Goal: Task Accomplishment & Management: Complete application form

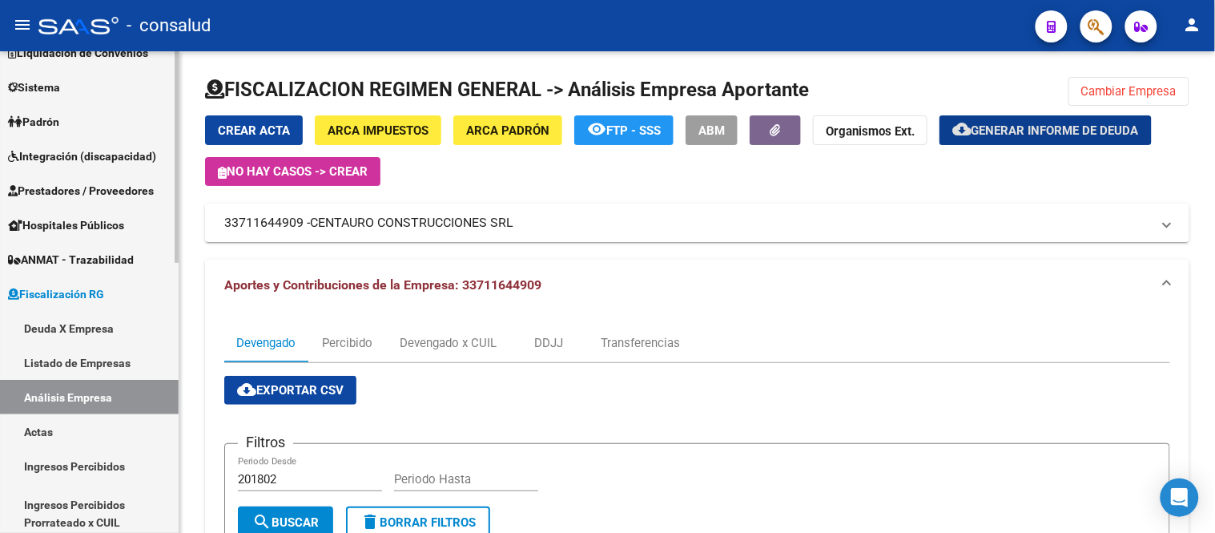
scroll to position [178, 0]
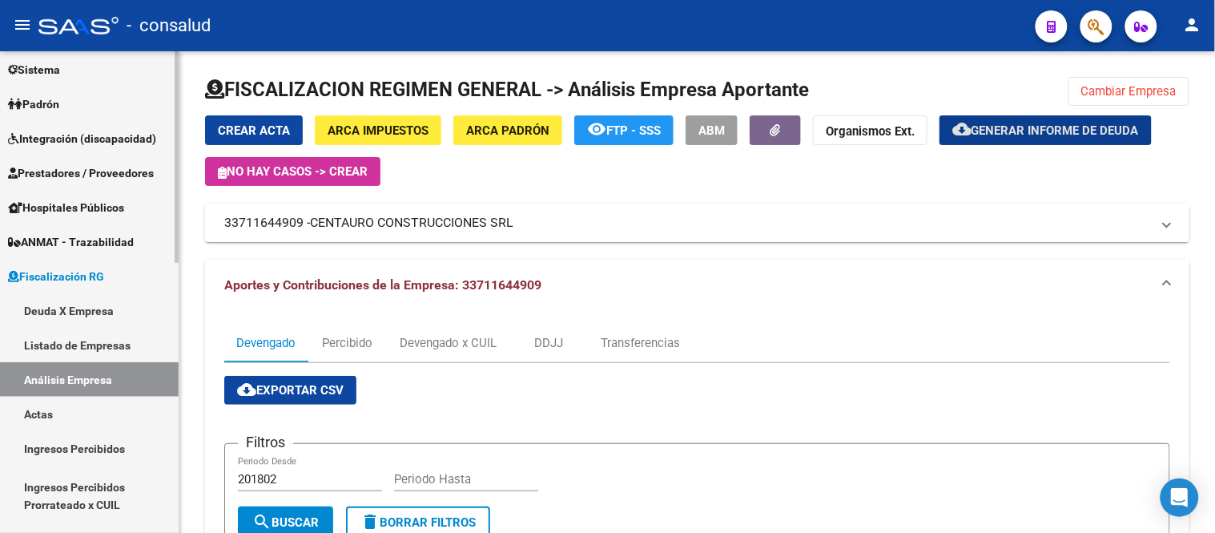
click at [58, 412] on link "Actas" at bounding box center [89, 413] width 179 height 34
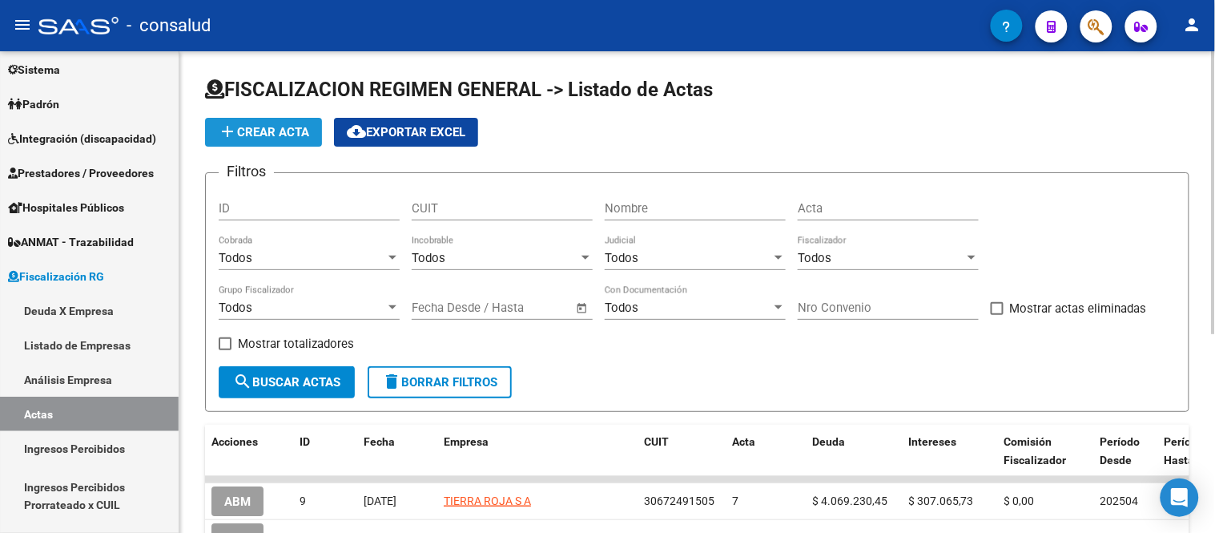
click at [275, 131] on span "add Crear Acta" at bounding box center [263, 132] width 91 height 14
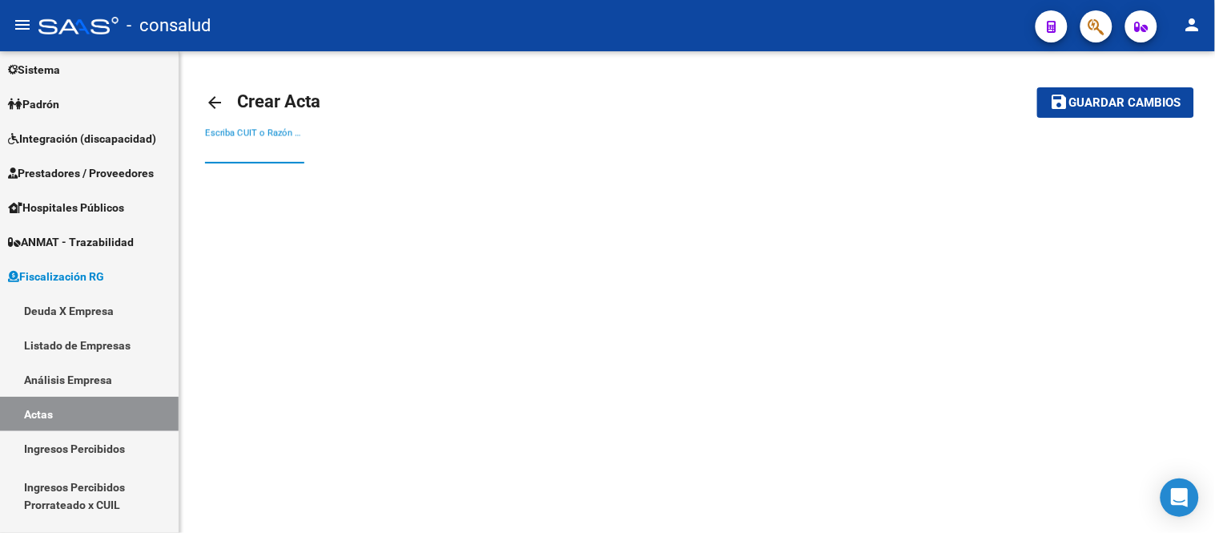
click at [218, 144] on input "Escriba CUIT o Razón Social para buscar" at bounding box center [254, 150] width 99 height 14
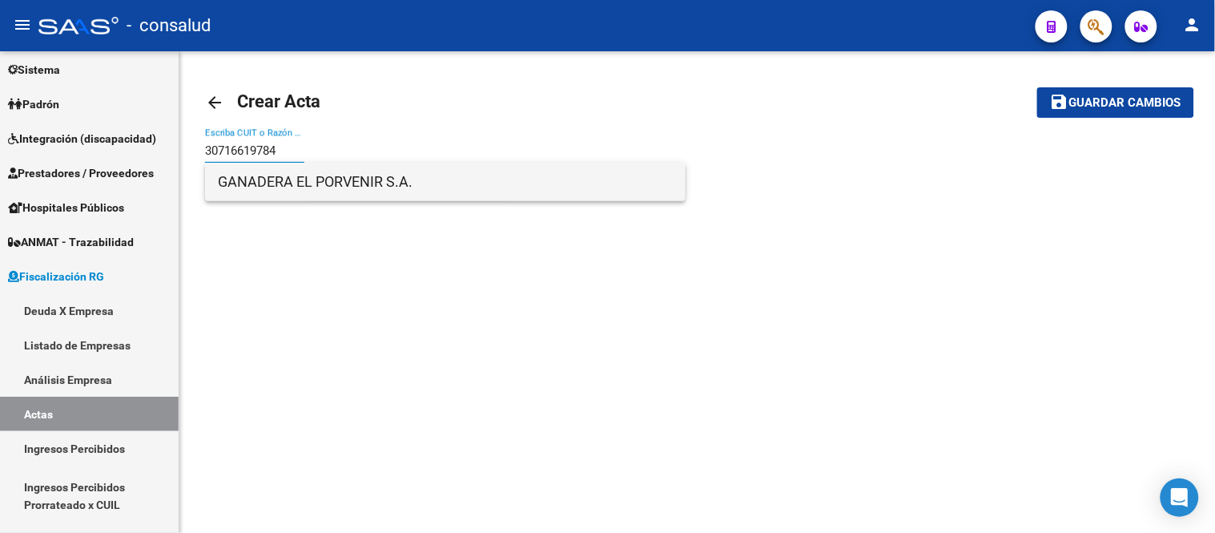
type input "30716619784"
click at [365, 178] on span "GANADERA EL PORVENIR S.A." at bounding box center [445, 182] width 455 height 38
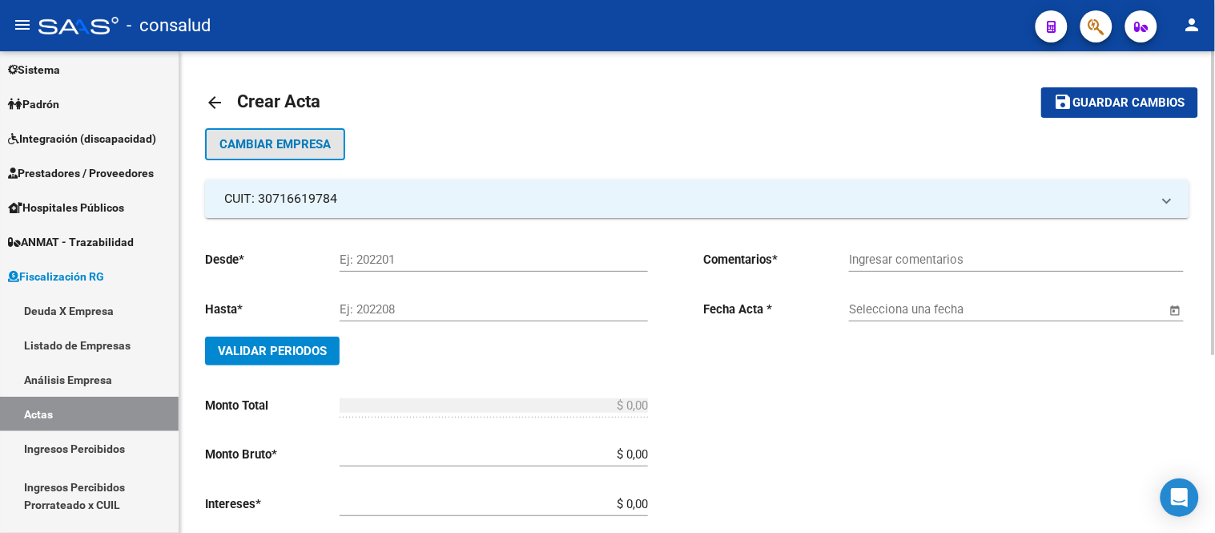
click at [309, 143] on span "Cambiar Empresa" at bounding box center [274, 144] width 111 height 14
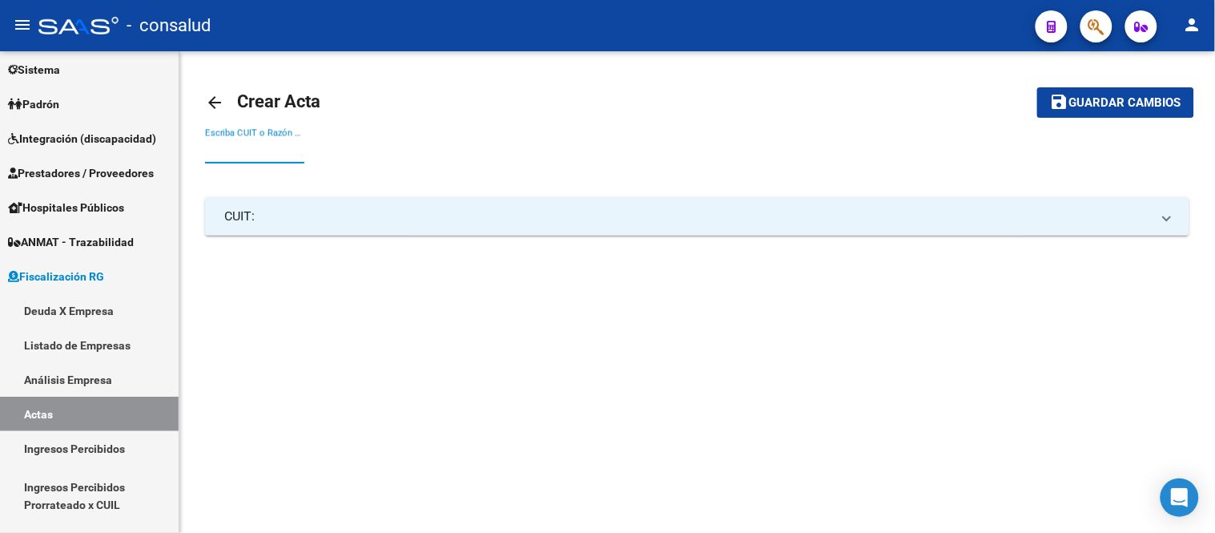
drag, startPoint x: 219, startPoint y: 153, endPoint x: 261, endPoint y: 135, distance: 46.3
click at [224, 151] on input "Escriba CUIT o Razón Social para buscar" at bounding box center [254, 150] width 99 height 14
type input "1"
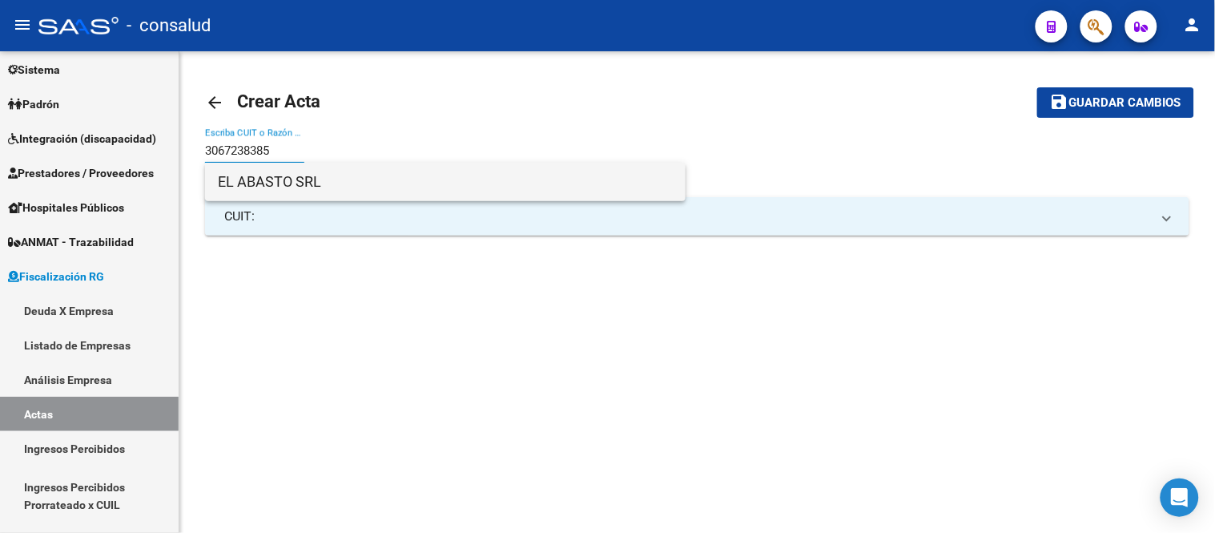
type input "3067238385"
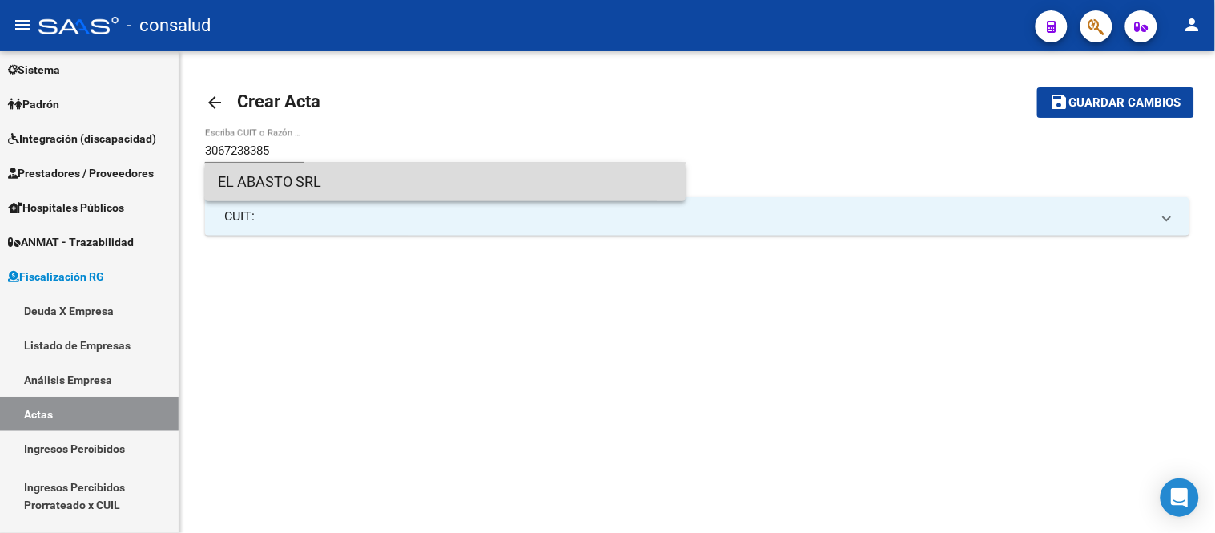
click at [264, 179] on span "EL ABASTO SRL" at bounding box center [445, 182] width 455 height 38
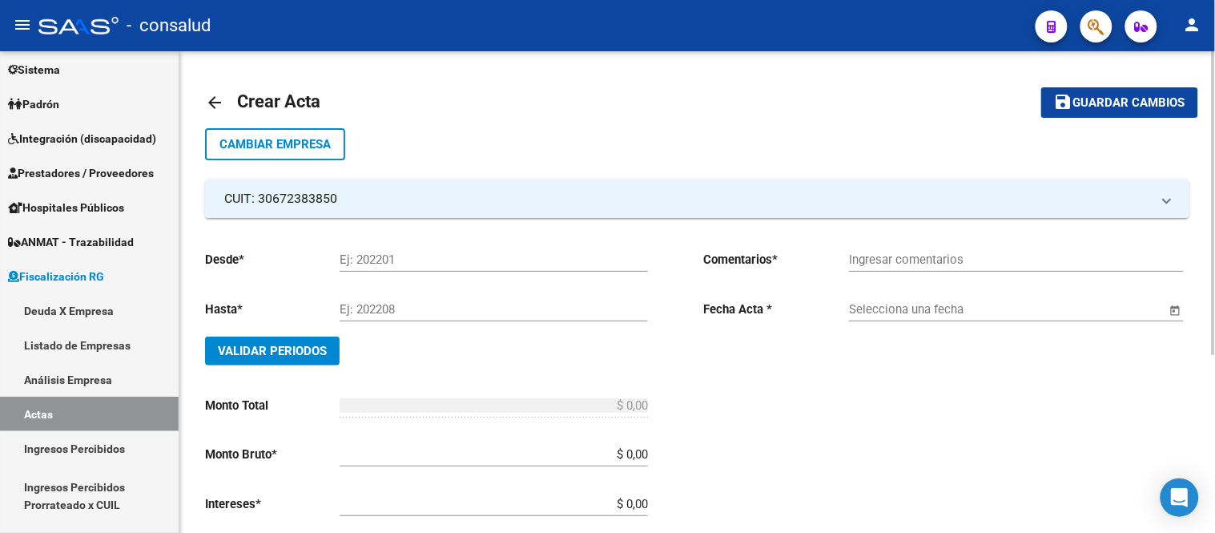
click at [388, 262] on input "Ej: 202201" at bounding box center [494, 259] width 308 height 14
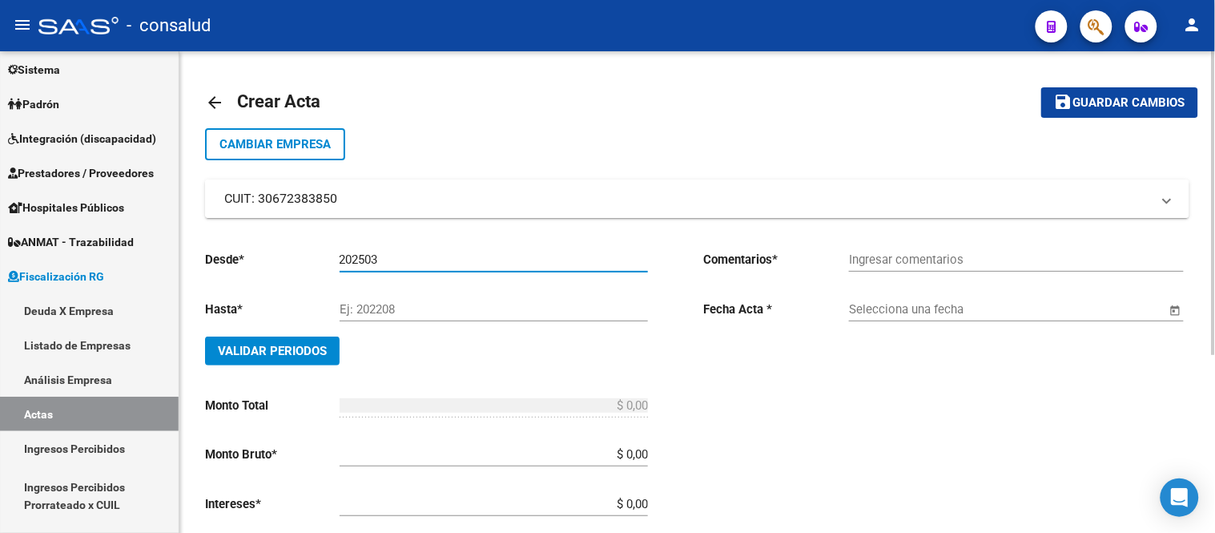
type input "202503"
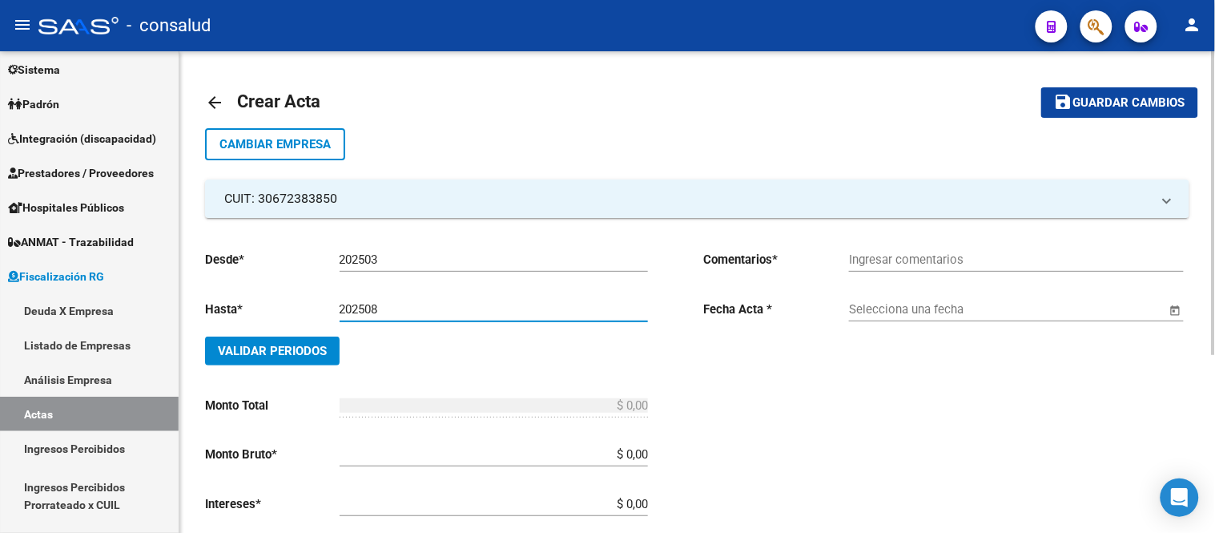
type input "202508"
click at [924, 254] on input "Ingresar comentarios" at bounding box center [1016, 259] width 335 height 14
type input "Autorizado"
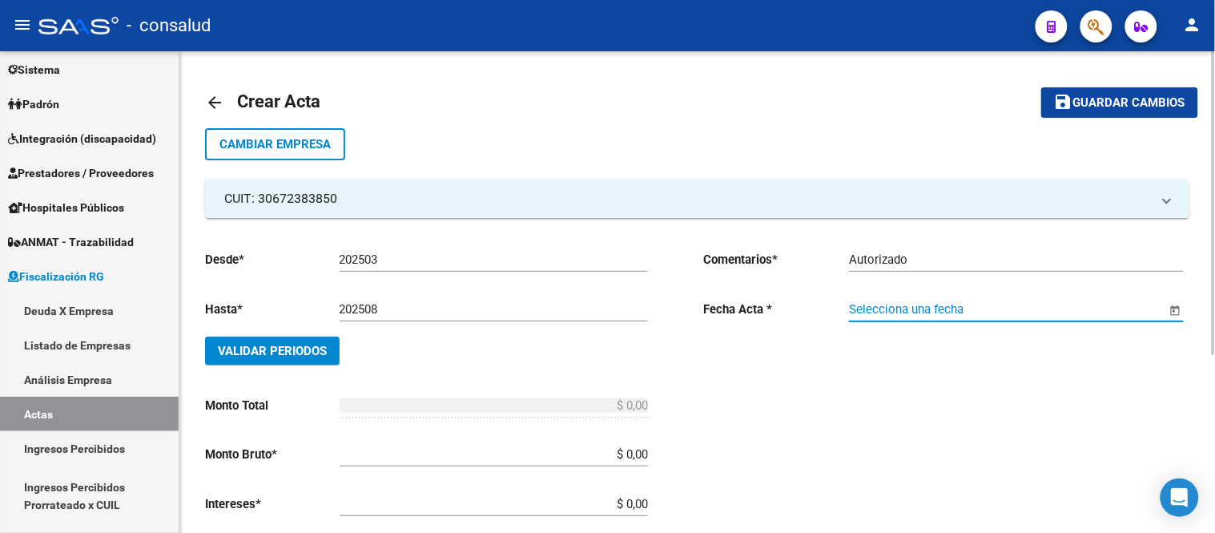
click at [907, 309] on input "Selecciona una fecha" at bounding box center [1007, 309] width 317 height 14
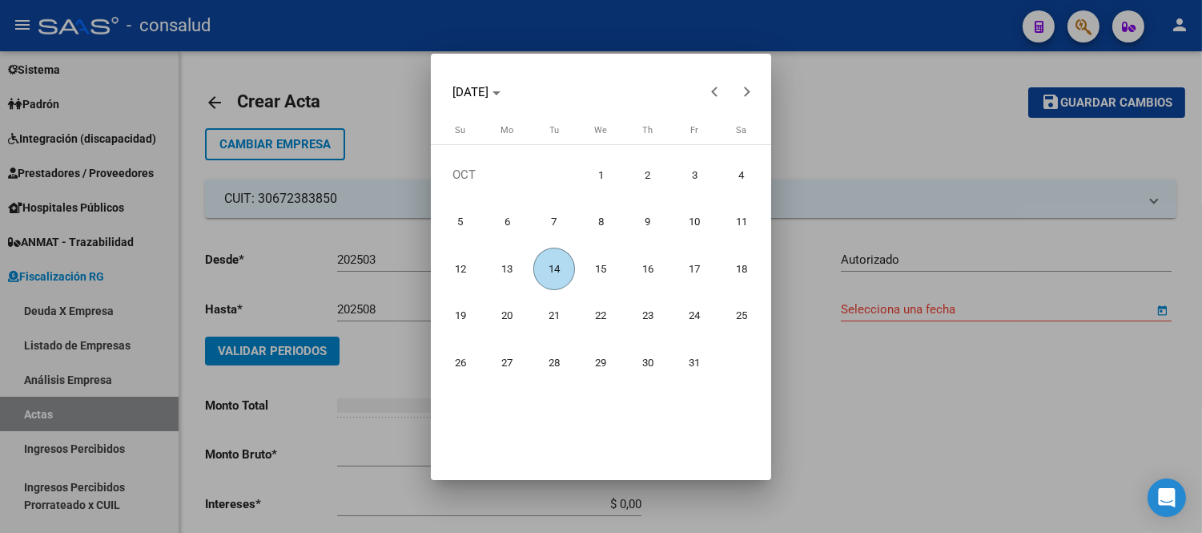
click at [591, 227] on span "8" at bounding box center [601, 221] width 42 height 42
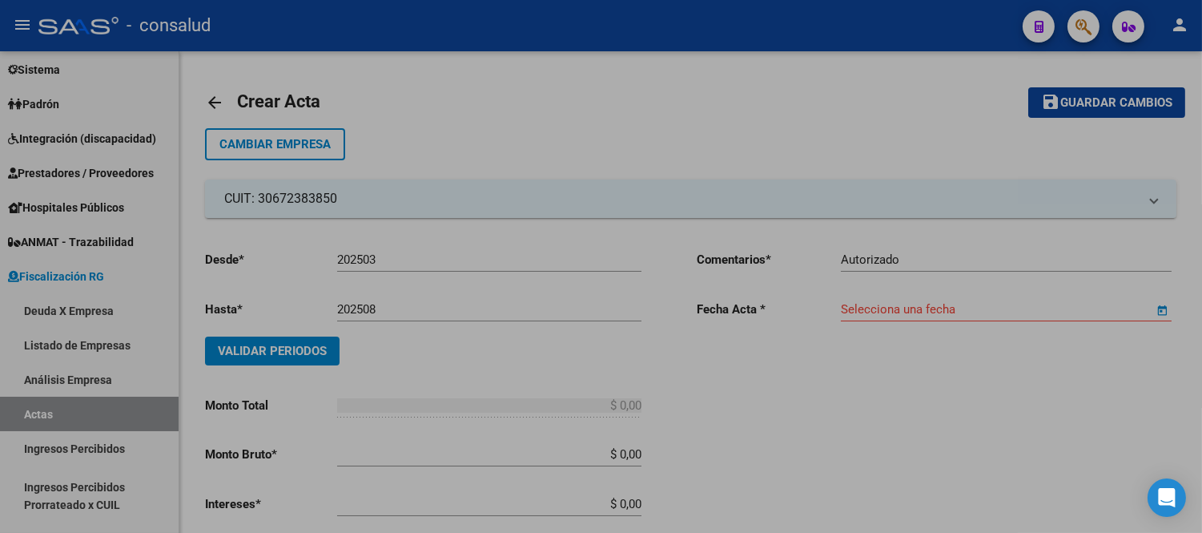
type input "[DATE]"
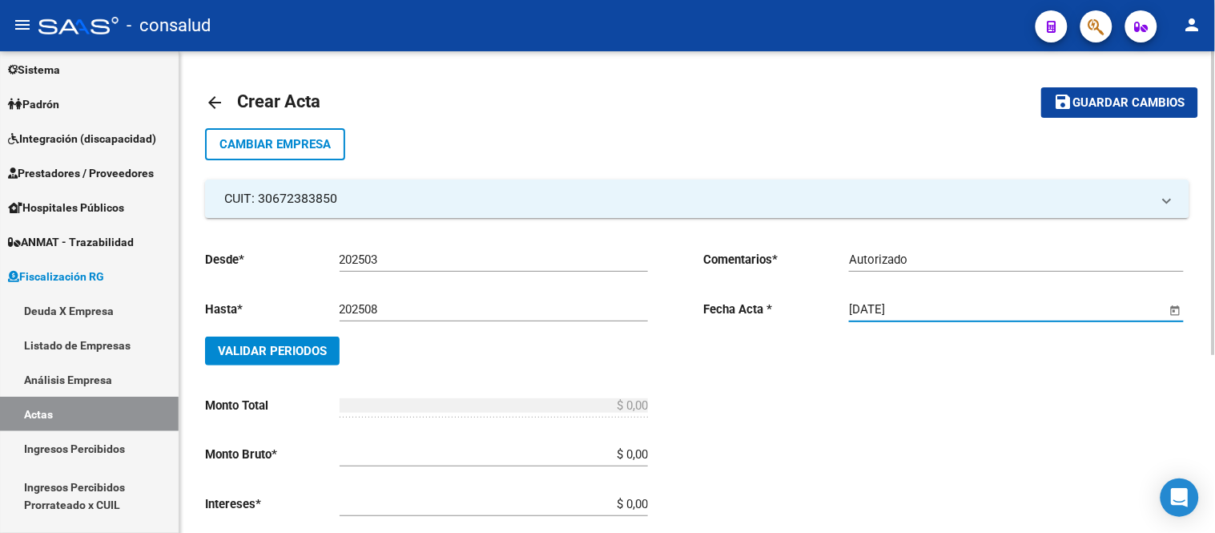
click at [301, 346] on span "Validar Periodos" at bounding box center [272, 351] width 109 height 14
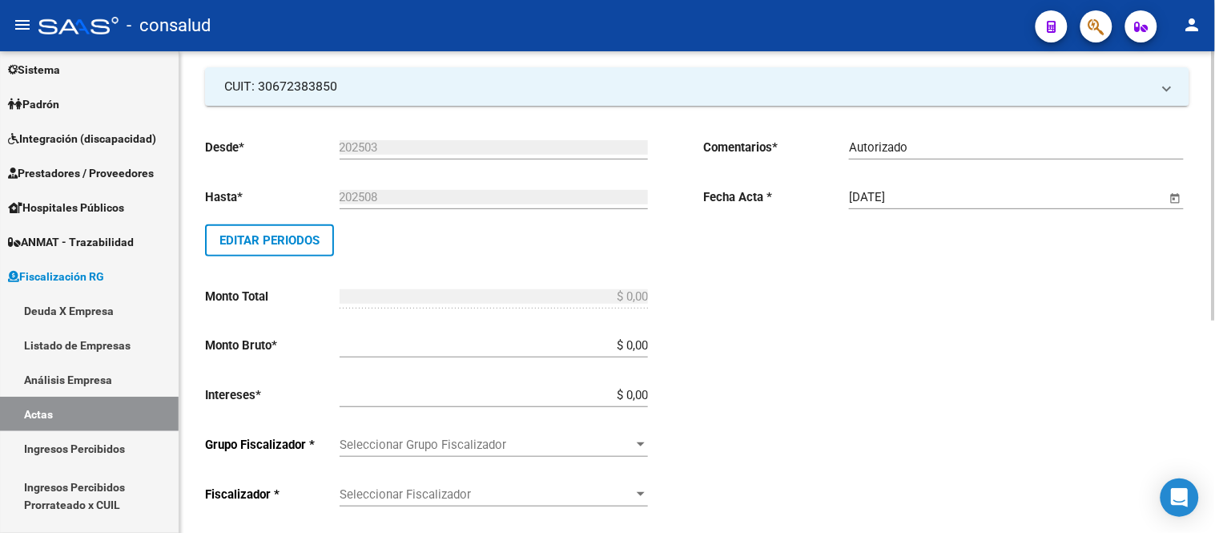
scroll to position [178, 0]
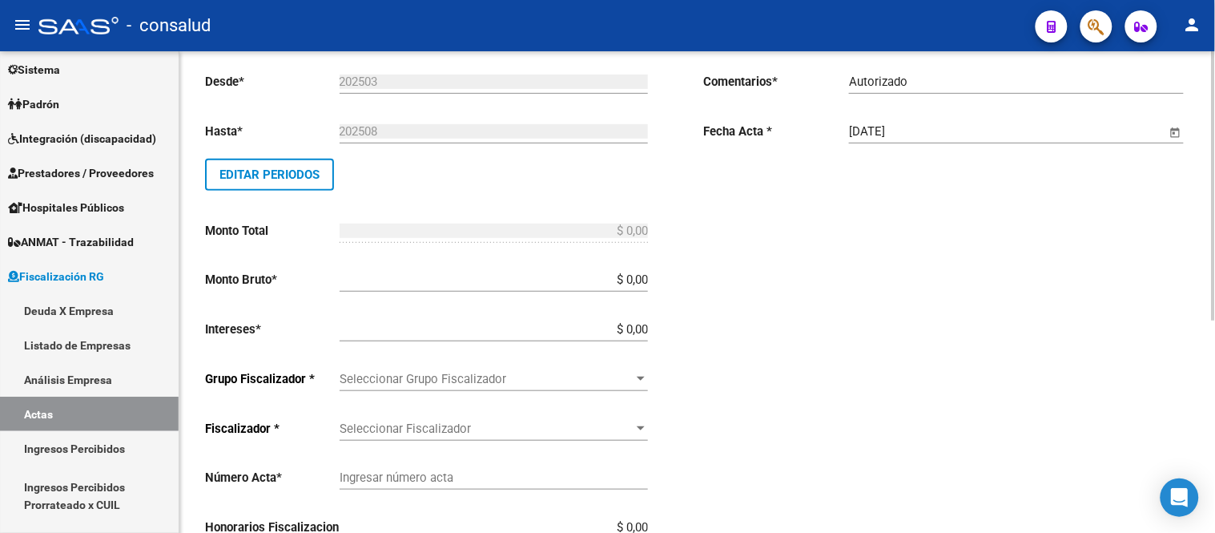
drag, startPoint x: 627, startPoint y: 272, endPoint x: 668, endPoint y: 265, distance: 41.5
click at [629, 272] on input "$ 0,00" at bounding box center [494, 279] width 308 height 14
drag, startPoint x: 602, startPoint y: 277, endPoint x: 658, endPoint y: 277, distance: 56.1
click at [658, 277] on div "Desde * 202503 Ej: 202201 Hasta * 202508 Ej: 202208 Editar Periodos Monto Total…" at bounding box center [448, 379] width 486 height 641
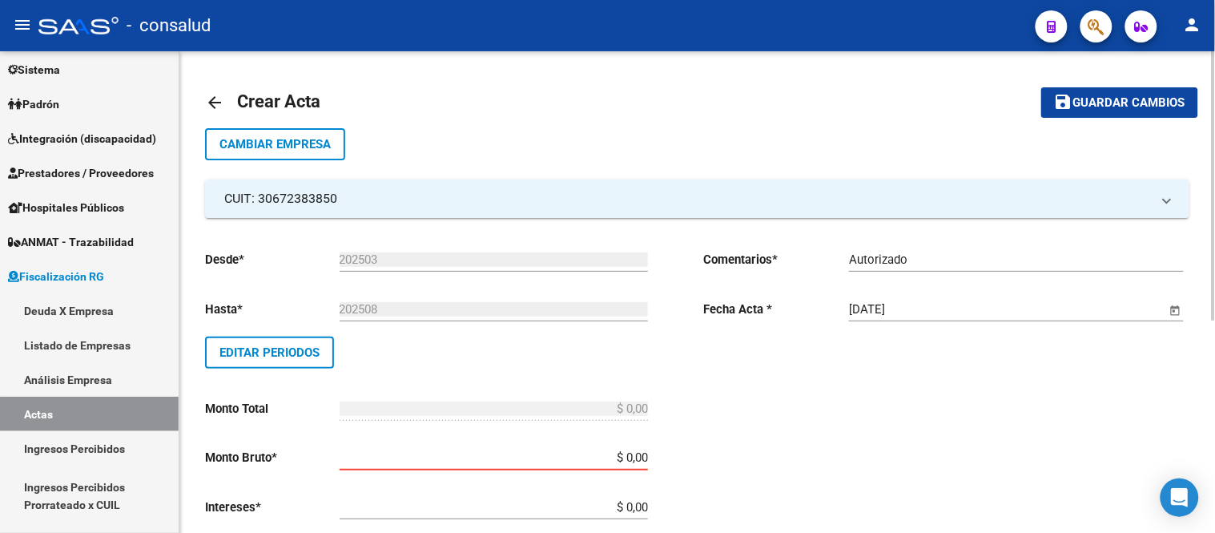
click at [639, 450] on input "$ 0,00" at bounding box center [494, 457] width 308 height 14
drag, startPoint x: 641, startPoint y: 452, endPoint x: 559, endPoint y: 452, distance: 81.7
click at [634, 455] on input "$ 0,00" at bounding box center [494, 457] width 308 height 14
type input "$ 3.604.540,00"
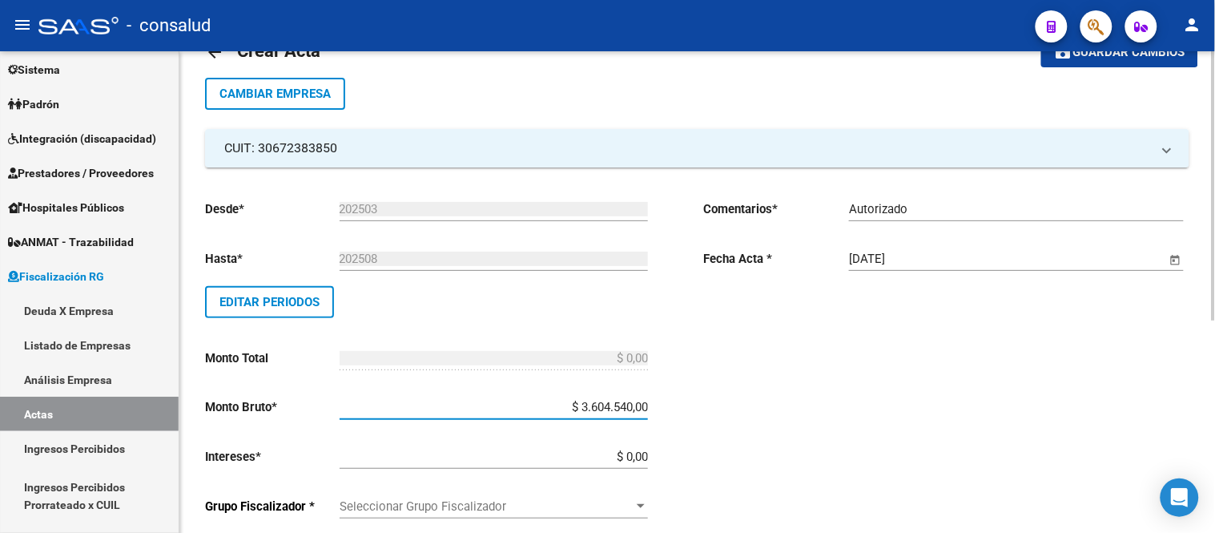
scroll to position [89, 0]
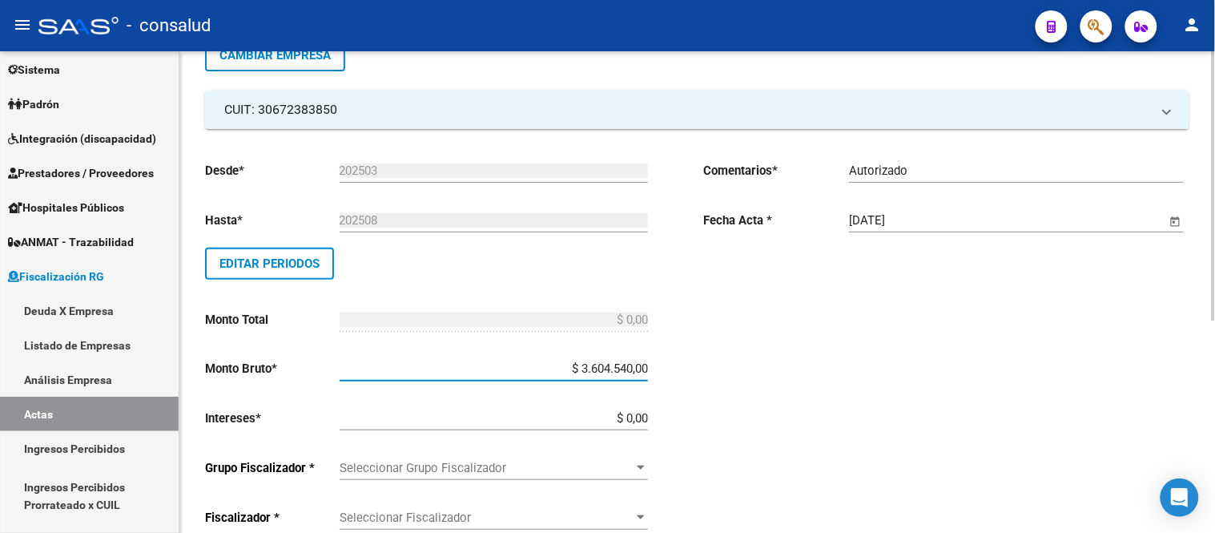
type input "$ 3.604.540,00"
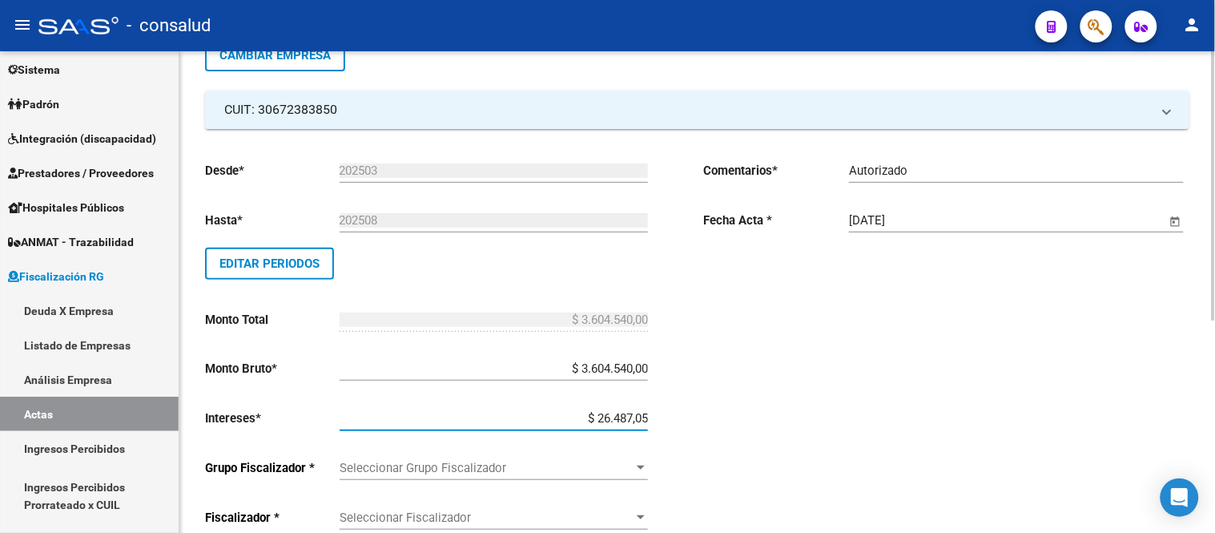
type input "$ 264.870,56"
type input "$ 3.869.410,56"
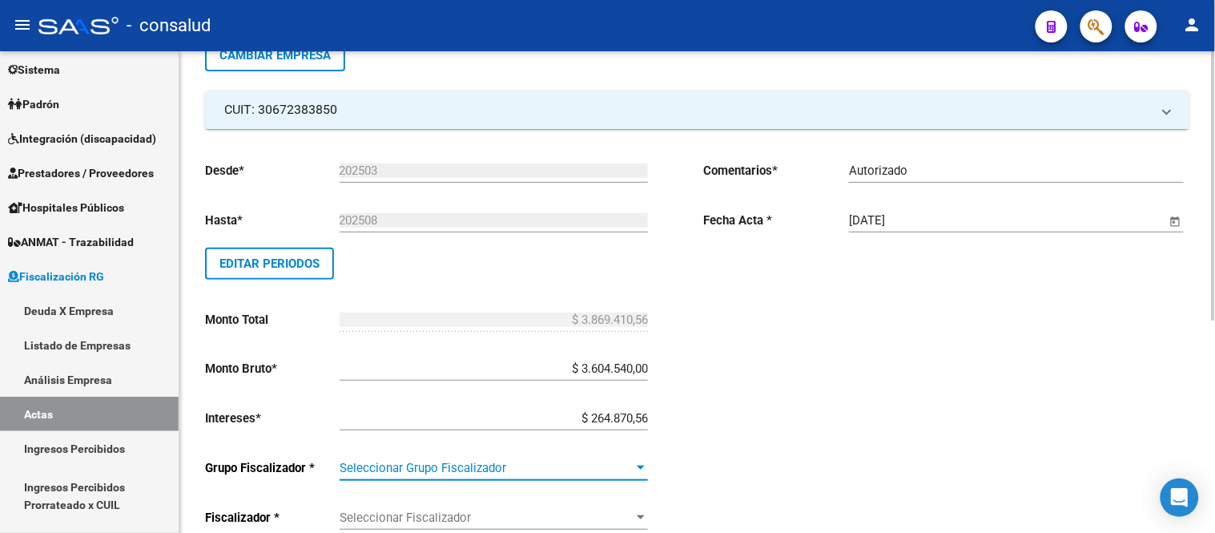
click at [385, 473] on span "Seleccionar Grupo Fiscalizador" at bounding box center [487, 468] width 294 height 14
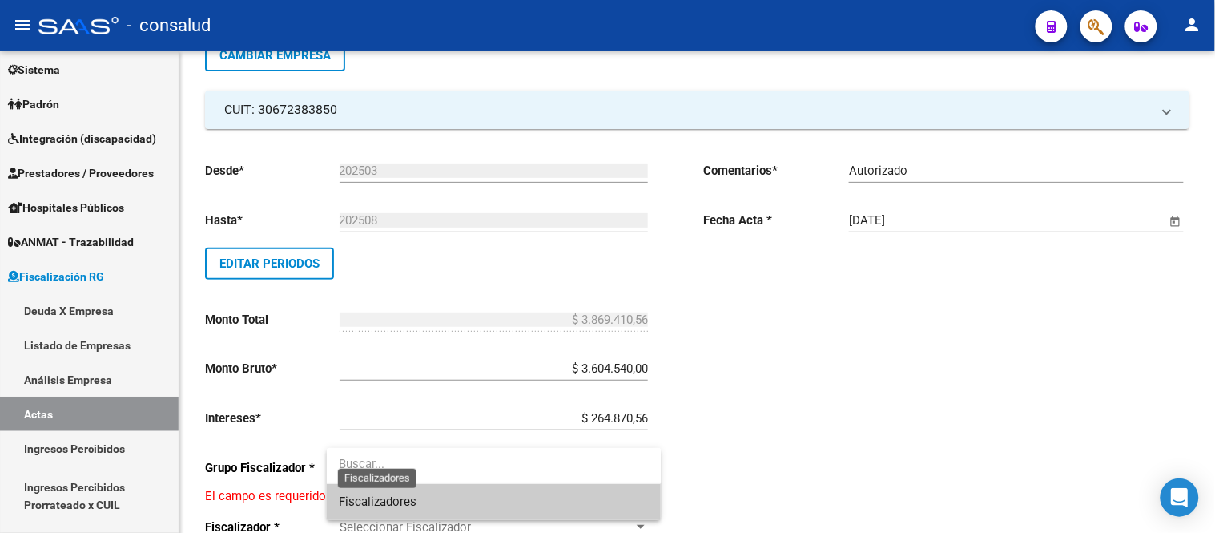
click at [398, 507] on span "Fiscalizadores" at bounding box center [379, 501] width 78 height 14
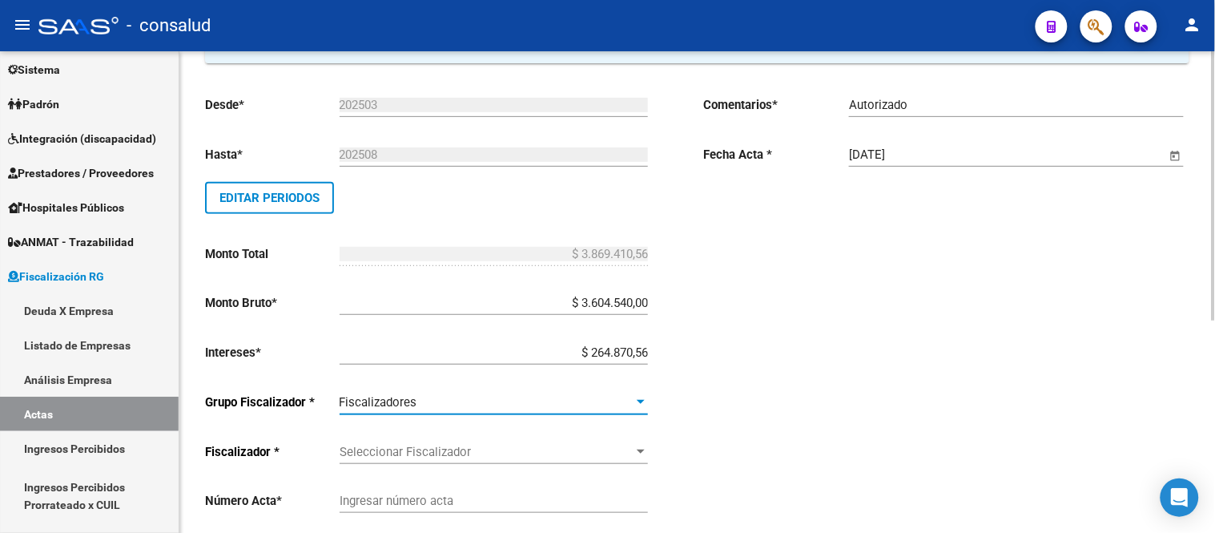
scroll to position [267, 0]
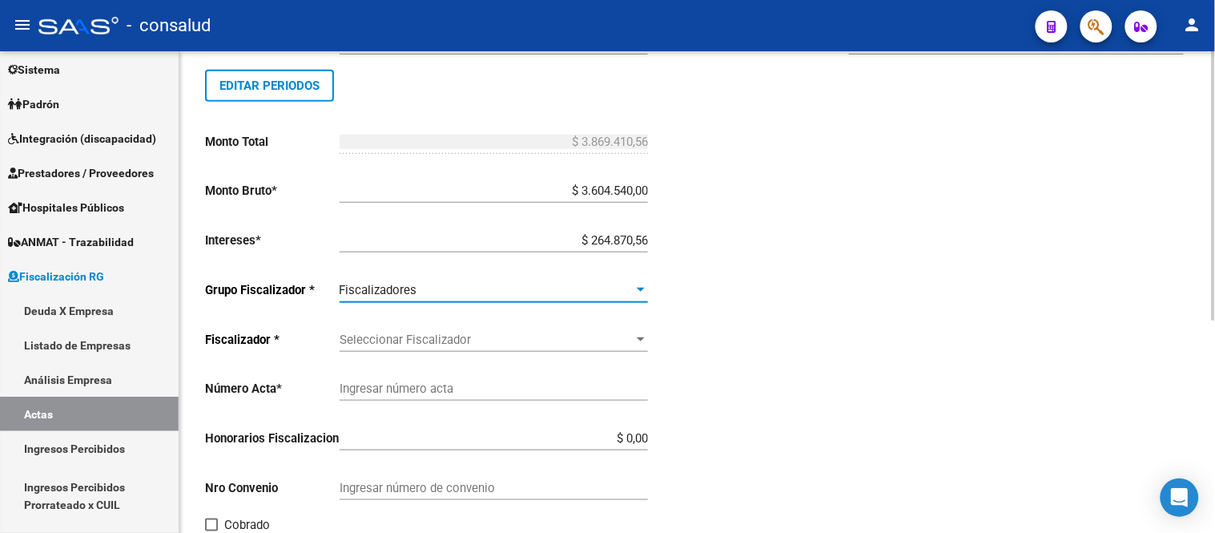
click at [401, 333] on span "Seleccionar Fiscalizador" at bounding box center [487, 339] width 294 height 14
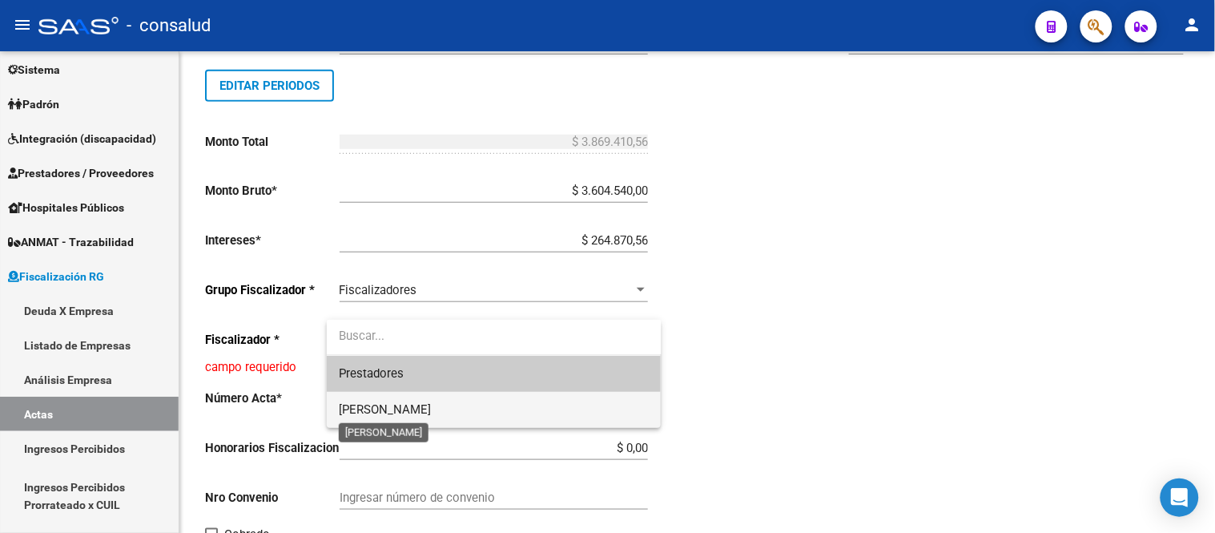
click at [395, 407] on span "[PERSON_NAME]" at bounding box center [386, 409] width 92 height 14
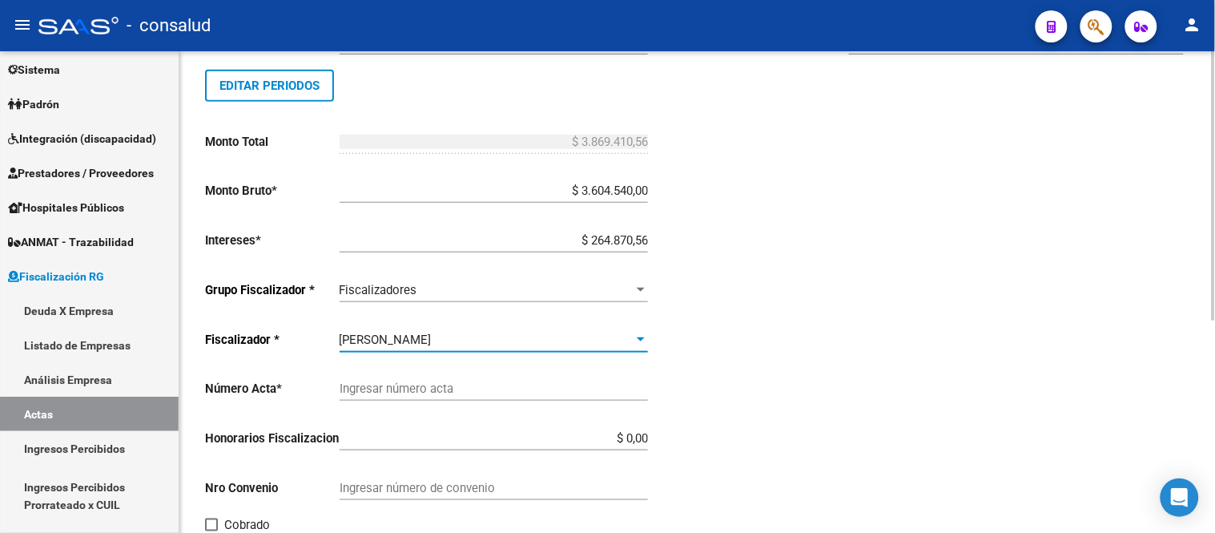
click at [404, 388] on input "Ingresar número acta" at bounding box center [494, 388] width 308 height 14
type input "14"
click at [587, 438] on input "$ 0,00" at bounding box center [494, 438] width 308 height 14
click at [606, 453] on div "$ 0,00 Honorarios Fiscalizacion" at bounding box center [494, 441] width 308 height 50
drag, startPoint x: 621, startPoint y: 433, endPoint x: 734, endPoint y: 433, distance: 113.7
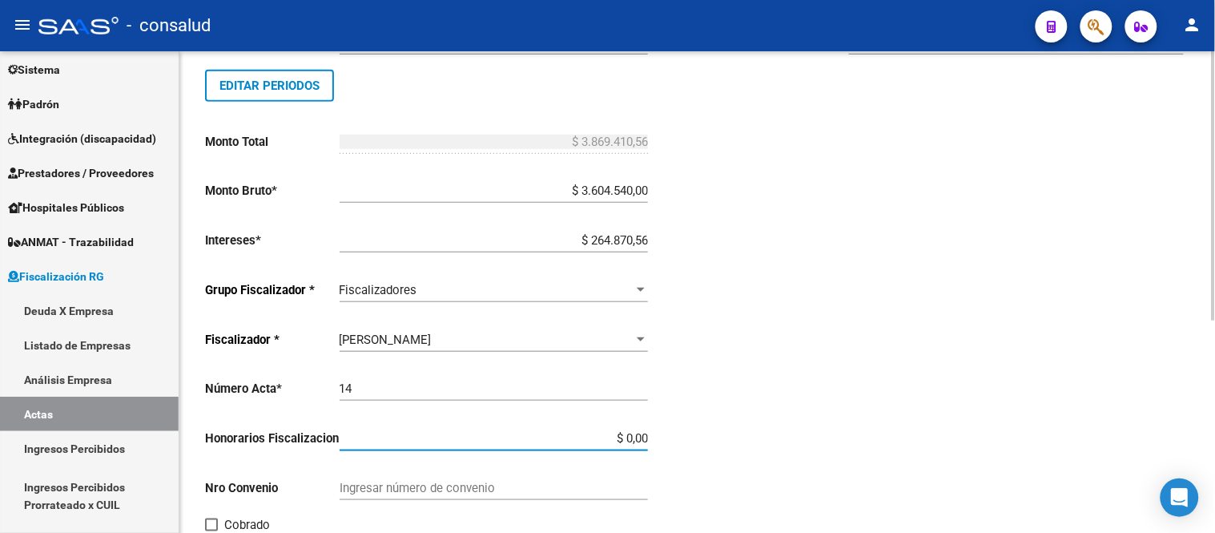
click at [683, 433] on div "Desde * 202503 Ej: 202201 Hasta * 202508 Ej: 202208 Editar Periodos Monto Total…" at bounding box center [448, 290] width 486 height 641
type input "$ 386.941,05"
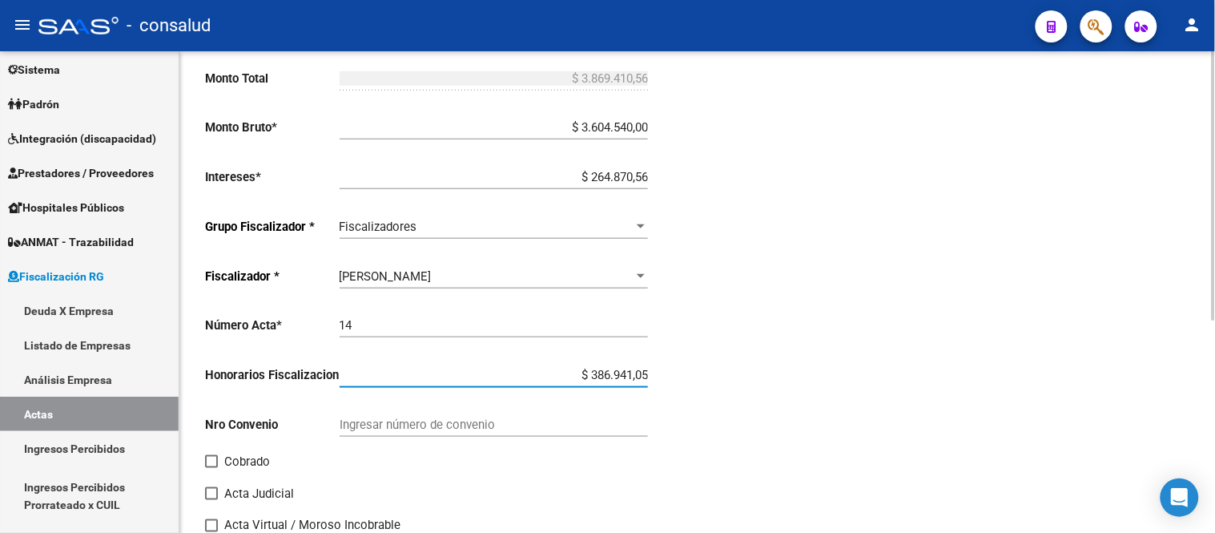
scroll to position [356, 0]
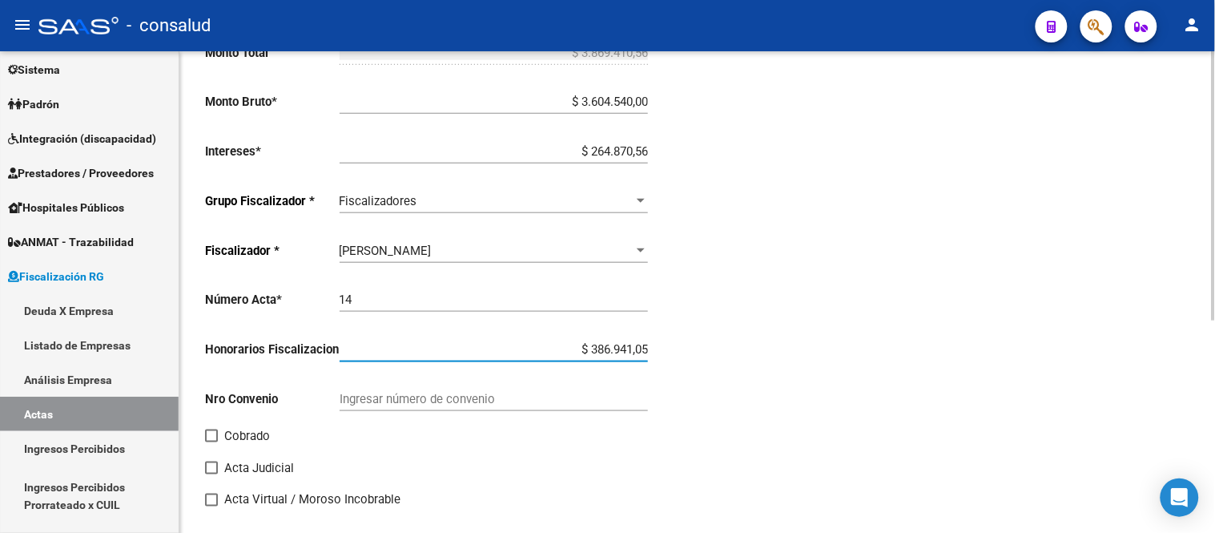
type input "$ 4.256.351,61"
click at [405, 399] on input "Ingresar número de convenio" at bounding box center [494, 399] width 308 height 14
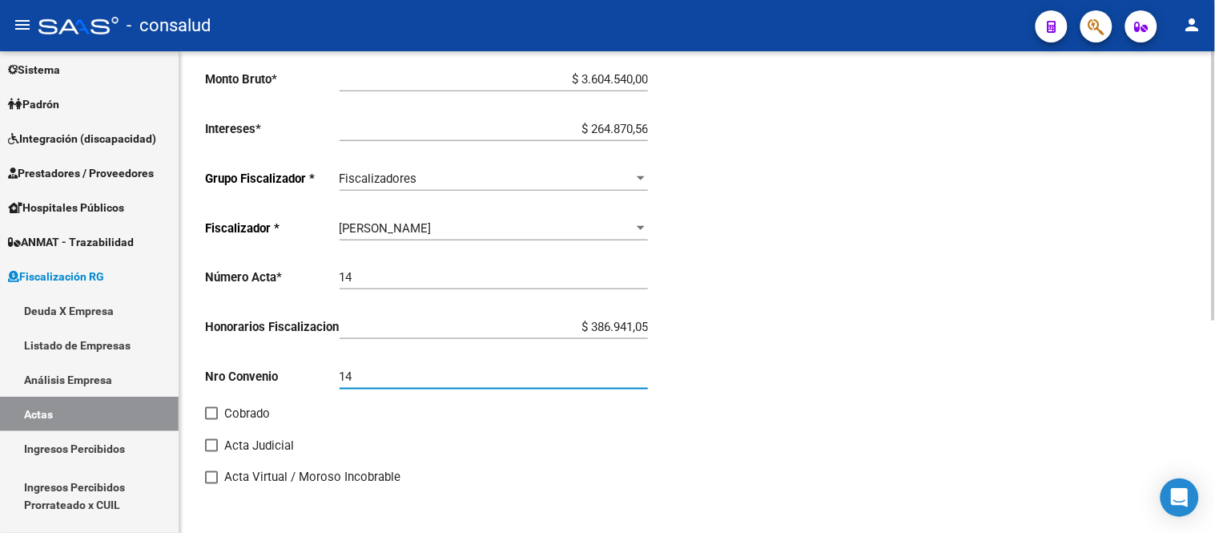
scroll to position [382, 0]
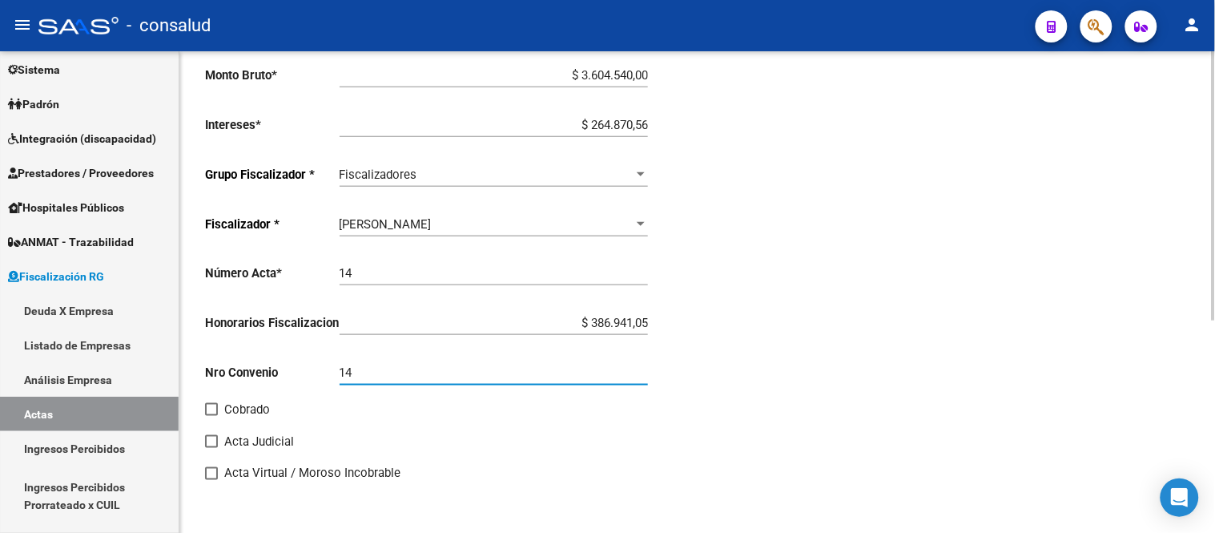
type input "14"
click at [214, 412] on span at bounding box center [211, 409] width 13 height 13
click at [211, 416] on input "Cobrado" at bounding box center [211, 416] width 1 height 1
checkbox input "true"
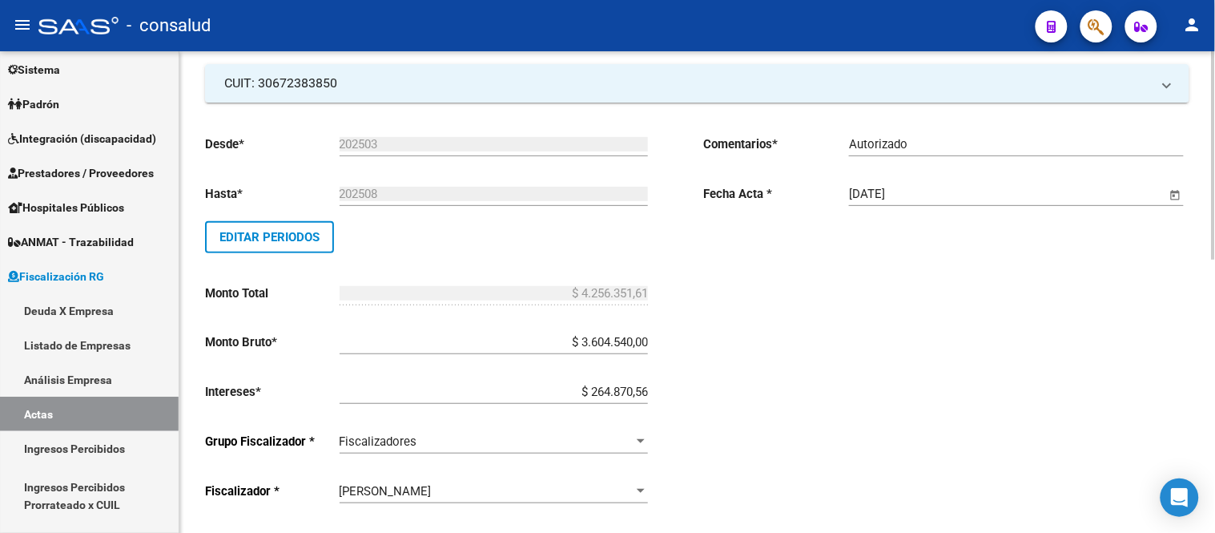
scroll to position [0, 0]
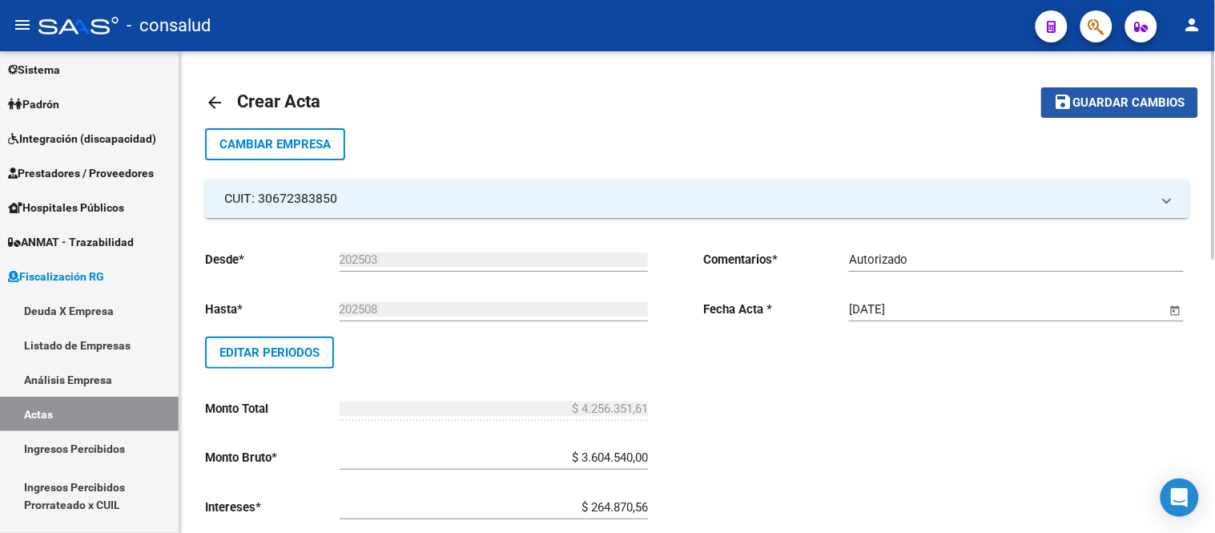
click at [1124, 106] on span "Guardar cambios" at bounding box center [1129, 103] width 112 height 14
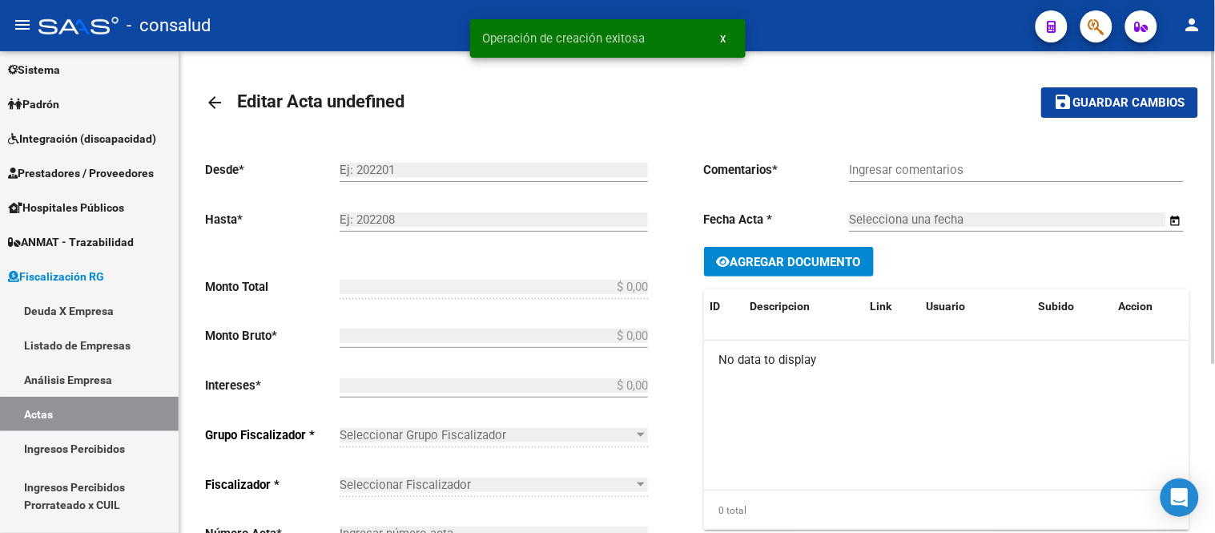
type input "202503"
type input "202508"
type input "$ 4.256.351,61"
type input "$ 3.604.540,00"
type input "$ 264.870,56"
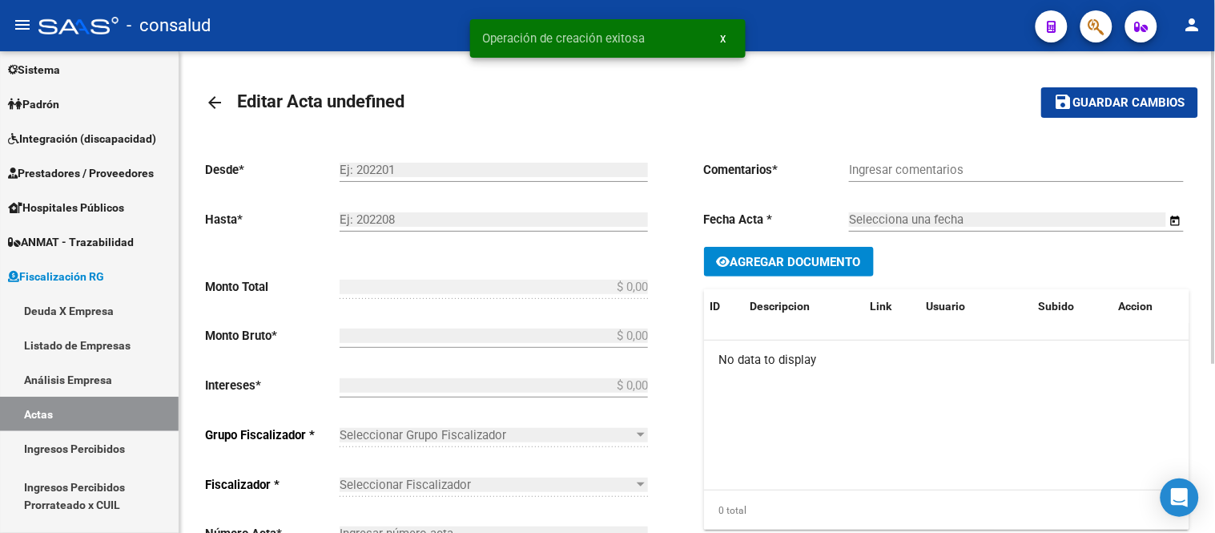
type input "14"
type input "$ 386.941,05"
type input "14"
checkbox input "true"
type input "Autorizado"
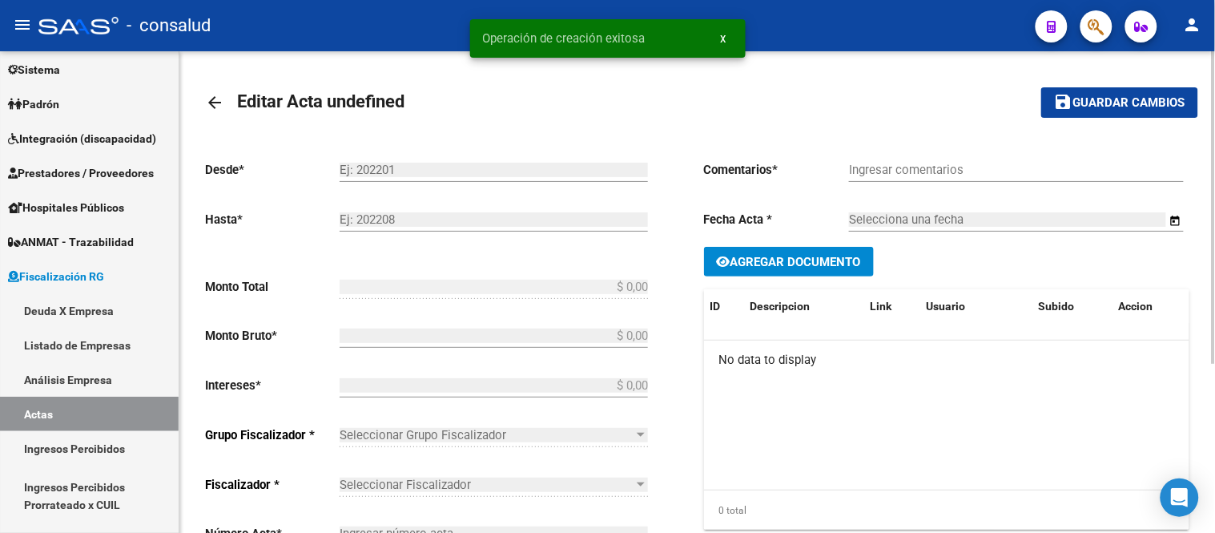
type input "[DATE]"
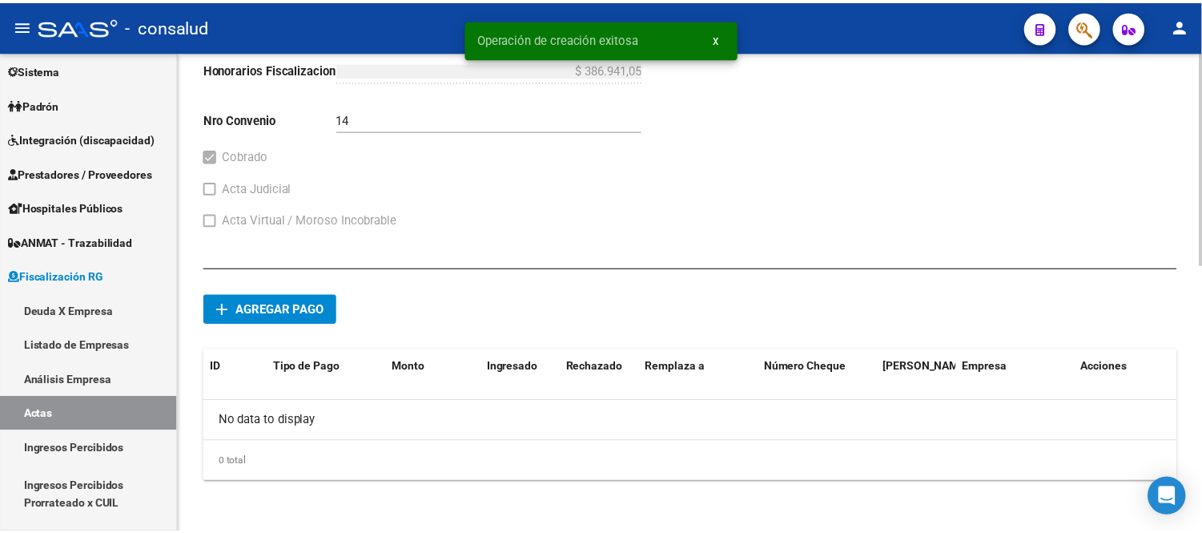
scroll to position [602, 0]
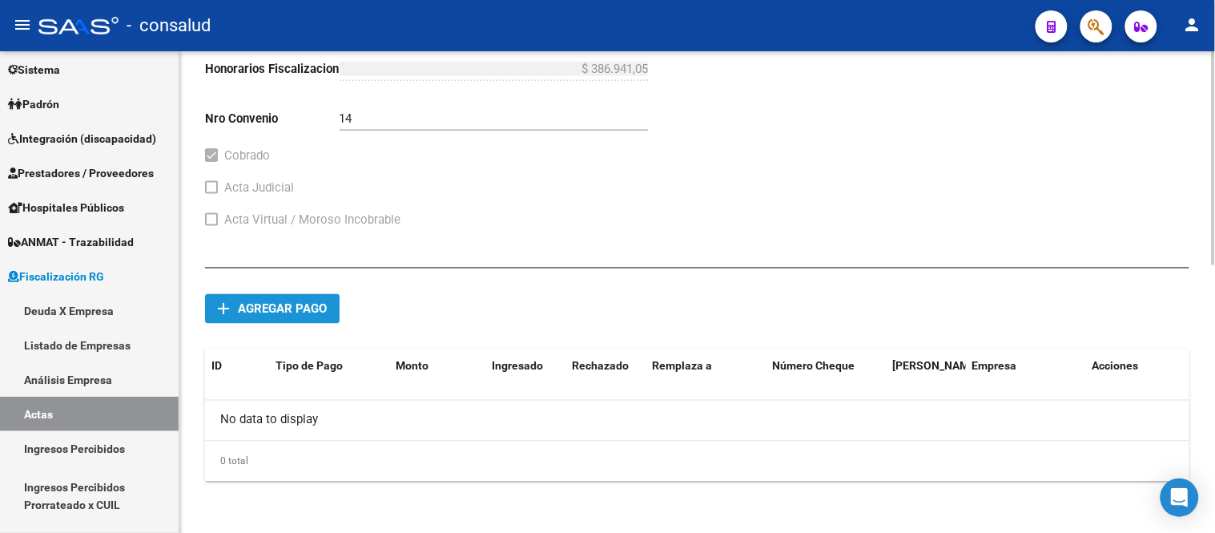
click at [272, 308] on span "Agregar pago" at bounding box center [282, 309] width 89 height 14
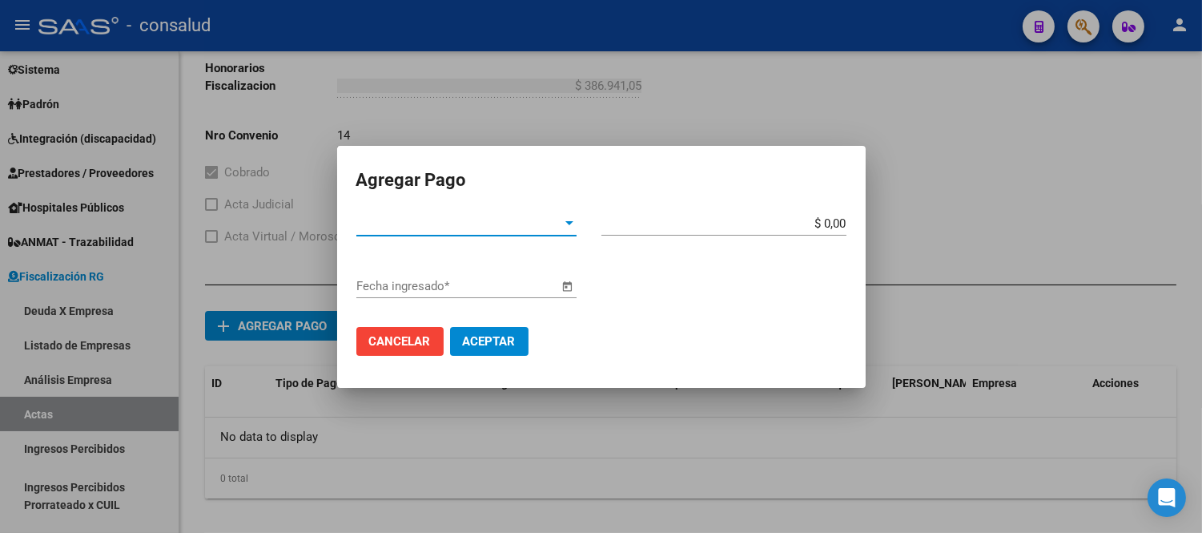
click at [444, 230] on div "Tipo de Pago * Tipo de Pago *" at bounding box center [466, 223] width 220 height 24
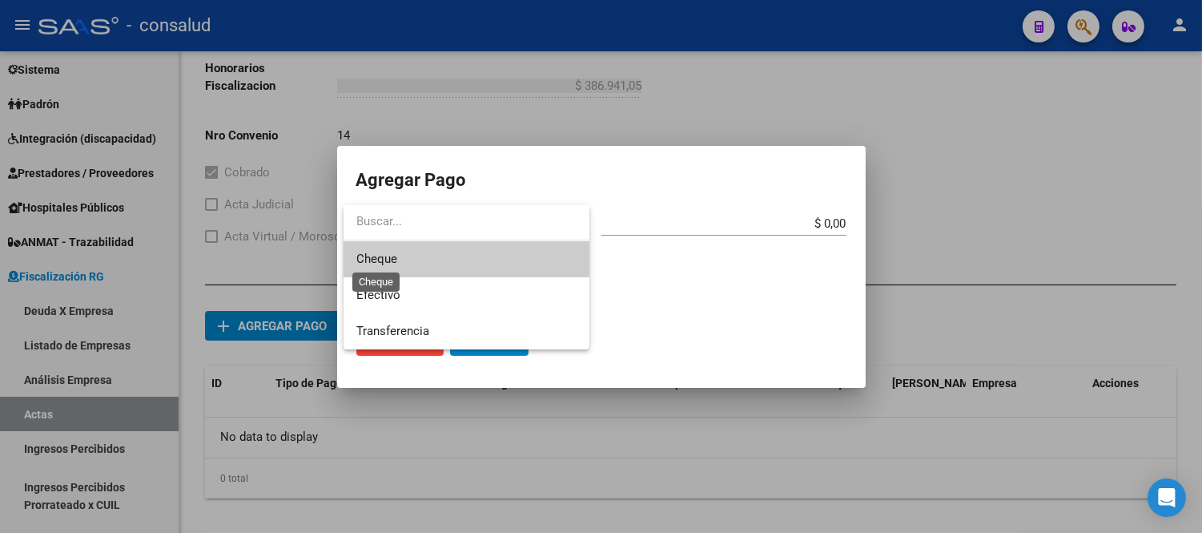
click at [384, 254] on span "Cheque" at bounding box center [376, 259] width 41 height 14
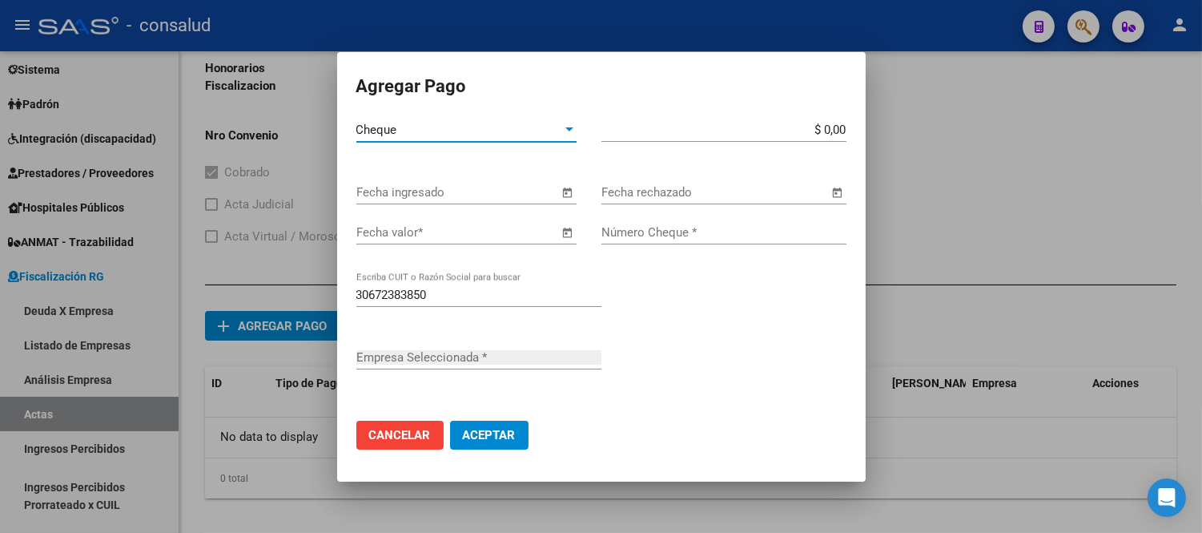
type input "EL ABASTO SRL"
drag, startPoint x: 813, startPoint y: 124, endPoint x: 921, endPoint y: 126, distance: 108.1
click at [921, 126] on div "Agregar Pago Cheque Tipo de Pago * $ 0,00 Monto bruto * Fecha ingresado Fecha r…" at bounding box center [601, 266] width 1202 height 533
click at [484, 127] on div "Cheque" at bounding box center [459, 130] width 206 height 14
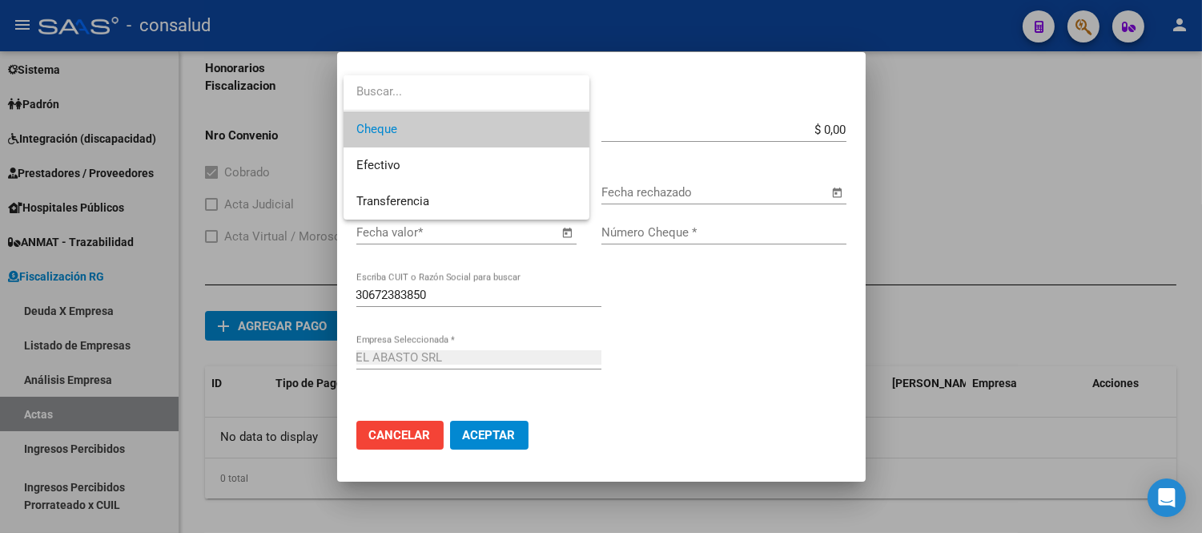
drag, startPoint x: 449, startPoint y: 131, endPoint x: 671, endPoint y: 125, distance: 222.7
click at [450, 128] on span "Cheque" at bounding box center [466, 129] width 220 height 36
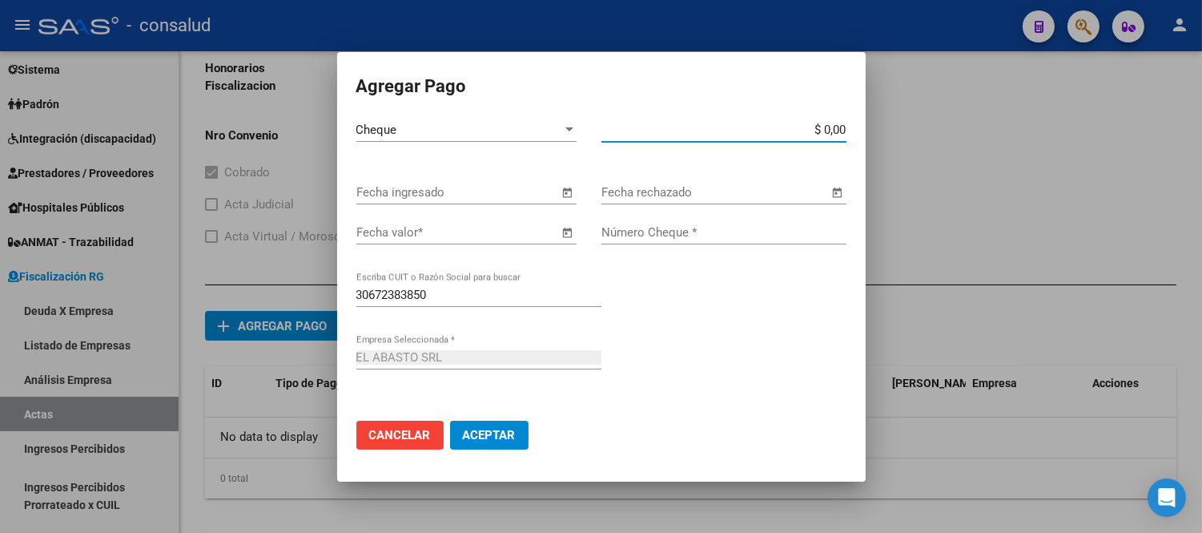
drag, startPoint x: 801, startPoint y: 126, endPoint x: 961, endPoint y: 126, distance: 160.2
click at [961, 126] on div "Agregar Pago Cheque Tipo de Pago * $ 0,00 Monto bruto * Fecha ingresado Fecha r…" at bounding box center [601, 266] width 1202 height 533
type input "$ 748.761,27"
click at [567, 195] on span "Open calendar" at bounding box center [568, 193] width 38 height 38
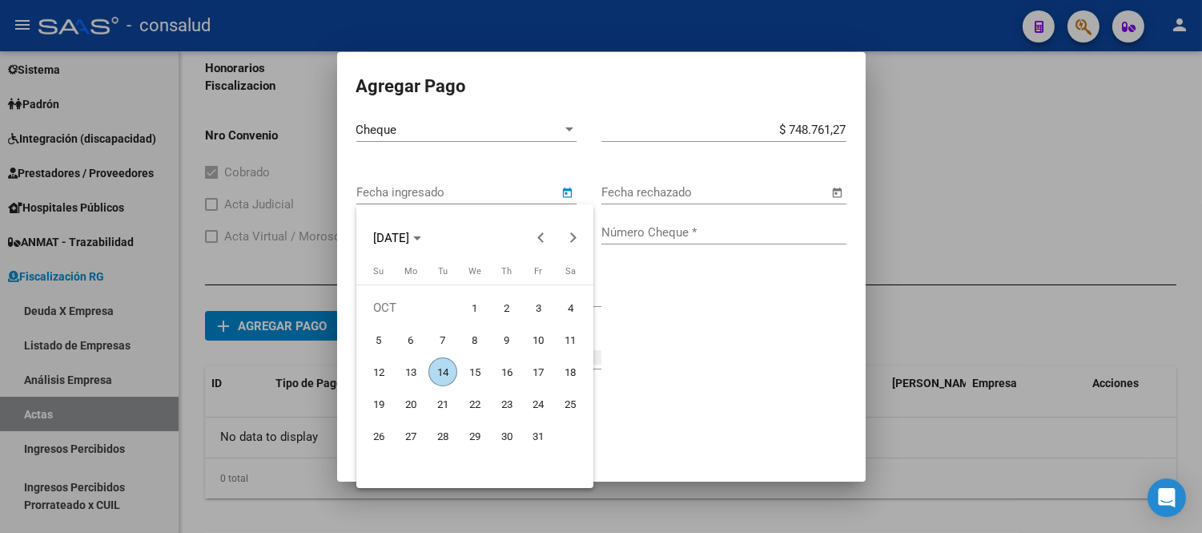
drag, startPoint x: 442, startPoint y: 373, endPoint x: 445, endPoint y: 349, distance: 24.2
click at [443, 370] on span "14" at bounding box center [443, 371] width 29 height 29
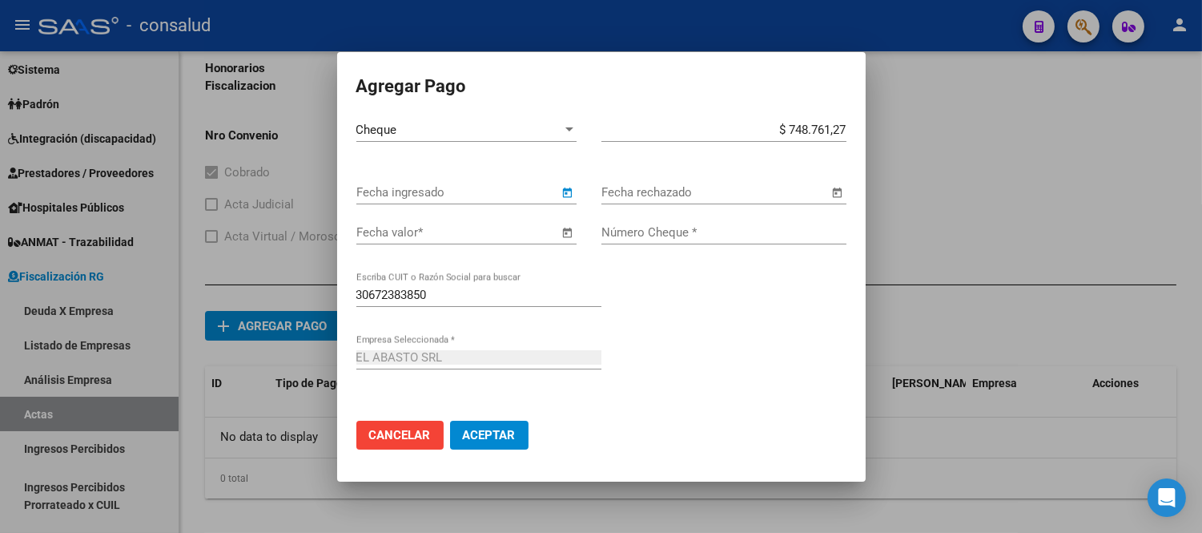
type input "[DATE]"
drag, startPoint x: 352, startPoint y: 232, endPoint x: 678, endPoint y: 148, distance: 336.7
click at [359, 229] on mat-dialog-content "Cheque Tipo de Pago * $ 748.761,27 Monto bruto * [DATE] Fecha ingresado Fecha r…" at bounding box center [601, 290] width 529 height 344
click at [363, 231] on input "Fecha valor *" at bounding box center [457, 232] width 203 height 14
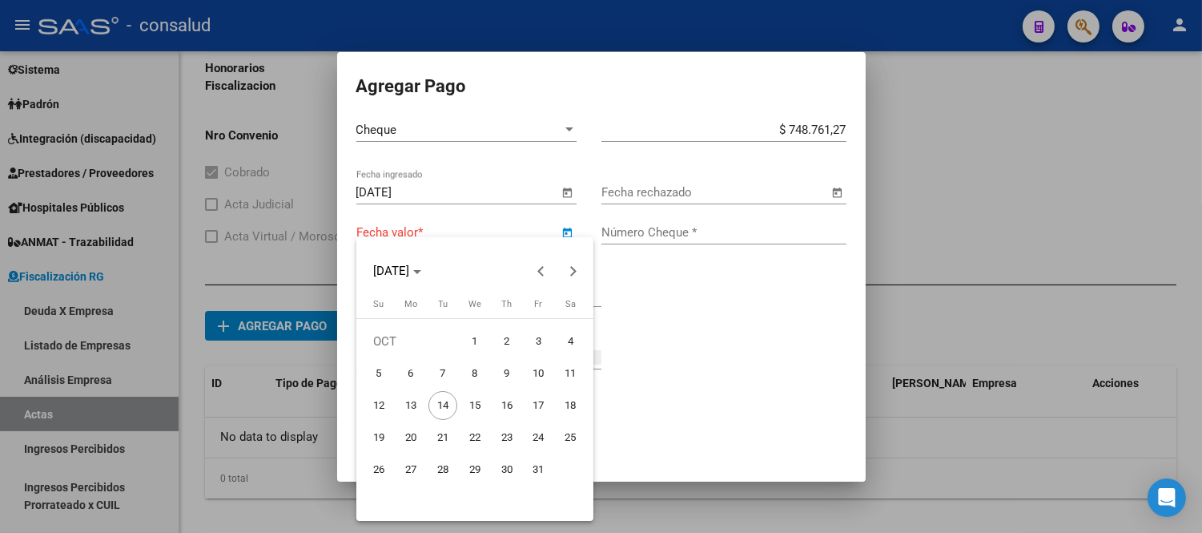
click at [505, 435] on span "23" at bounding box center [507, 437] width 29 height 29
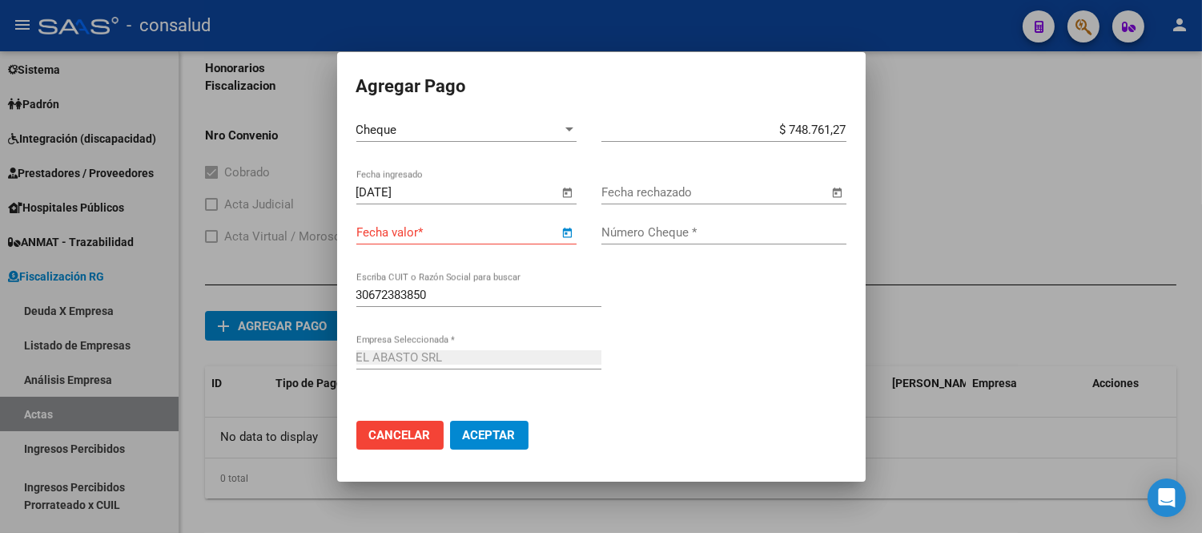
type input "[DATE]"
drag, startPoint x: 655, startPoint y: 233, endPoint x: 789, endPoint y: 204, distance: 136.8
click at [667, 231] on input "Número Cheque *" at bounding box center [724, 232] width 245 height 14
type input "61990282"
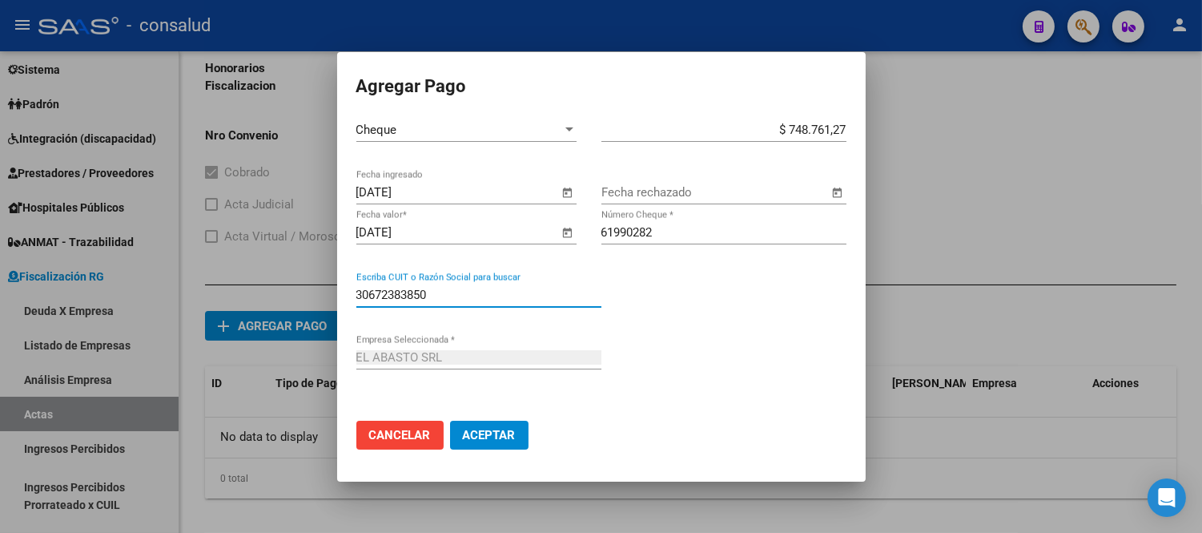
click at [491, 434] on span "Aceptar" at bounding box center [489, 435] width 53 height 14
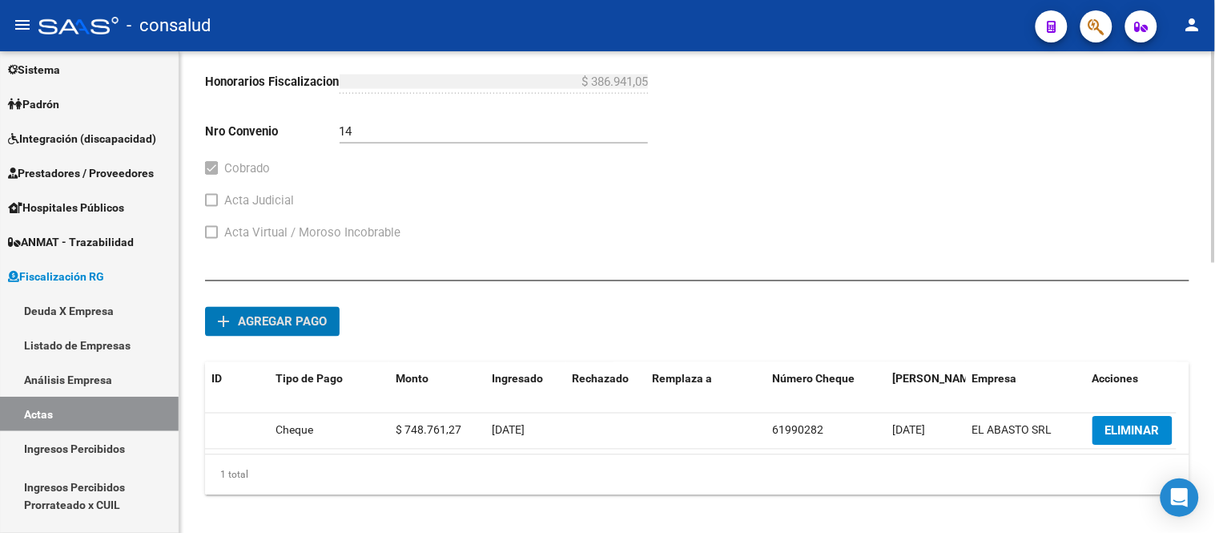
click at [268, 316] on span "Agregar pago" at bounding box center [282, 322] width 89 height 14
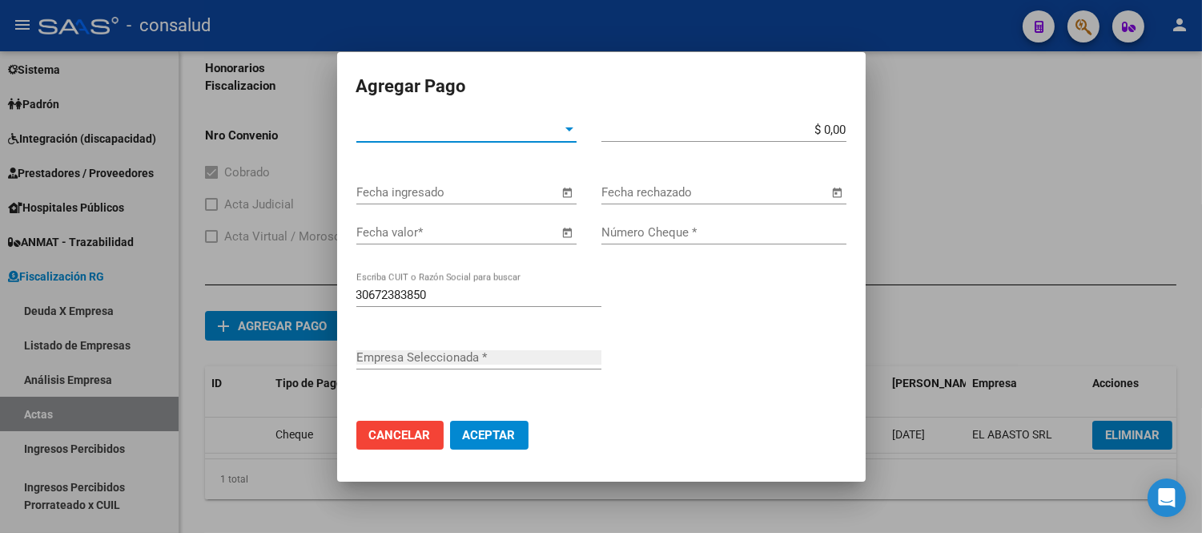
type input "EL ABASTO SRL"
click at [415, 135] on span "Tipo de Pago *" at bounding box center [459, 130] width 206 height 14
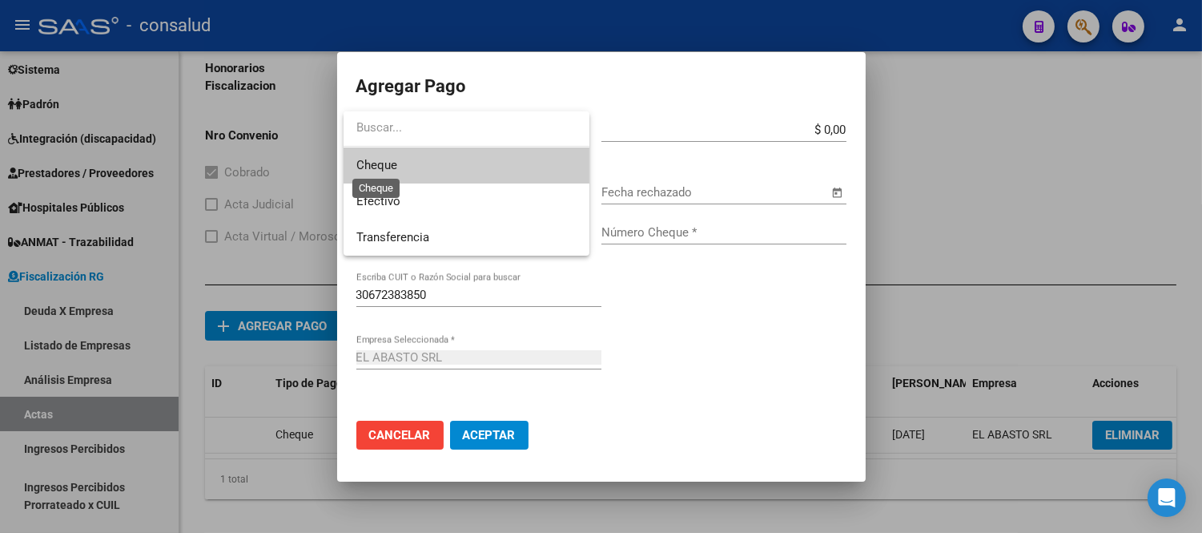
click at [388, 167] on span "Cheque" at bounding box center [376, 165] width 41 height 14
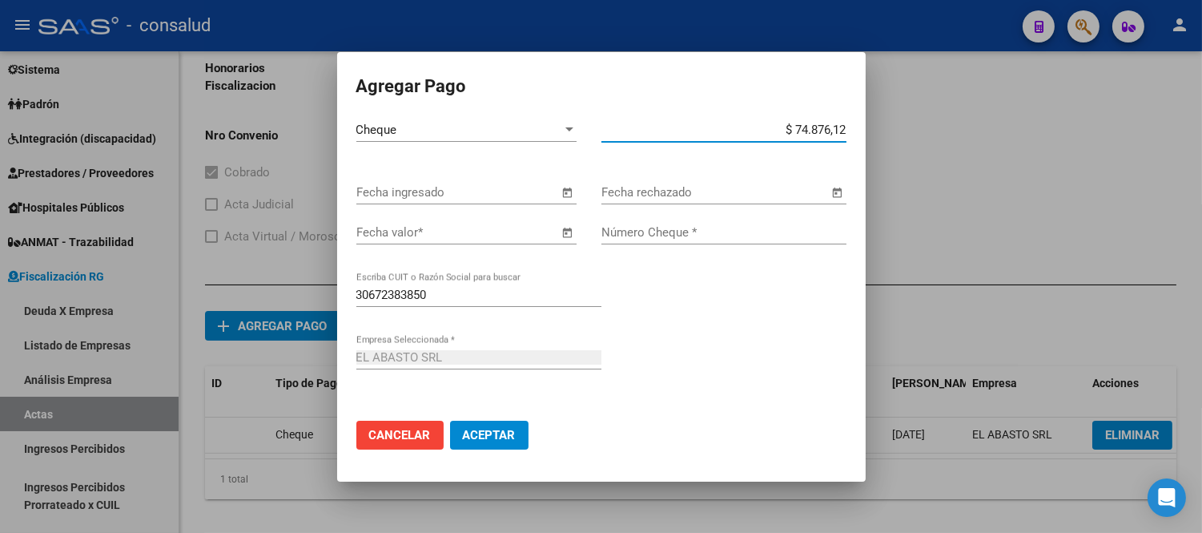
type input "$ 748.761,27"
click at [572, 196] on span "Open calendar" at bounding box center [568, 193] width 38 height 38
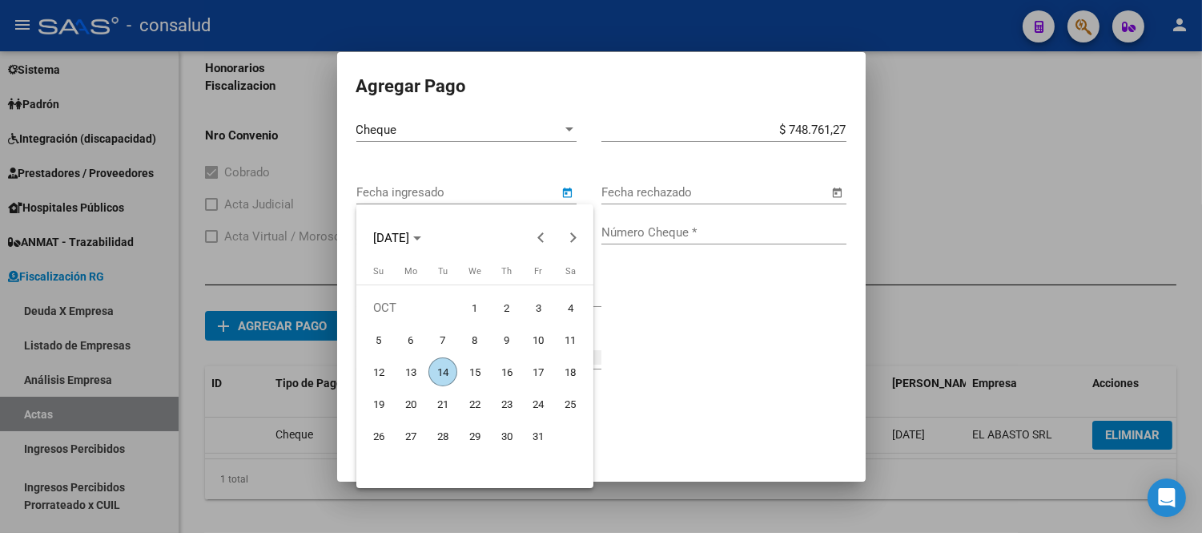
drag, startPoint x: 431, startPoint y: 365, endPoint x: 491, endPoint y: 330, distance: 69.6
click at [441, 358] on span "14" at bounding box center [443, 371] width 29 height 29
type input "[DATE]"
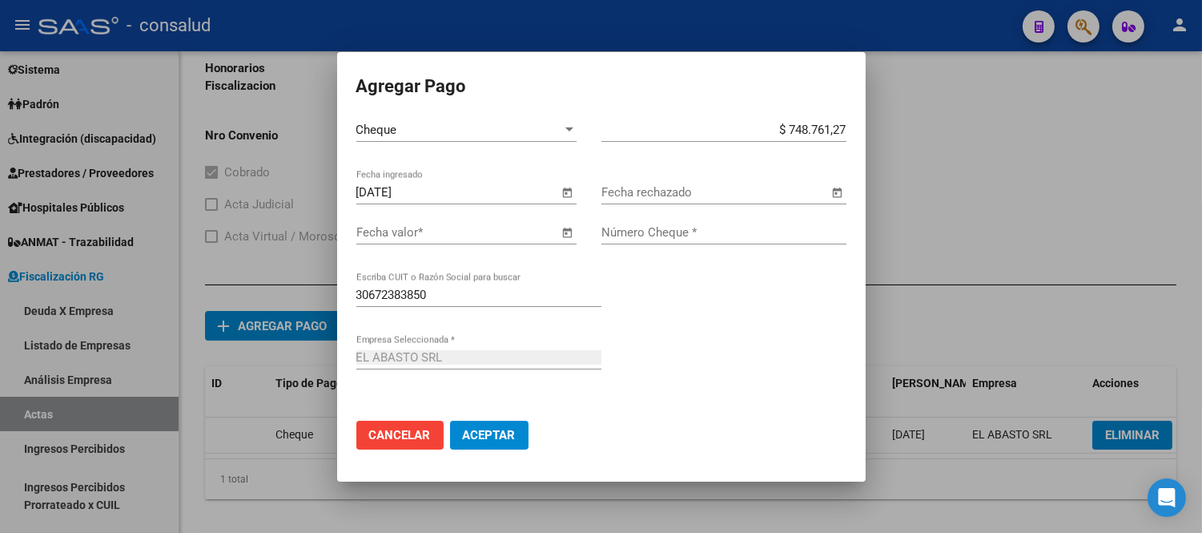
drag, startPoint x: 364, startPoint y: 235, endPoint x: 375, endPoint y: 231, distance: 11.5
click at [375, 231] on input "Fecha valor *" at bounding box center [457, 232] width 203 height 14
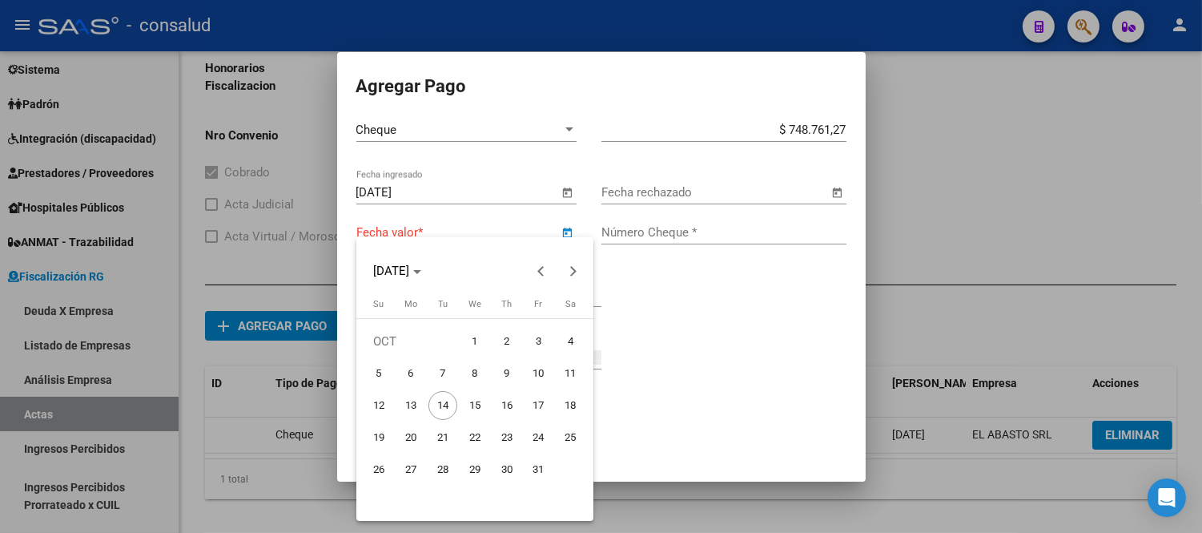
drag, startPoint x: 513, startPoint y: 461, endPoint x: 513, endPoint y: 451, distance: 9.6
click at [513, 460] on span "30" at bounding box center [507, 469] width 29 height 29
type input "[DATE]"
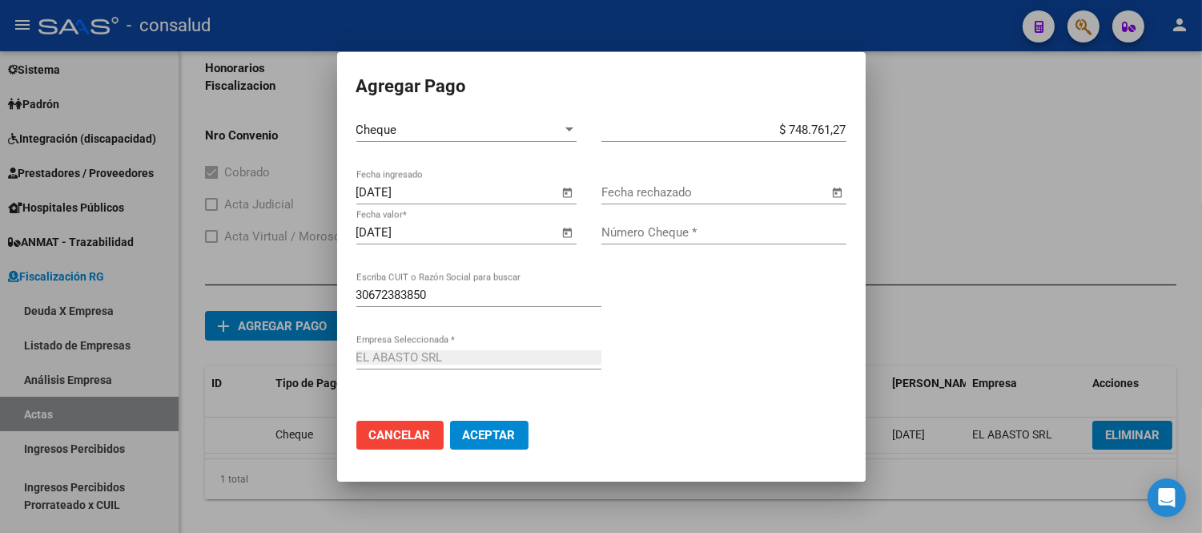
click at [594, 227] on div "[DATE] Fecha valor *" at bounding box center [478, 239] width 245 height 39
click at [622, 223] on div "Número Cheque *" at bounding box center [724, 232] width 245 height 24
type input "61990310"
click at [507, 437] on span "Aceptar" at bounding box center [489, 435] width 53 height 14
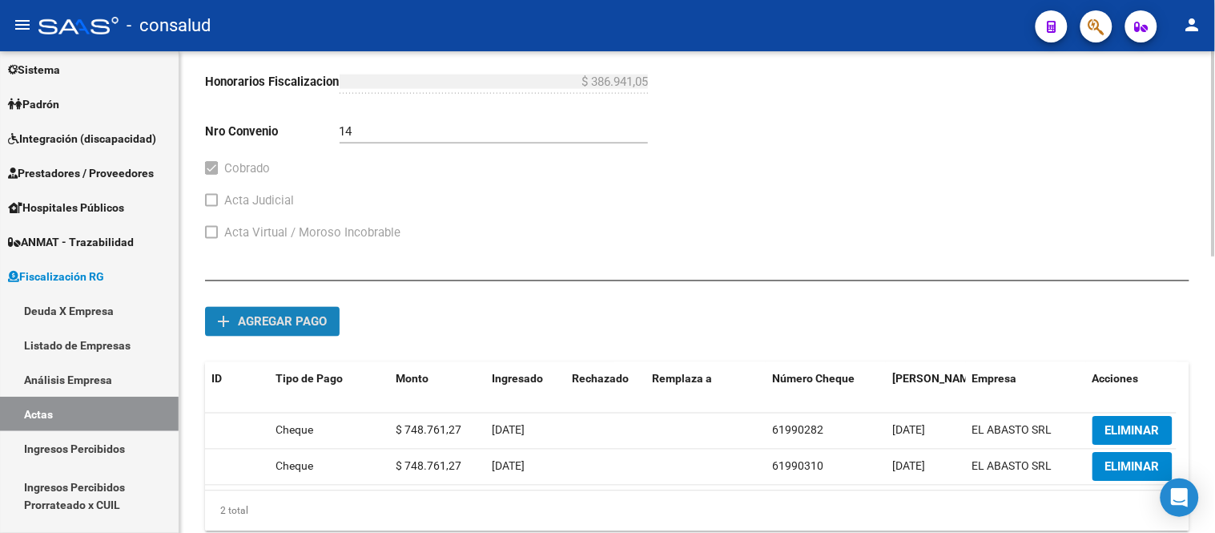
click at [265, 314] on button "add Agregar pago" at bounding box center [272, 322] width 135 height 30
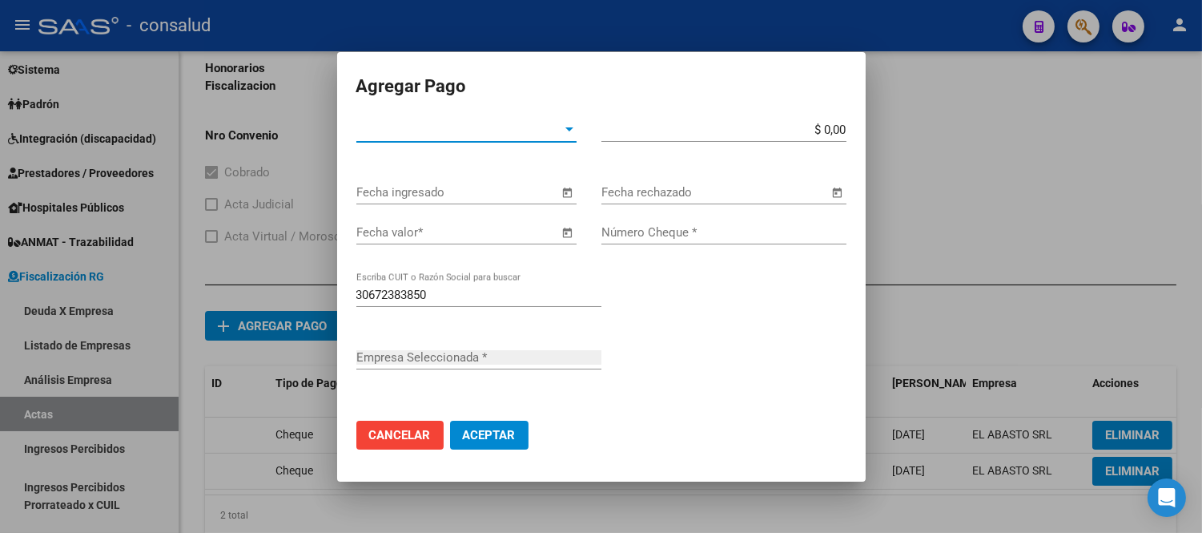
type input "EL ABASTO SRL"
click at [380, 126] on span "Tipo de Pago *" at bounding box center [459, 130] width 206 height 14
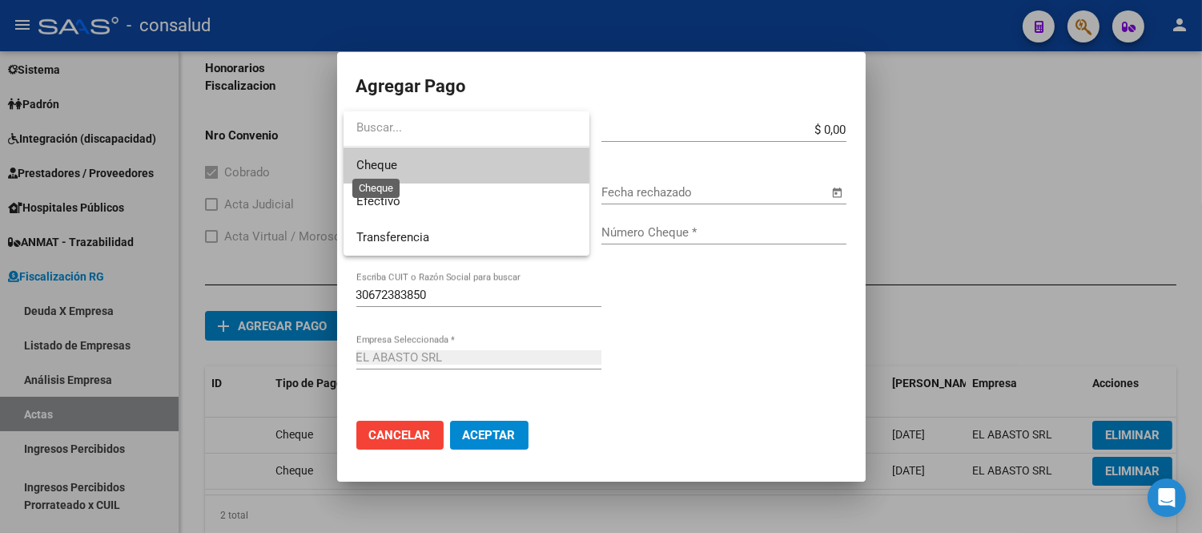
drag, startPoint x: 396, startPoint y: 166, endPoint x: 471, endPoint y: 146, distance: 77.9
click at [395, 162] on span "Cheque" at bounding box center [376, 165] width 41 height 14
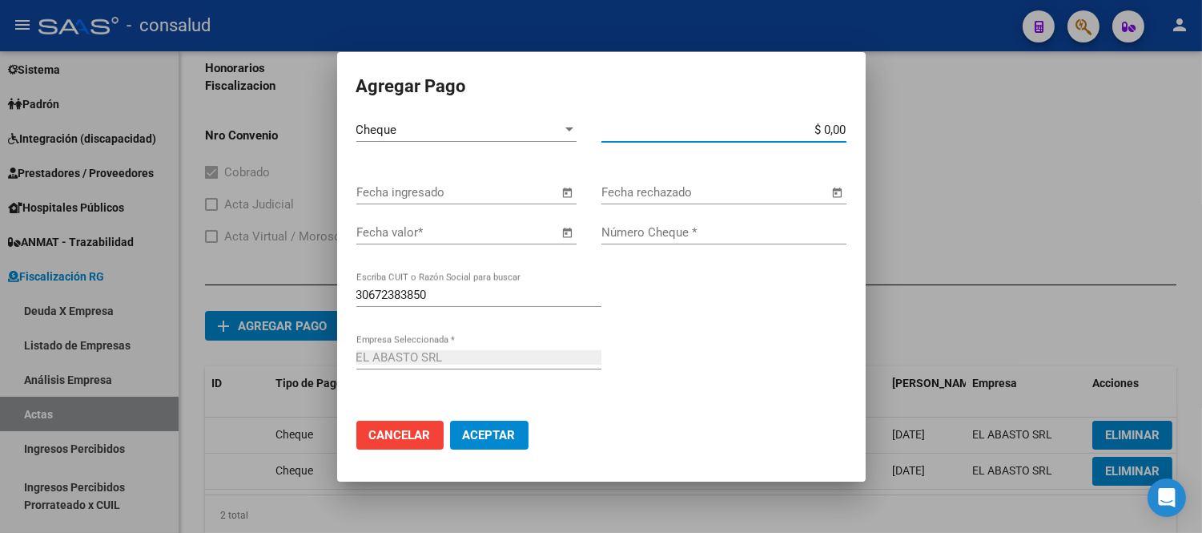
drag, startPoint x: 767, startPoint y: 134, endPoint x: 915, endPoint y: 131, distance: 149.0
click at [915, 131] on div "Agregar Pago Cheque Tipo de Pago * $ 0,00 Monto bruto * Fecha ingresado Fecha r…" at bounding box center [601, 266] width 1202 height 533
type input "$ 748.761,27"
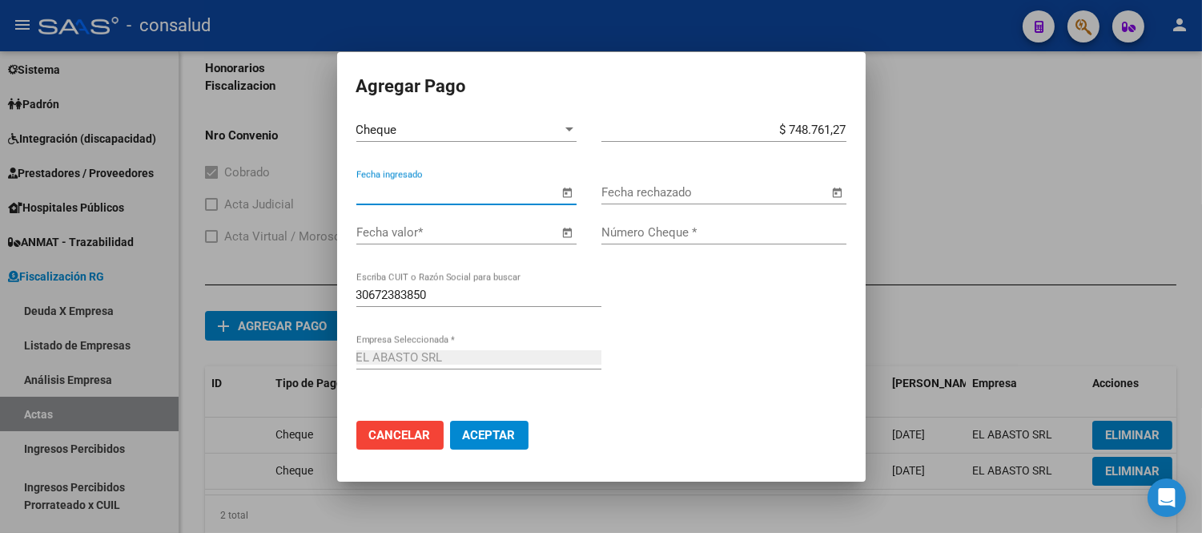
click at [564, 193] on span "Open calendar" at bounding box center [568, 193] width 38 height 38
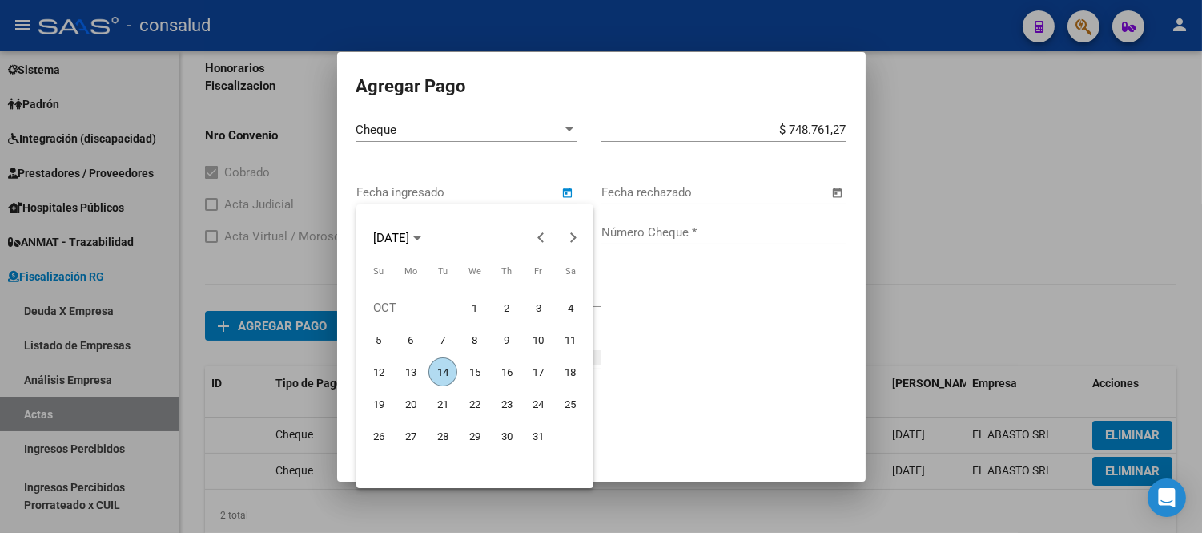
click at [435, 366] on span "14" at bounding box center [443, 371] width 29 height 29
type input "[DATE]"
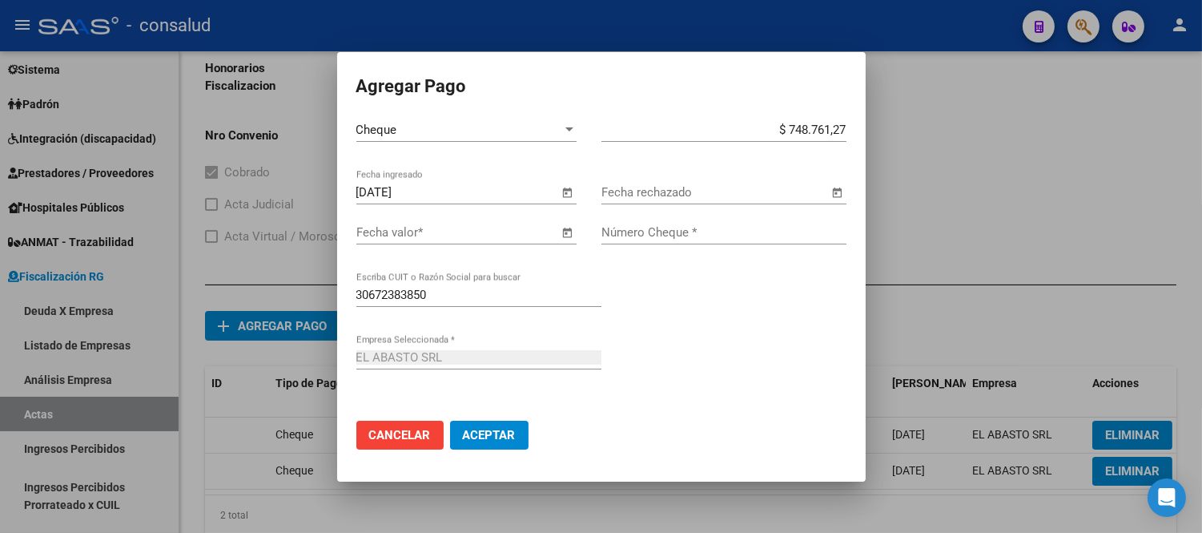
drag, startPoint x: 354, startPoint y: 235, endPoint x: 489, endPoint y: 230, distance: 135.5
click at [355, 235] on mat-dialog-content "Cheque Tipo de Pago * $ 748.761,27 Monto bruto * [DATE] Fecha ingresado Fecha r…" at bounding box center [601, 290] width 529 height 344
click at [565, 235] on span "Open calendar" at bounding box center [568, 233] width 38 height 38
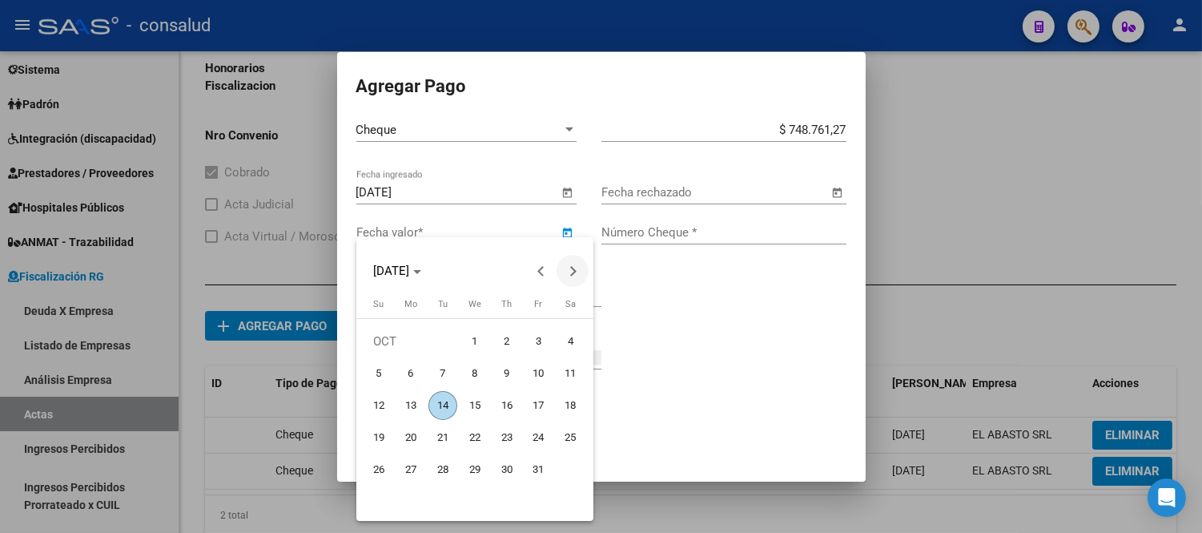
click at [565, 272] on span "Next month" at bounding box center [573, 271] width 32 height 32
click at [565, 437] on span "22" at bounding box center [571, 437] width 29 height 29
type input "[DATE]"
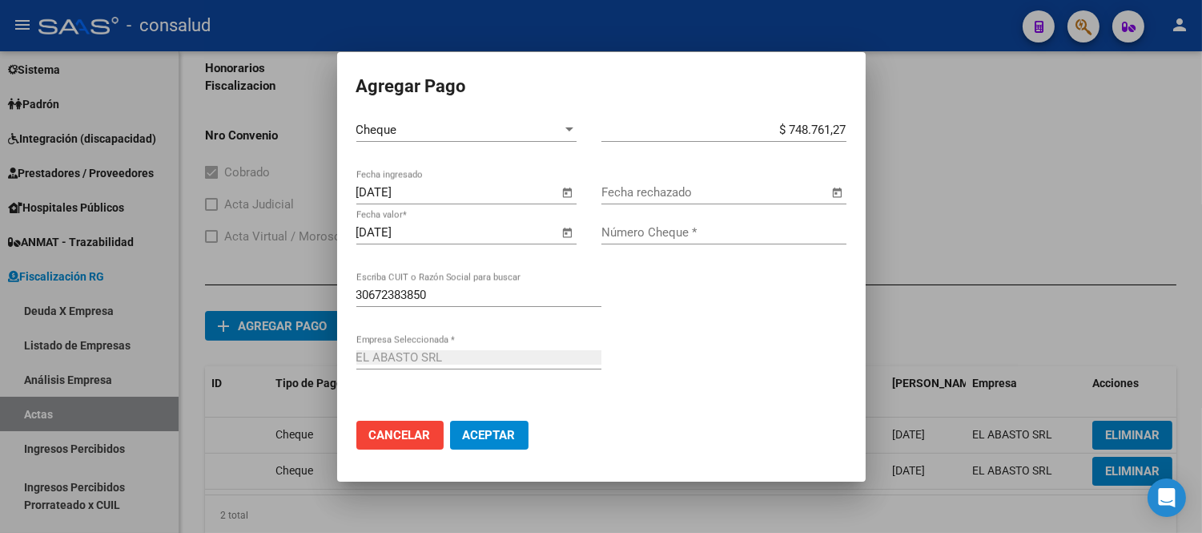
click at [626, 233] on input "Número Cheque *" at bounding box center [724, 232] width 245 height 14
type input "61990343"
click at [489, 429] on span "Aceptar" at bounding box center [489, 435] width 53 height 14
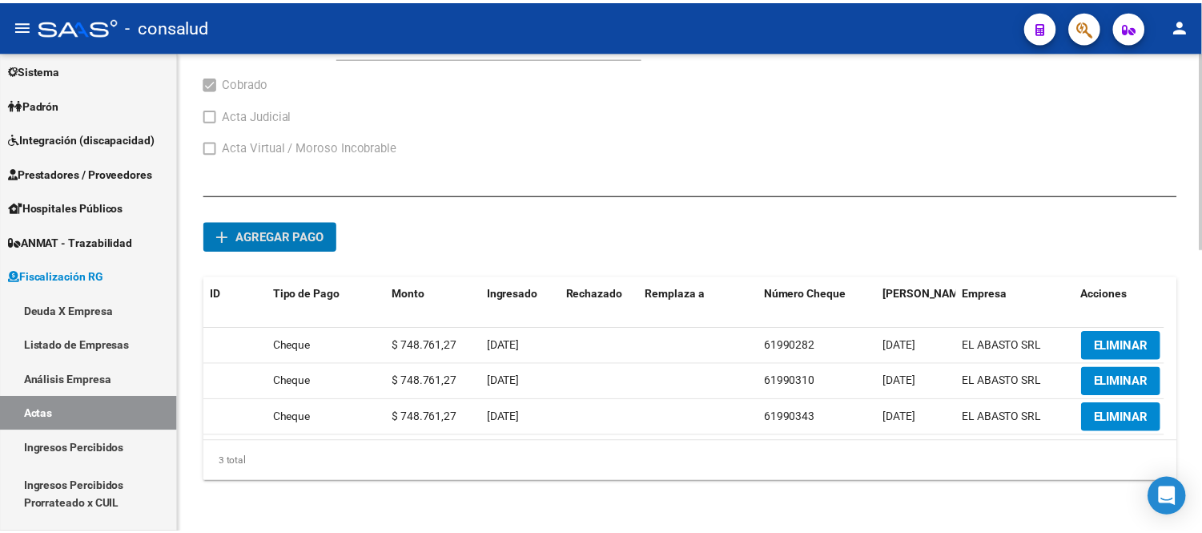
scroll to position [690, 0]
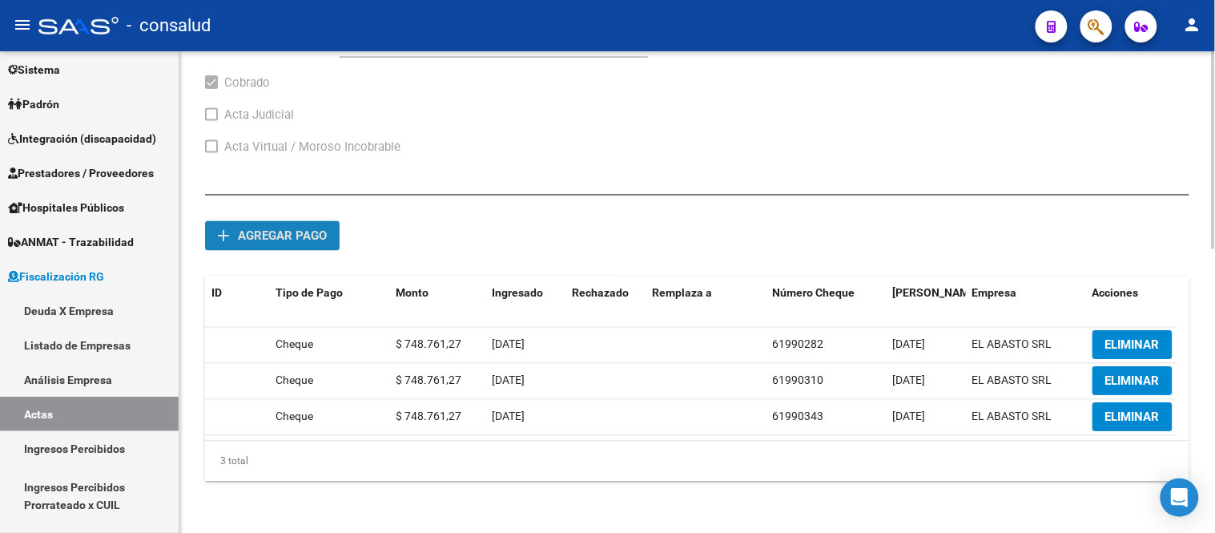
click at [297, 229] on span "Agregar pago" at bounding box center [282, 236] width 89 height 14
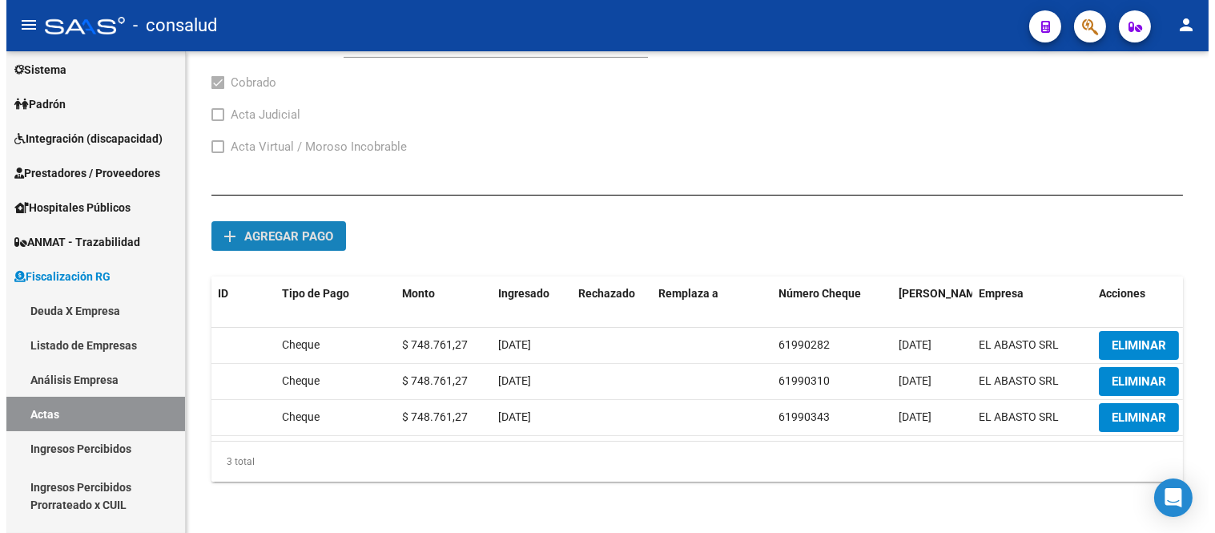
scroll to position [692, 0]
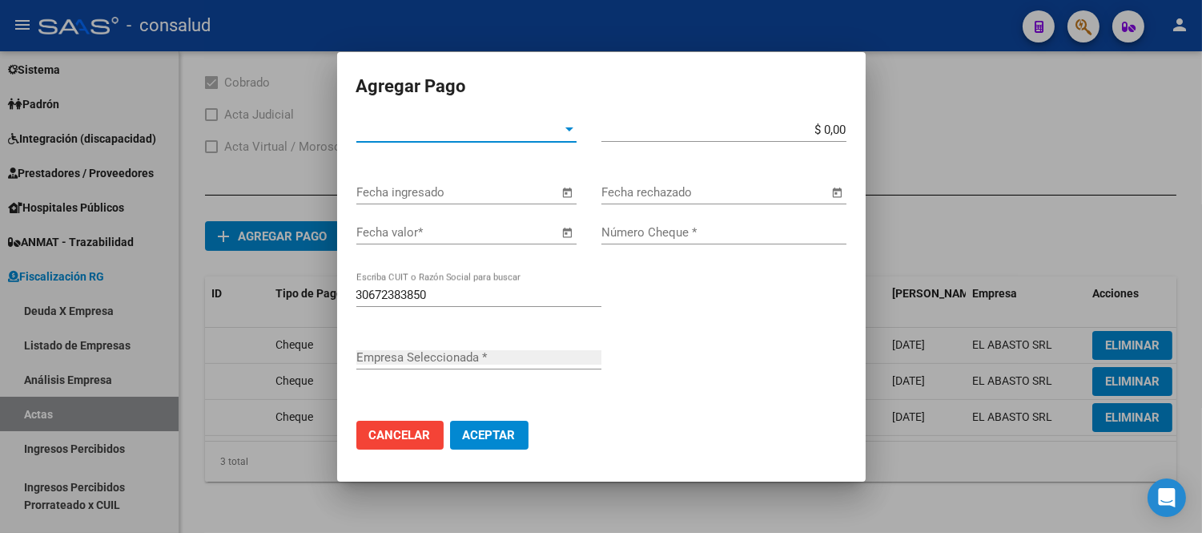
type input "EL ABASTO SRL"
click at [404, 129] on span "Tipo de Pago *" at bounding box center [459, 130] width 206 height 14
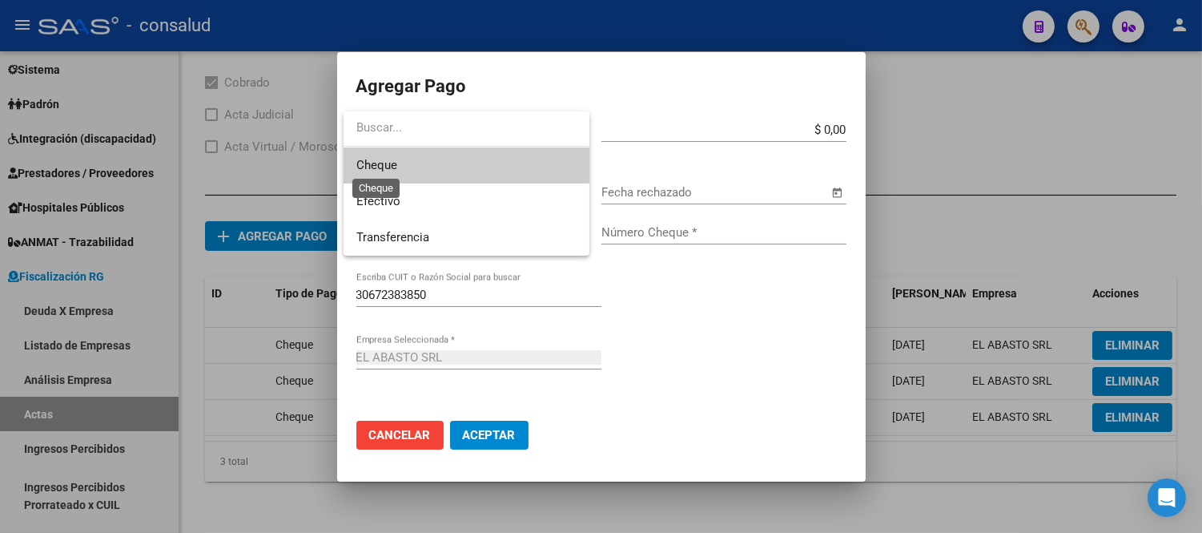
click at [381, 163] on span "Cheque" at bounding box center [376, 165] width 41 height 14
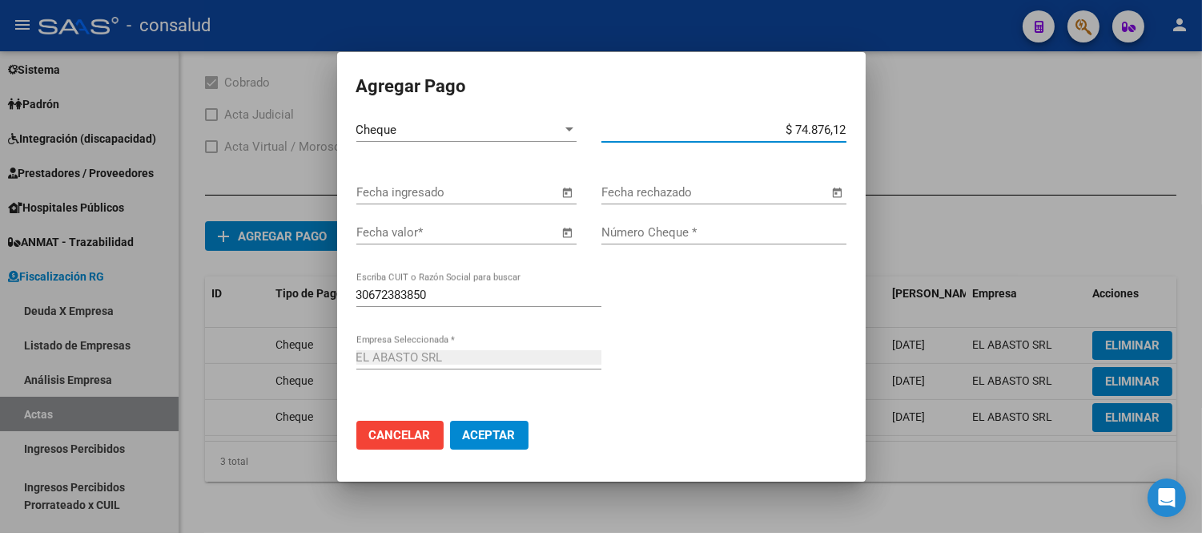
type input "$ 748.761,27"
click at [570, 196] on span "Open calendar" at bounding box center [568, 193] width 38 height 38
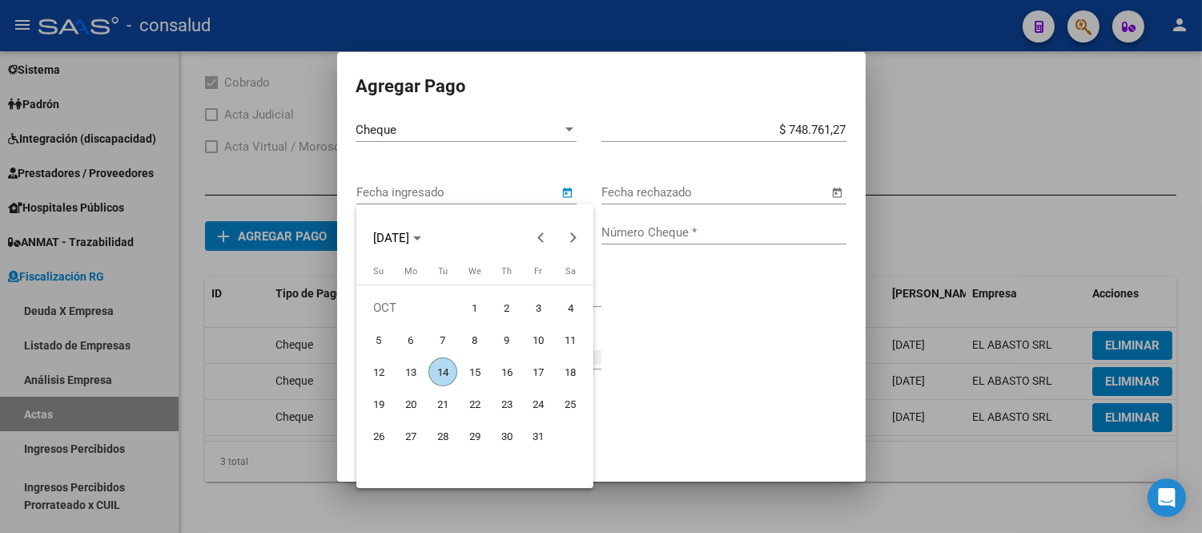
drag, startPoint x: 443, startPoint y: 367, endPoint x: 493, endPoint y: 328, distance: 62.8
click at [445, 363] on span "14" at bounding box center [443, 371] width 29 height 29
type input "[DATE]"
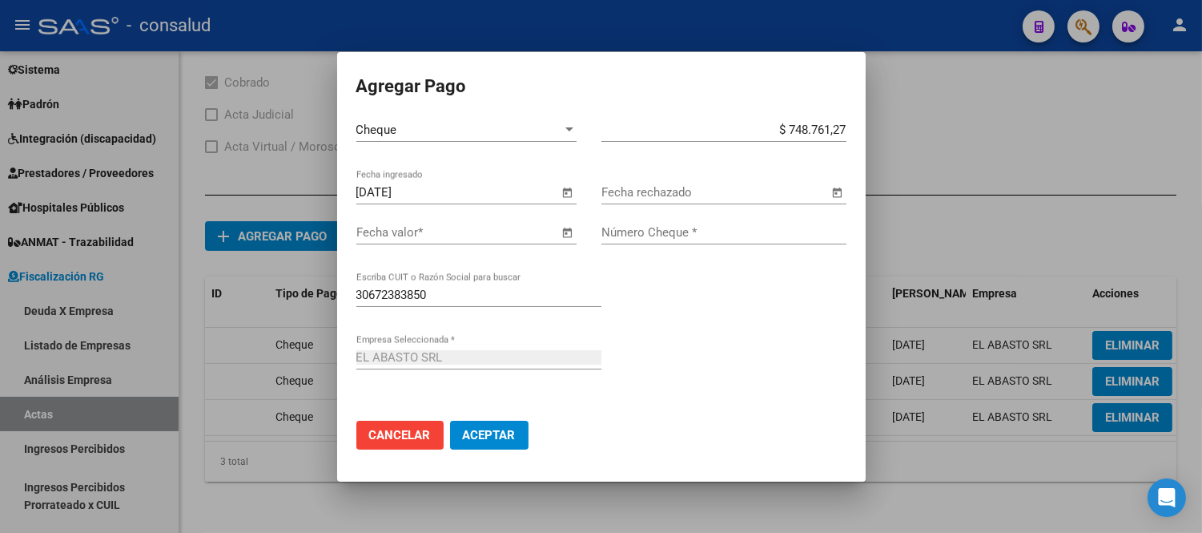
click at [358, 227] on input "Fecha valor *" at bounding box center [457, 232] width 203 height 14
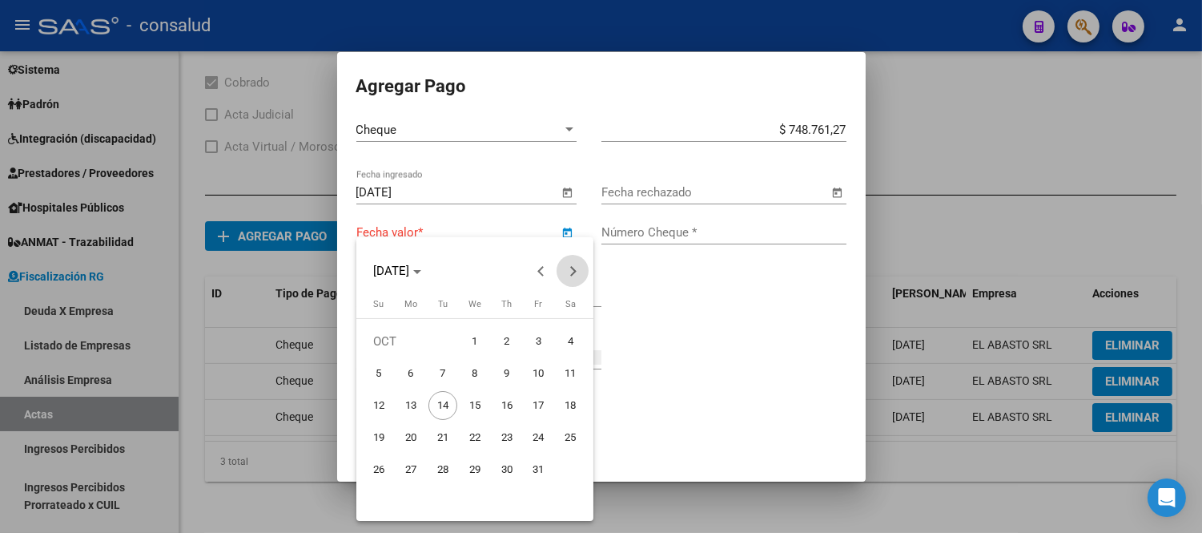
click at [577, 271] on span "Next month" at bounding box center [573, 271] width 32 height 32
click at [572, 469] on span "29" at bounding box center [571, 469] width 29 height 29
type input "[DATE]"
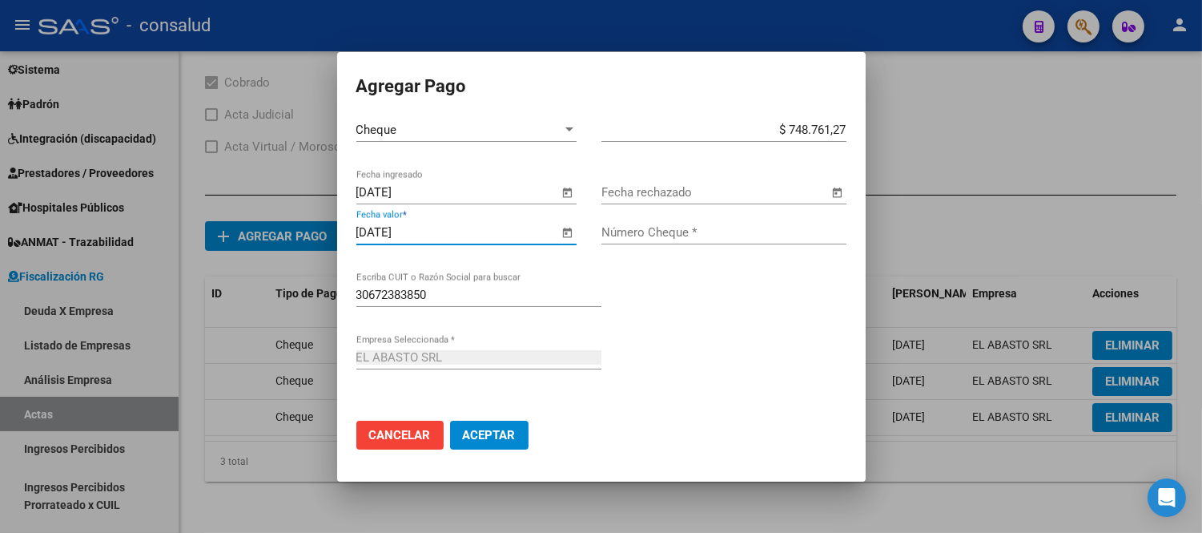
drag, startPoint x: 606, startPoint y: 235, endPoint x: 685, endPoint y: 203, distance: 85.5
click at [605, 235] on input "Número Cheque *" at bounding box center [724, 232] width 245 height 14
type input "61990371"
drag, startPoint x: 483, startPoint y: 433, endPoint x: 476, endPoint y: 425, distance: 10.2
click at [481, 429] on span "Aceptar" at bounding box center [489, 435] width 53 height 14
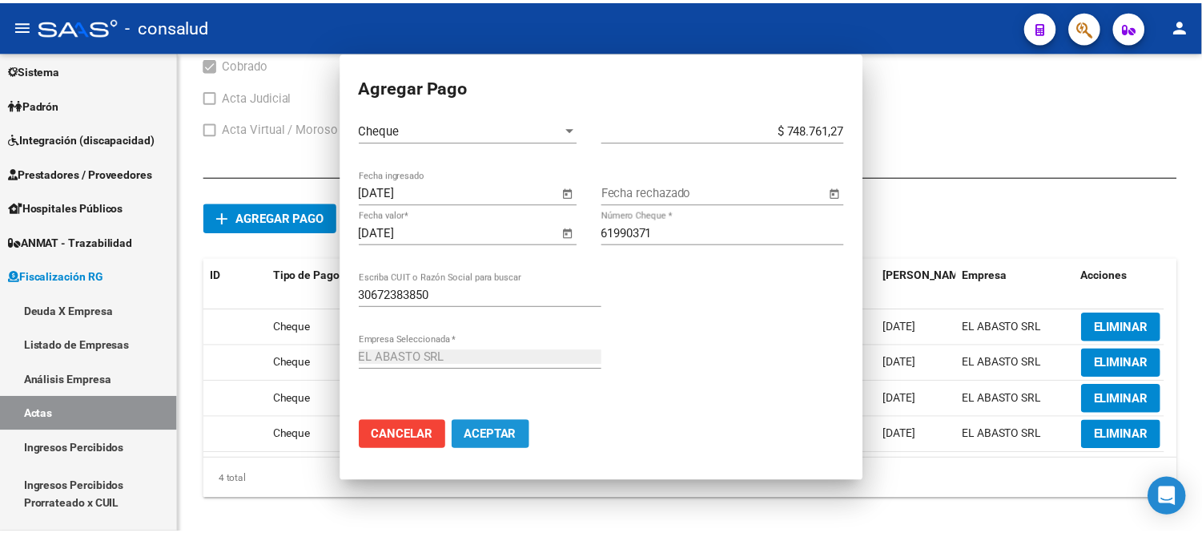
scroll to position [690, 0]
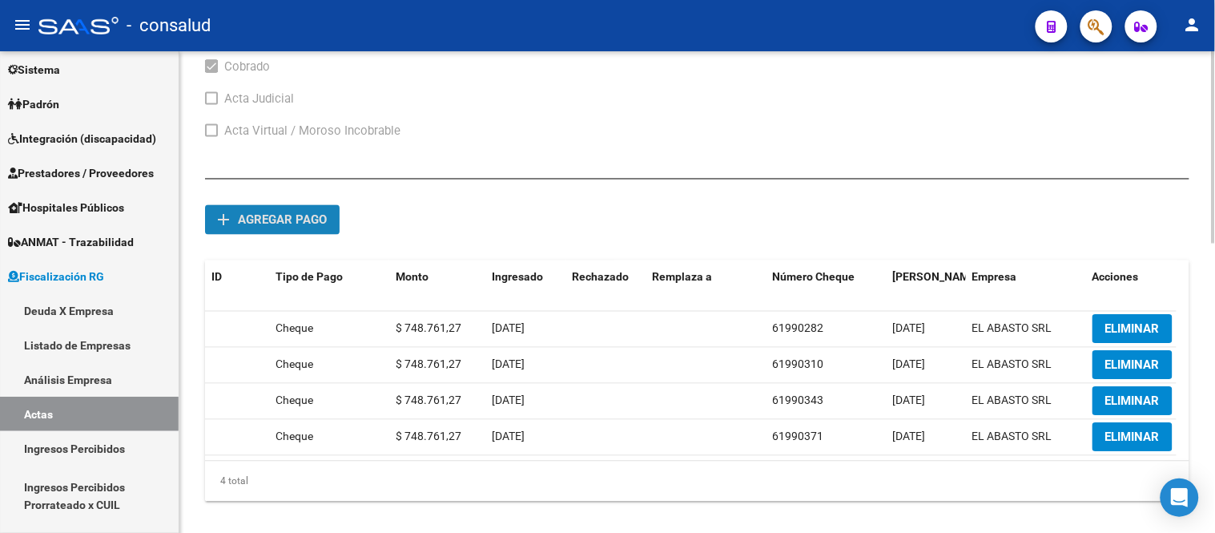
click at [268, 219] on span "Agregar pago" at bounding box center [282, 220] width 89 height 14
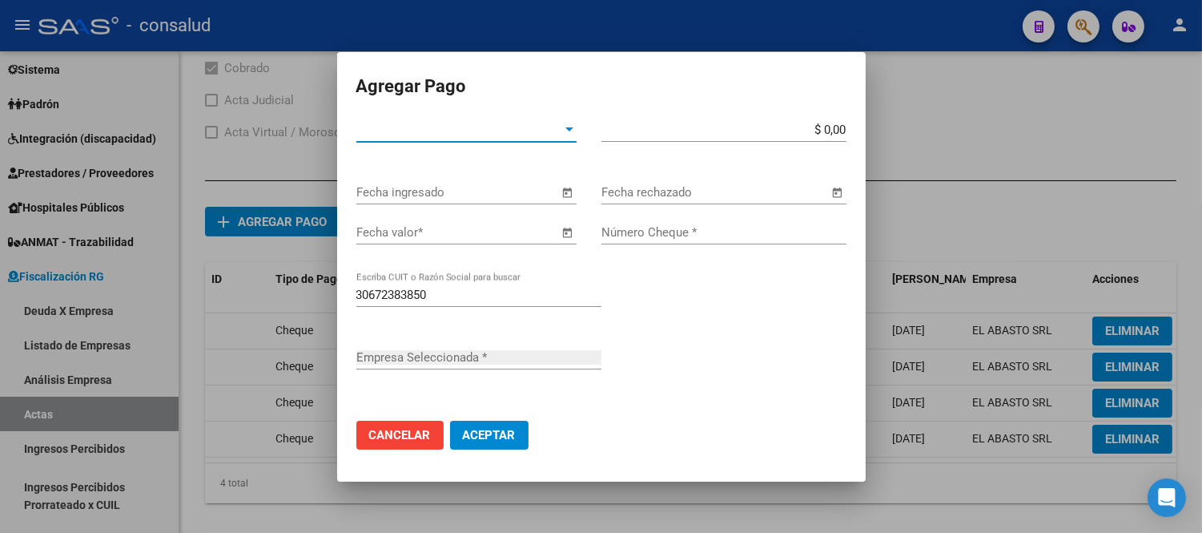
type input "EL ABASTO SRL"
drag, startPoint x: 351, startPoint y: 190, endPoint x: 468, endPoint y: 144, distance: 125.5
click at [353, 188] on mat-dialog-content "Tipo de Pago * Tipo de Pago * $ 0,00 Monto bruto * Fecha ingresado Fecha rechaz…" at bounding box center [601, 290] width 529 height 344
click at [457, 134] on span "Tipo de Pago *" at bounding box center [459, 130] width 206 height 14
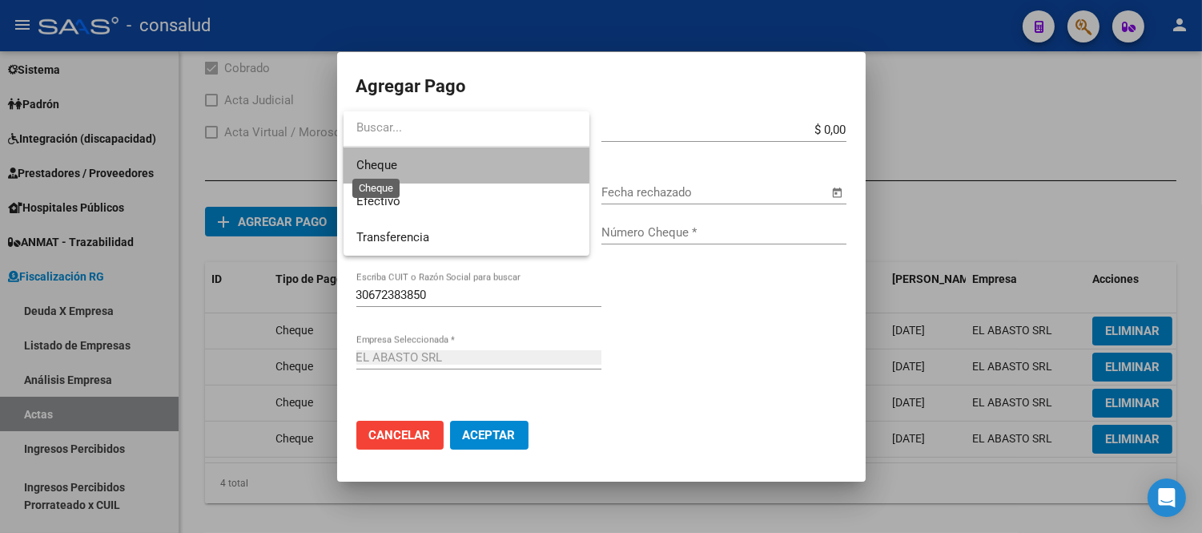
drag, startPoint x: 391, startPoint y: 163, endPoint x: 684, endPoint y: 148, distance: 293.5
click at [399, 160] on span "Cheque" at bounding box center [466, 165] width 220 height 36
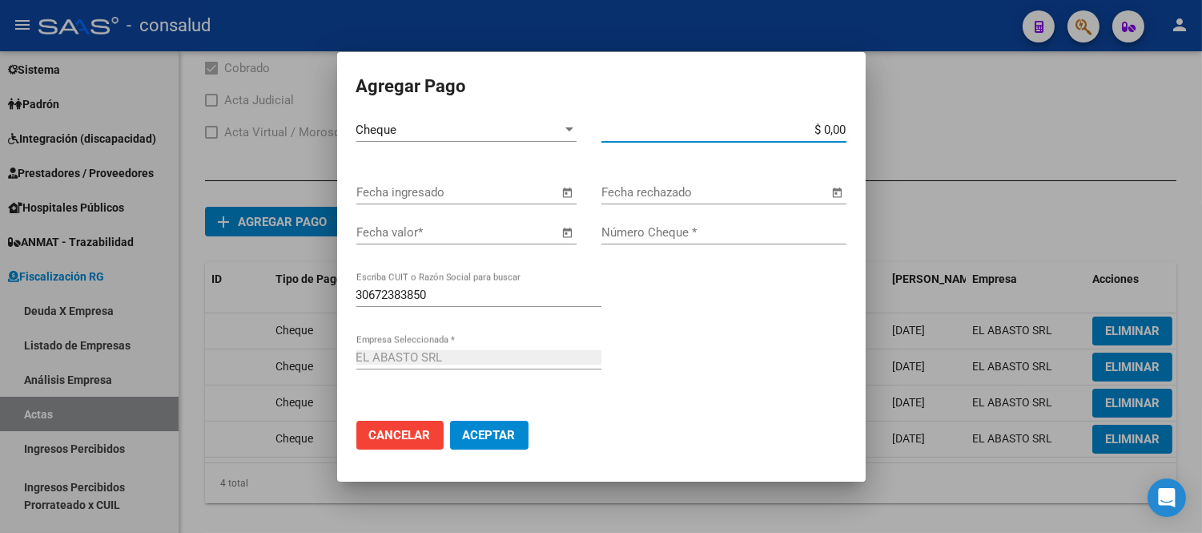
click at [738, 125] on input "$ 0,00" at bounding box center [724, 130] width 245 height 14
type input "$ 748.761,27"
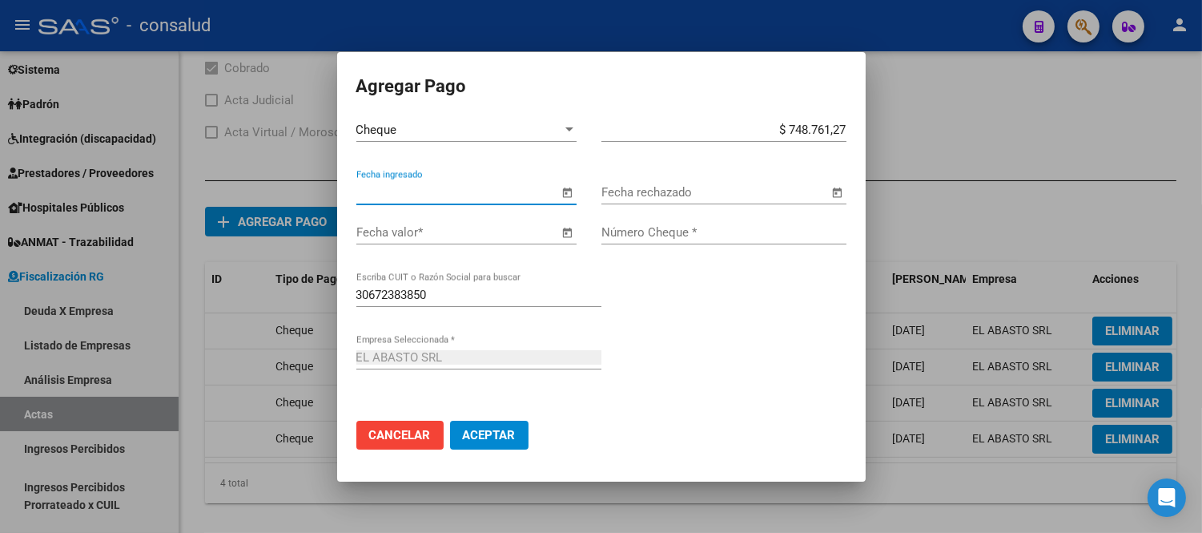
click at [570, 196] on span "Open calendar" at bounding box center [568, 193] width 38 height 38
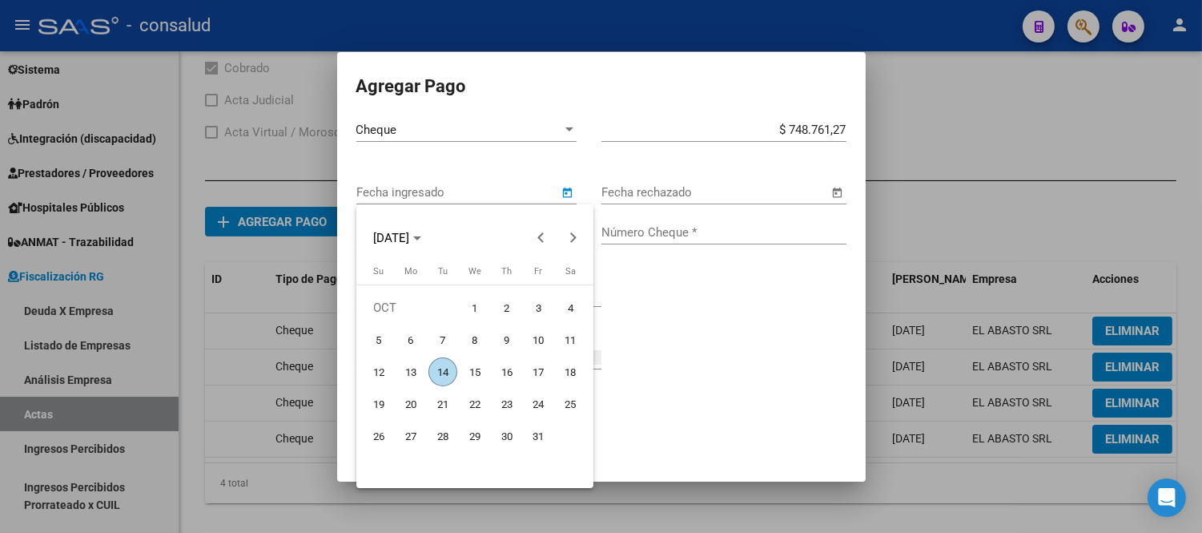
drag, startPoint x: 435, startPoint y: 373, endPoint x: 441, endPoint y: 352, distance: 21.6
click at [436, 370] on span "14" at bounding box center [443, 371] width 29 height 29
type input "[DATE]"
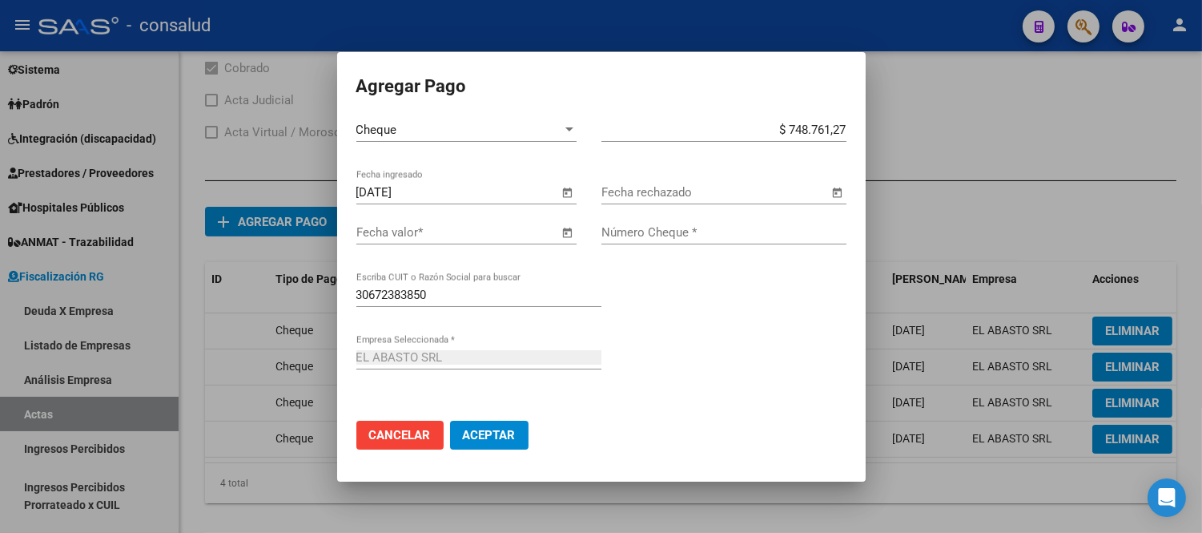
click at [383, 231] on input "Fecha valor *" at bounding box center [457, 232] width 203 height 14
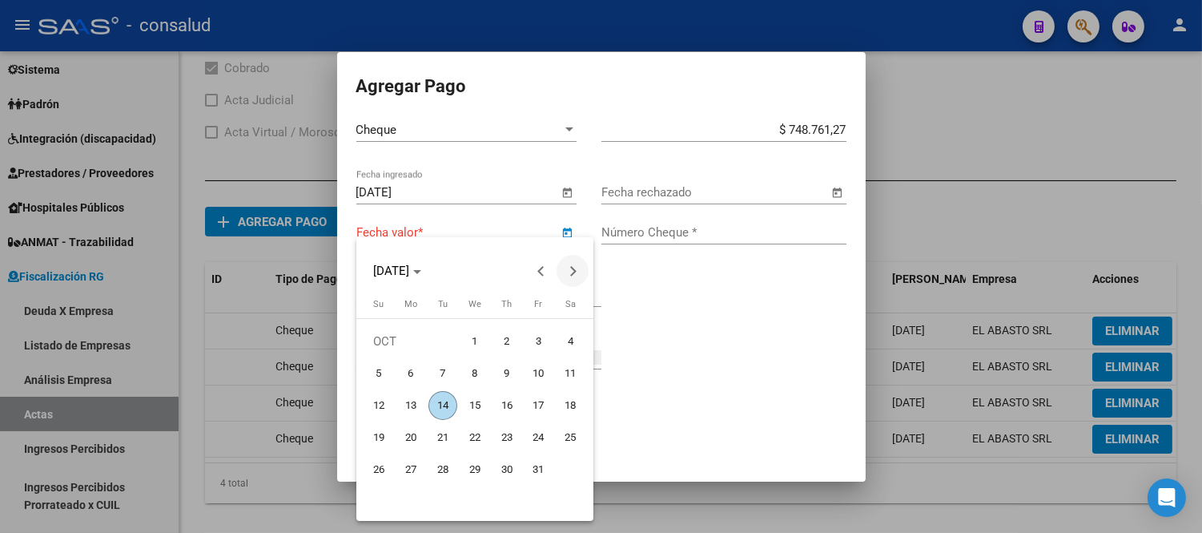
click at [580, 273] on span "Next month" at bounding box center [573, 271] width 32 height 32
click at [577, 273] on span "Next month" at bounding box center [573, 271] width 32 height 32
click at [402, 469] on span "22" at bounding box center [410, 469] width 29 height 29
type input "[DATE]"
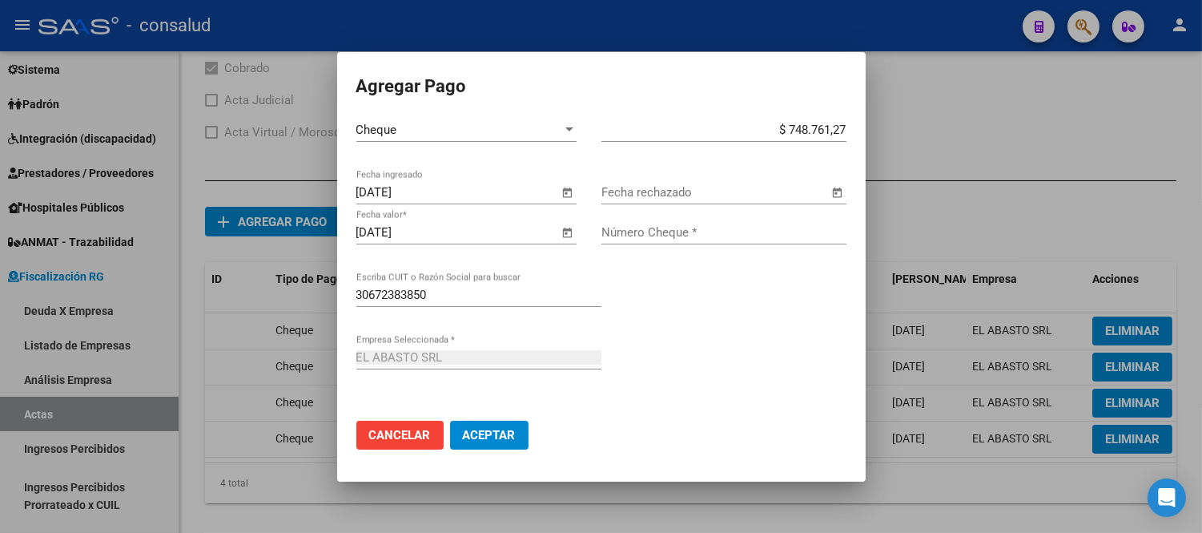
drag, startPoint x: 612, startPoint y: 239, endPoint x: 667, endPoint y: 208, distance: 63.1
click at [612, 238] on div "Número Cheque *" at bounding box center [724, 232] width 245 height 24
type input "61990402"
click at [503, 433] on span "Aceptar" at bounding box center [489, 435] width 53 height 14
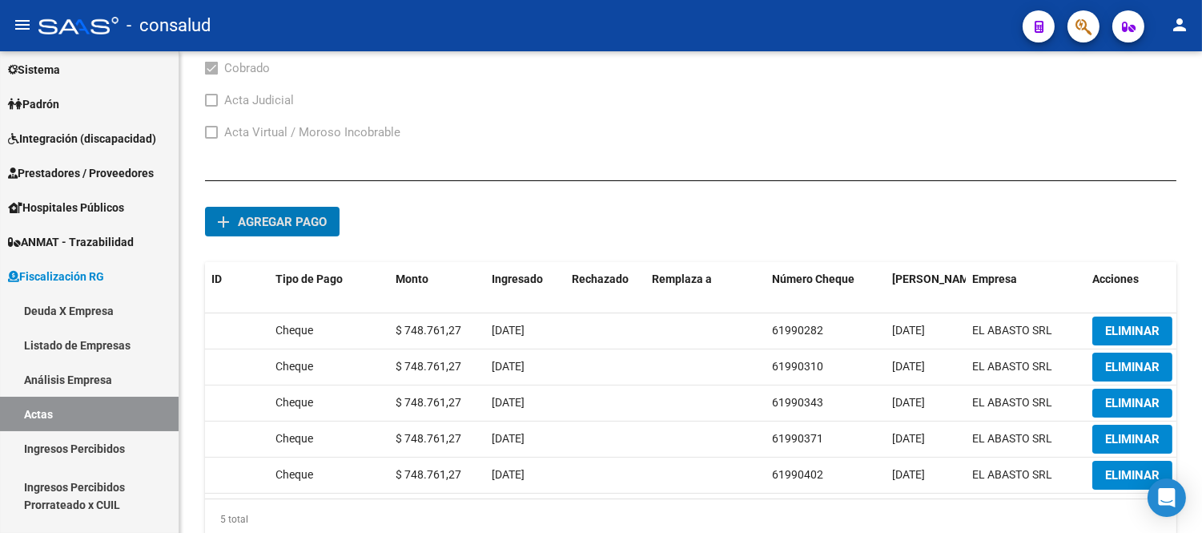
scroll to position [690, 0]
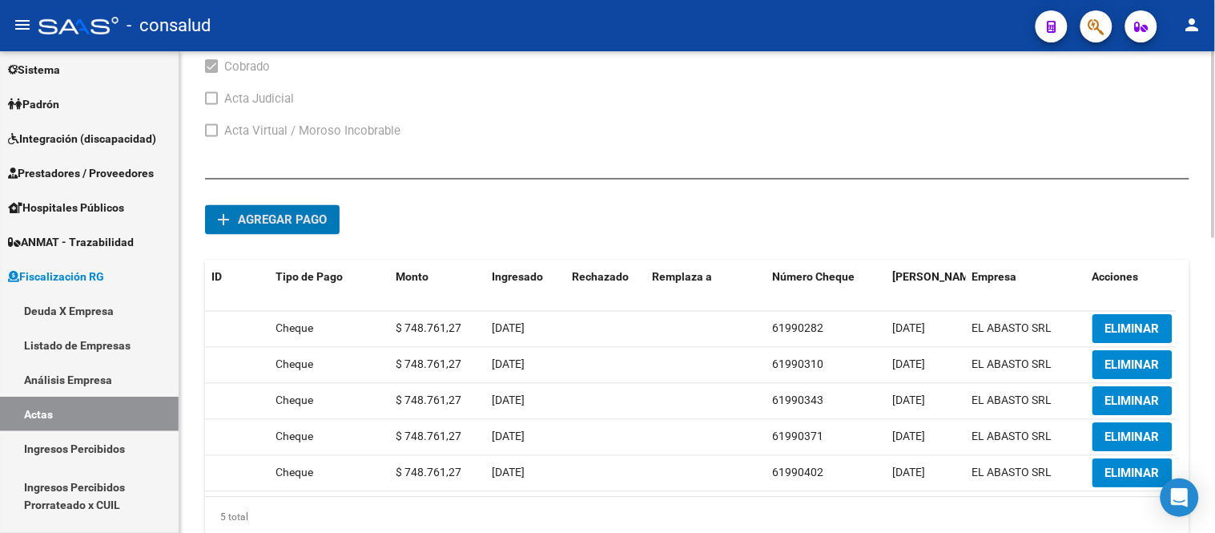
click at [222, 237] on div "add Agregar pago ID Tipo de Pago Monto Ingresado Rechazado Remplaza a Número Ch…" at bounding box center [697, 365] width 984 height 372
click at [263, 225] on span "Agregar pago" at bounding box center [282, 220] width 89 height 14
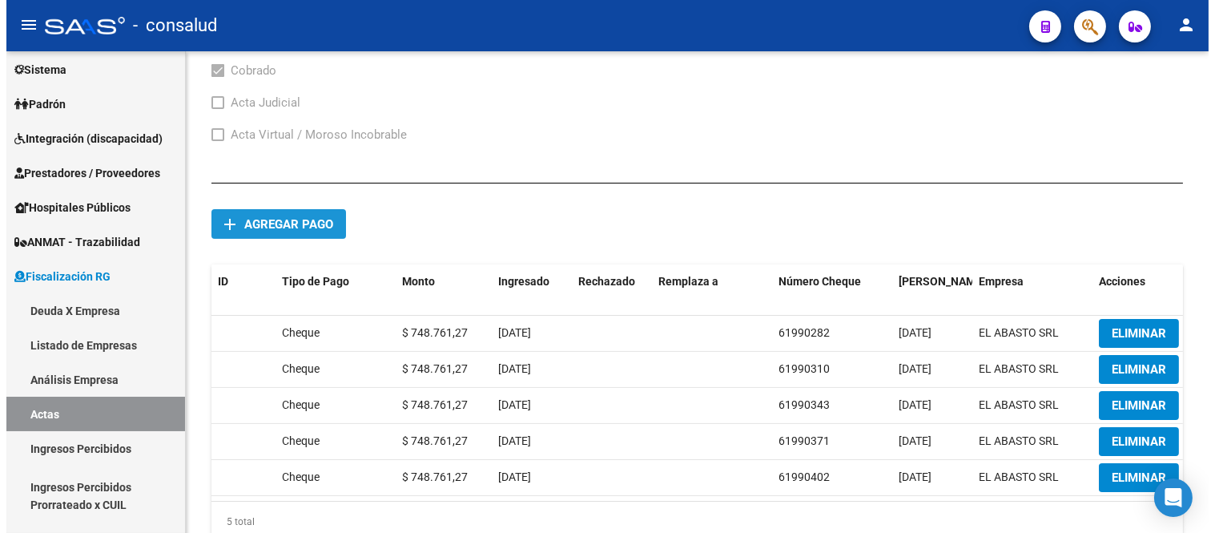
scroll to position [692, 0]
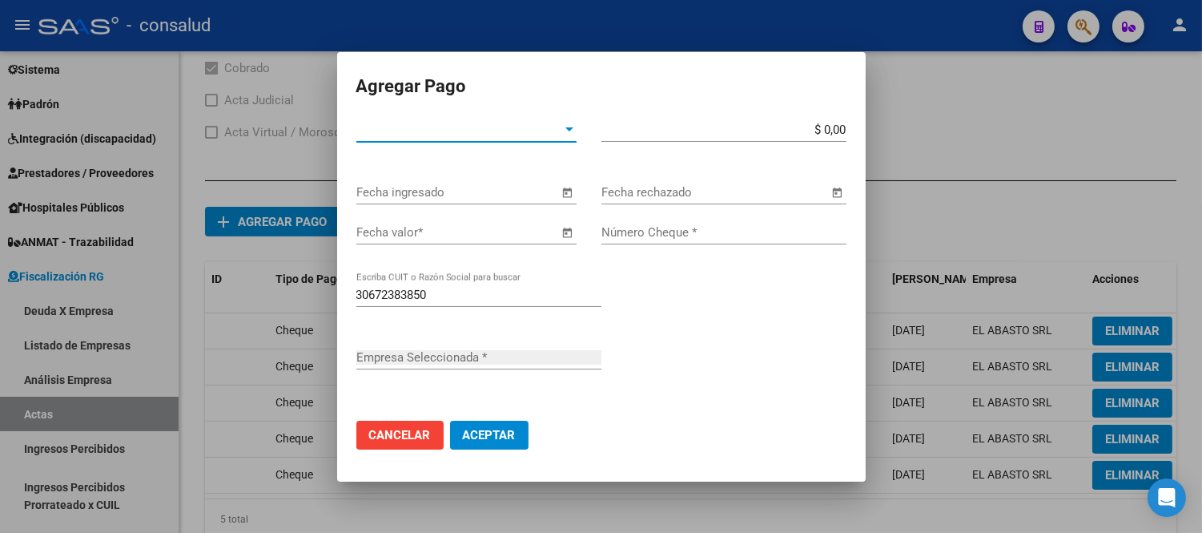
type input "EL ABASTO SRL"
click at [375, 134] on span "Tipo de Pago *" at bounding box center [459, 130] width 206 height 14
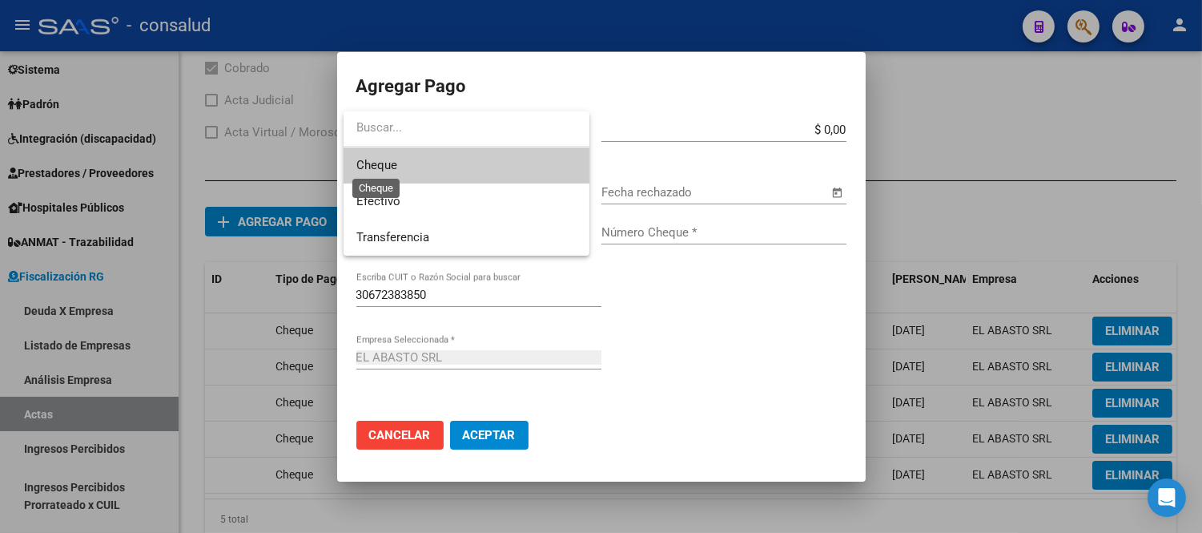
click at [388, 168] on span "Cheque" at bounding box center [376, 165] width 41 height 14
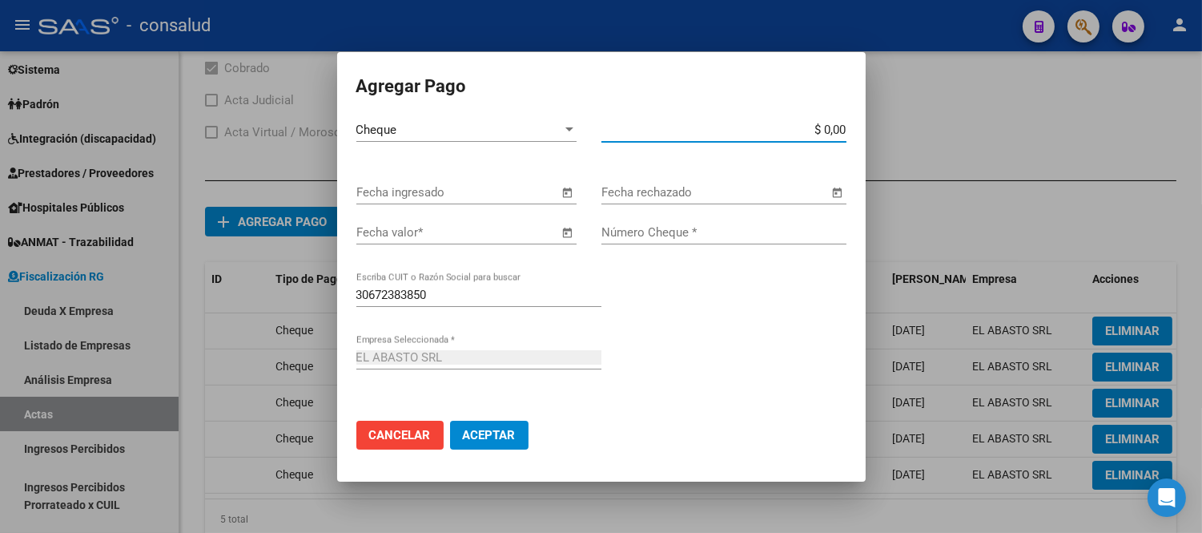
drag, startPoint x: 831, startPoint y: 130, endPoint x: 1015, endPoint y: 159, distance: 186.5
click at [1016, 158] on div "Agregar Pago Cheque Tipo de Pago * $ 0,00 Monto bruto * Fecha ingresado Fecha r…" at bounding box center [601, 266] width 1202 height 533
type input "$ 748.761,27"
click at [569, 185] on span "Open calendar" at bounding box center [568, 193] width 38 height 38
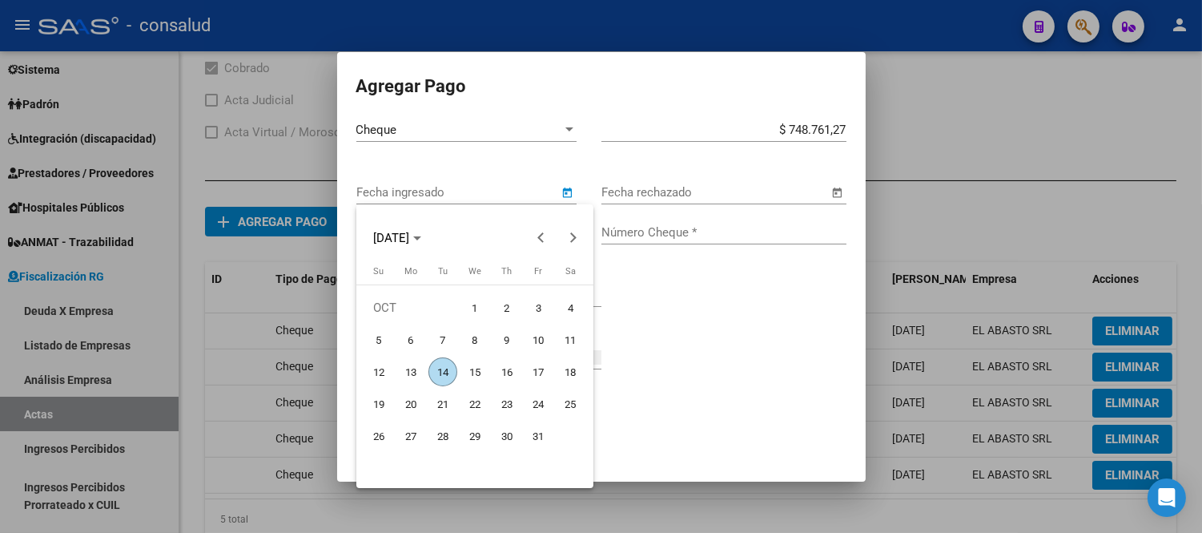
click at [438, 369] on span "14" at bounding box center [443, 371] width 29 height 29
type input "[DATE]"
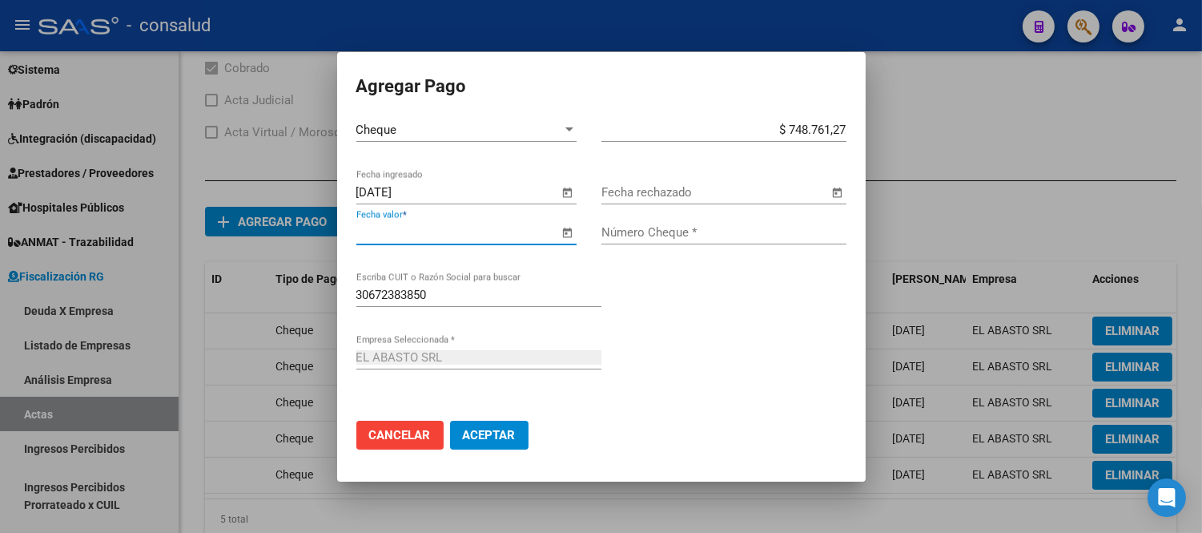
click at [371, 235] on input "Fecha valor *" at bounding box center [457, 232] width 203 height 14
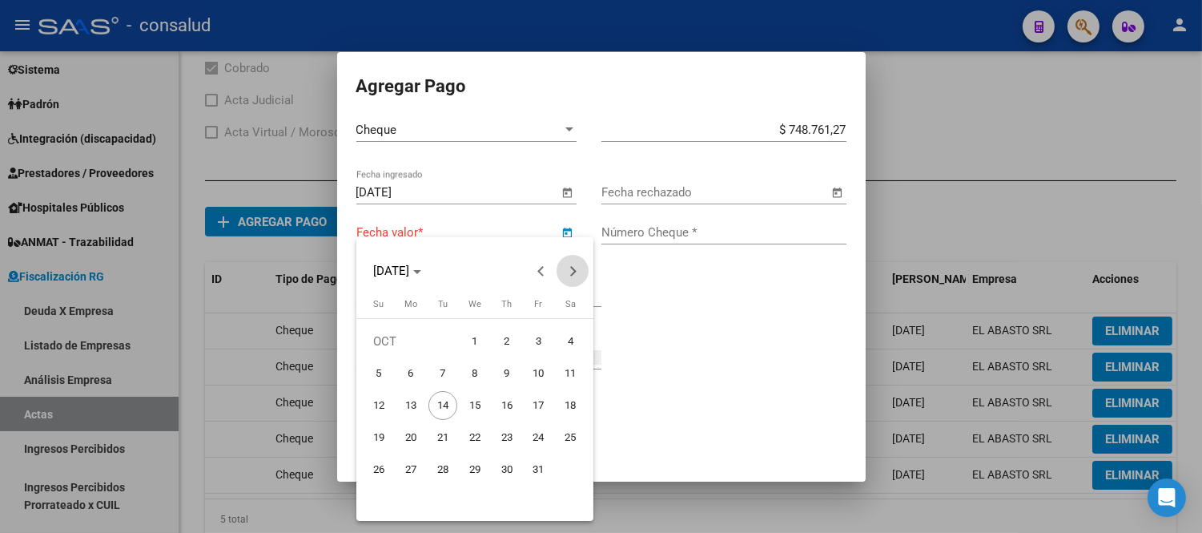
click at [575, 270] on button "Next month" at bounding box center [573, 271] width 32 height 32
click at [420, 497] on span "29" at bounding box center [410, 501] width 29 height 29
type input "[DATE]"
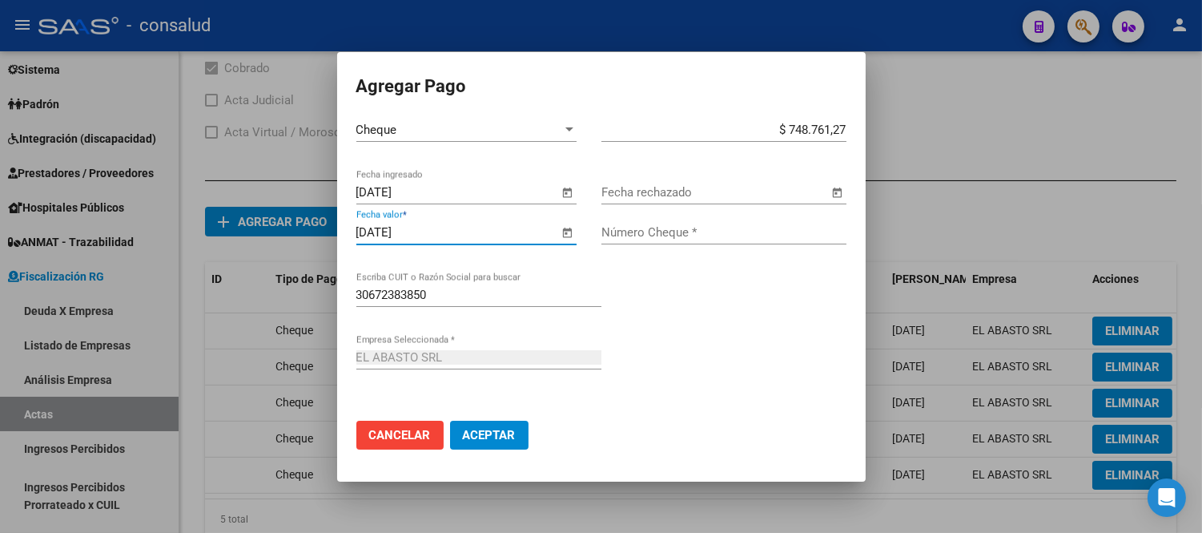
click at [627, 229] on input "Número Cheque *" at bounding box center [724, 232] width 245 height 14
type input "61990441"
click at [505, 435] on span "Aceptar" at bounding box center [489, 435] width 53 height 14
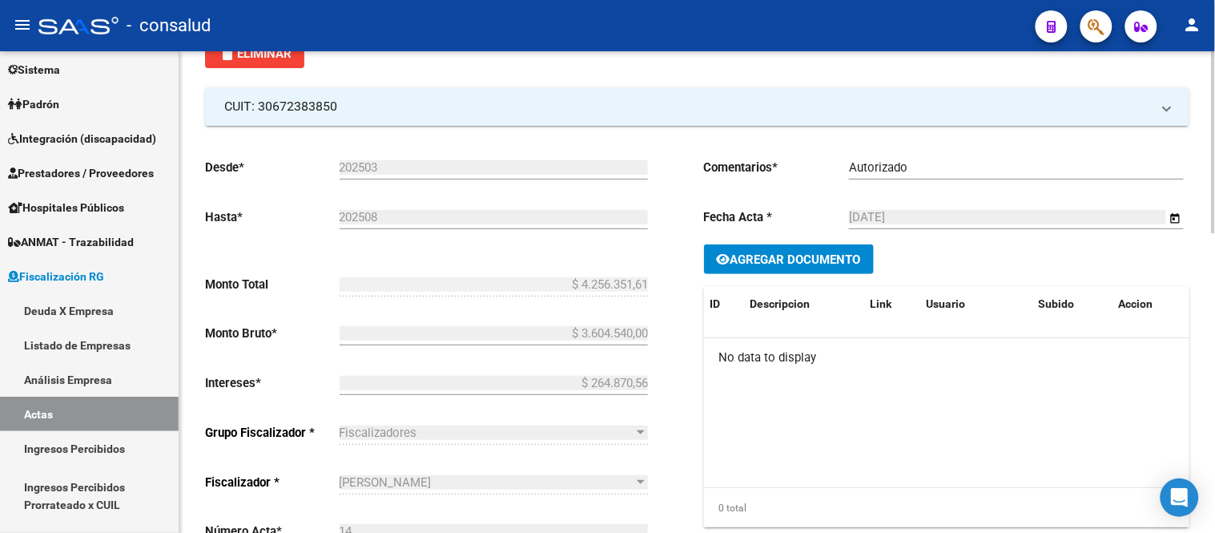
scroll to position [0, 0]
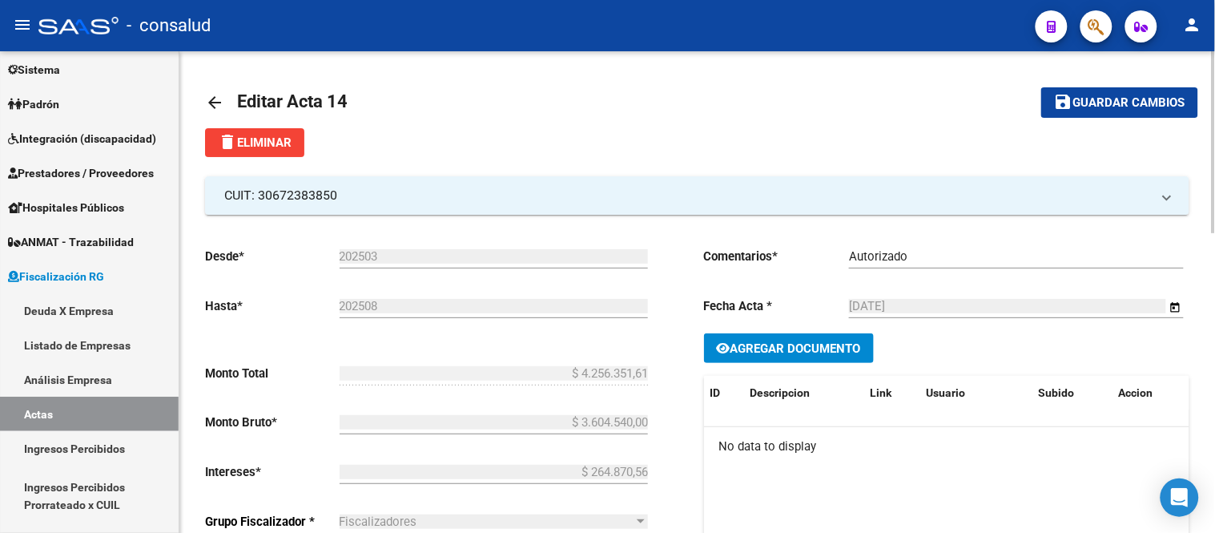
click at [1117, 96] on span "Guardar cambios" at bounding box center [1129, 103] width 112 height 14
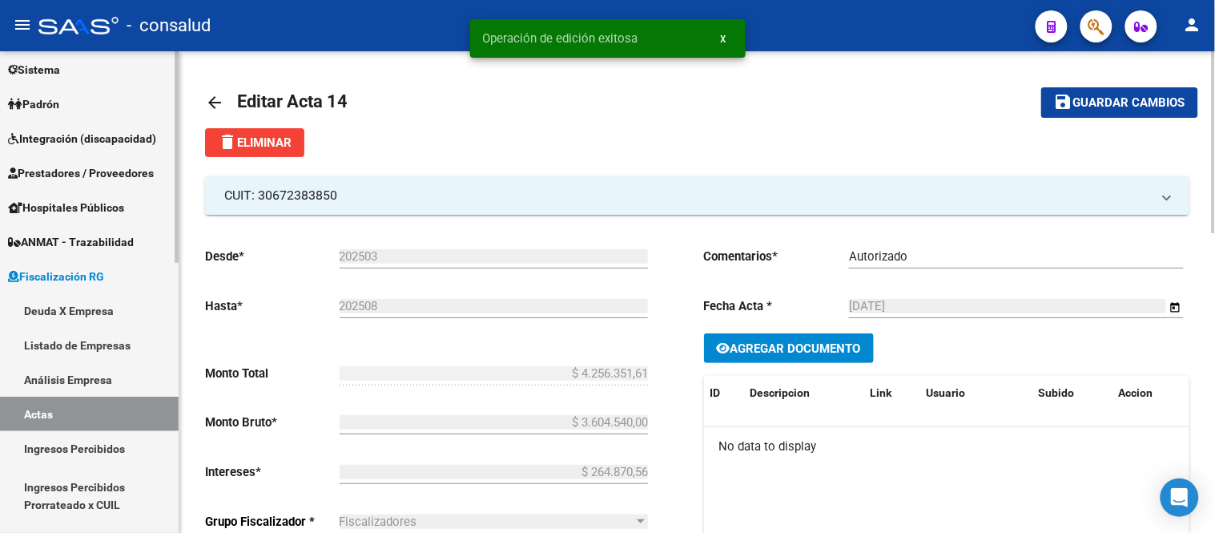
click at [81, 380] on link "Análisis Empresa" at bounding box center [89, 379] width 179 height 34
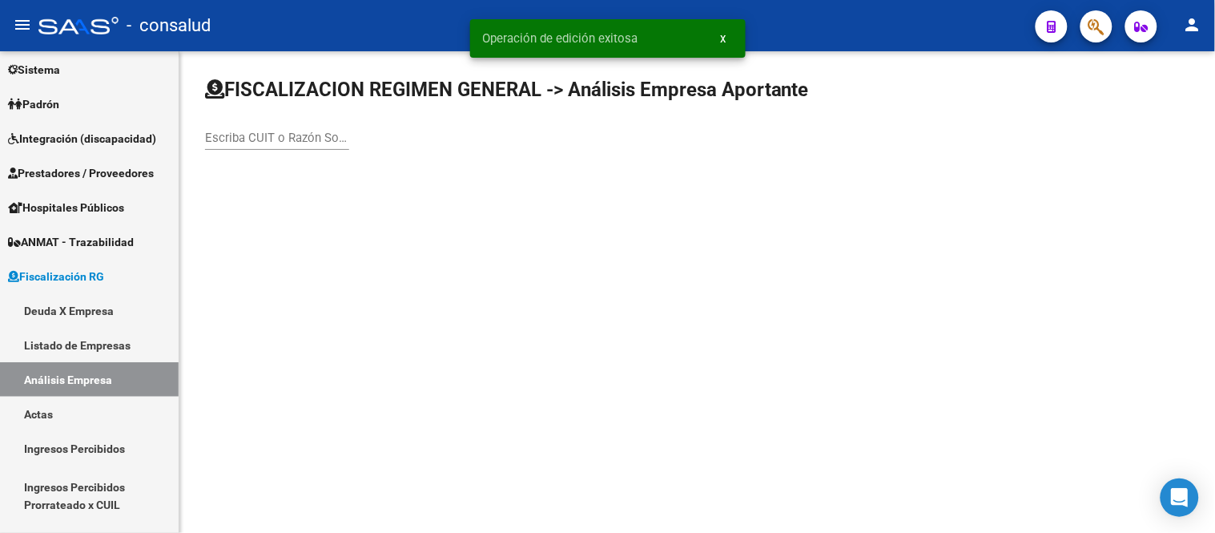
drag, startPoint x: 211, startPoint y: 145, endPoint x: 243, endPoint y: 122, distance: 39.6
click at [211, 144] on input "Escriba CUIT o Razón Social para buscar" at bounding box center [277, 138] width 144 height 14
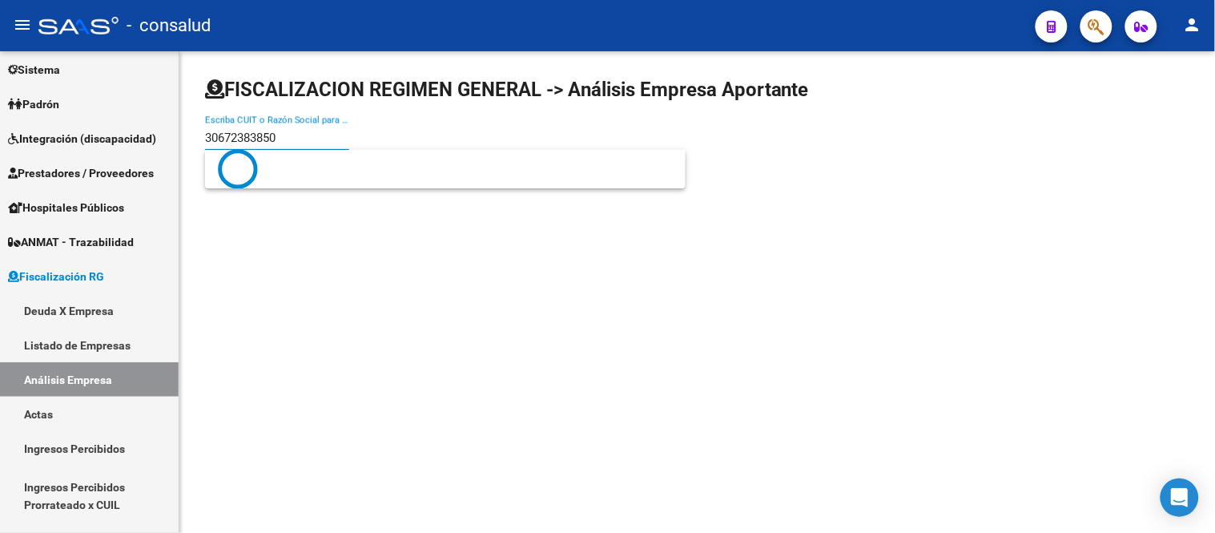
type input "30672383850"
click at [332, 141] on input "30672383850" at bounding box center [277, 138] width 144 height 14
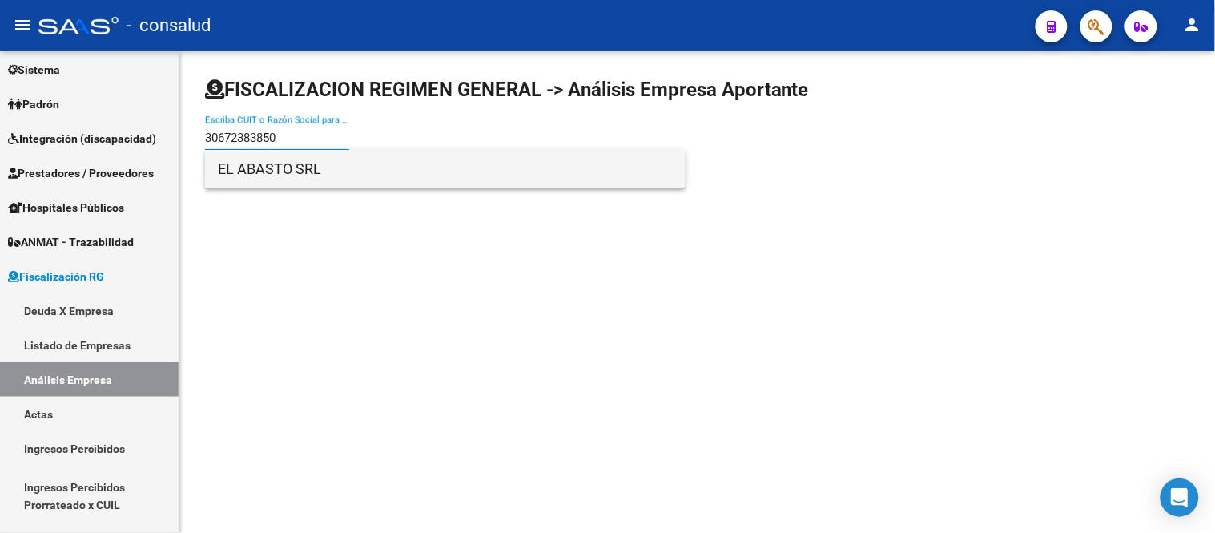
click at [263, 174] on span "EL ABASTO SRL" at bounding box center [445, 169] width 455 height 38
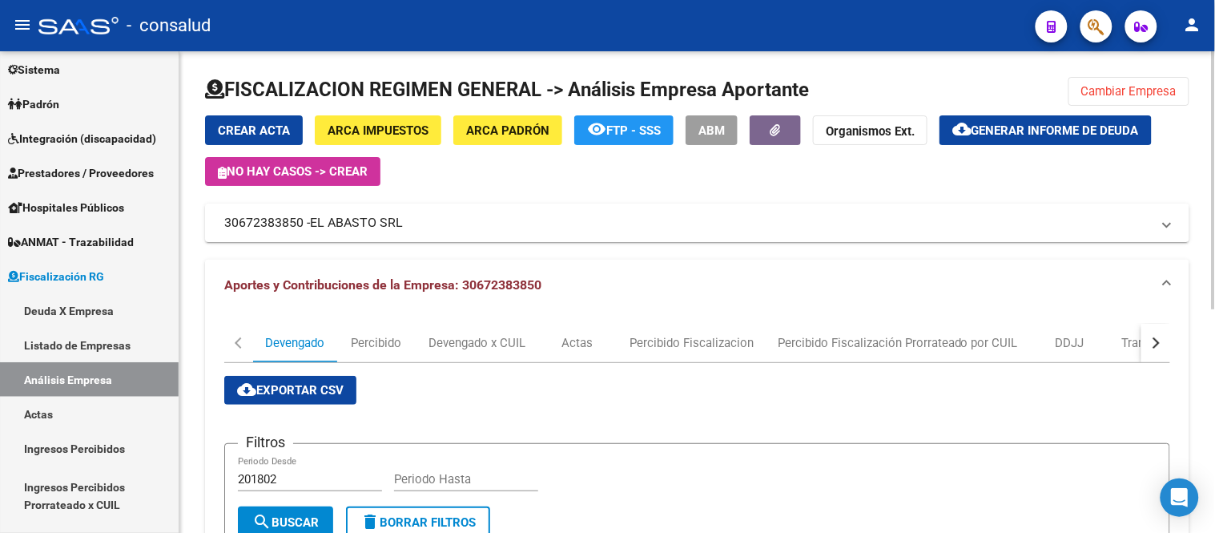
click at [1107, 82] on button "Cambiar Empresa" at bounding box center [1128, 91] width 121 height 29
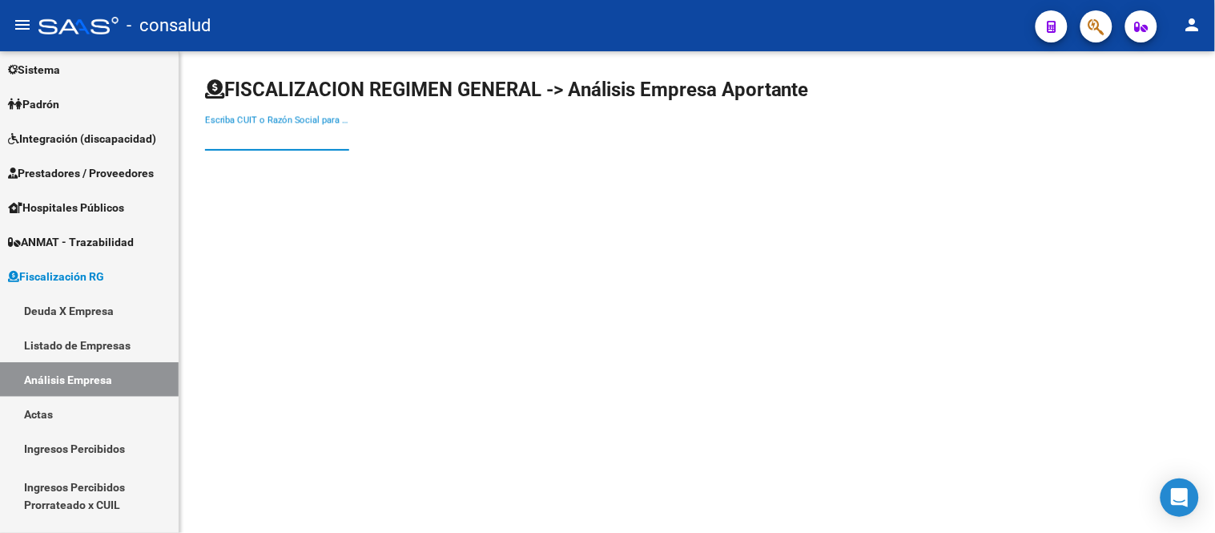
click at [254, 143] on input "Escriba CUIT o Razón Social para buscar" at bounding box center [277, 138] width 144 height 14
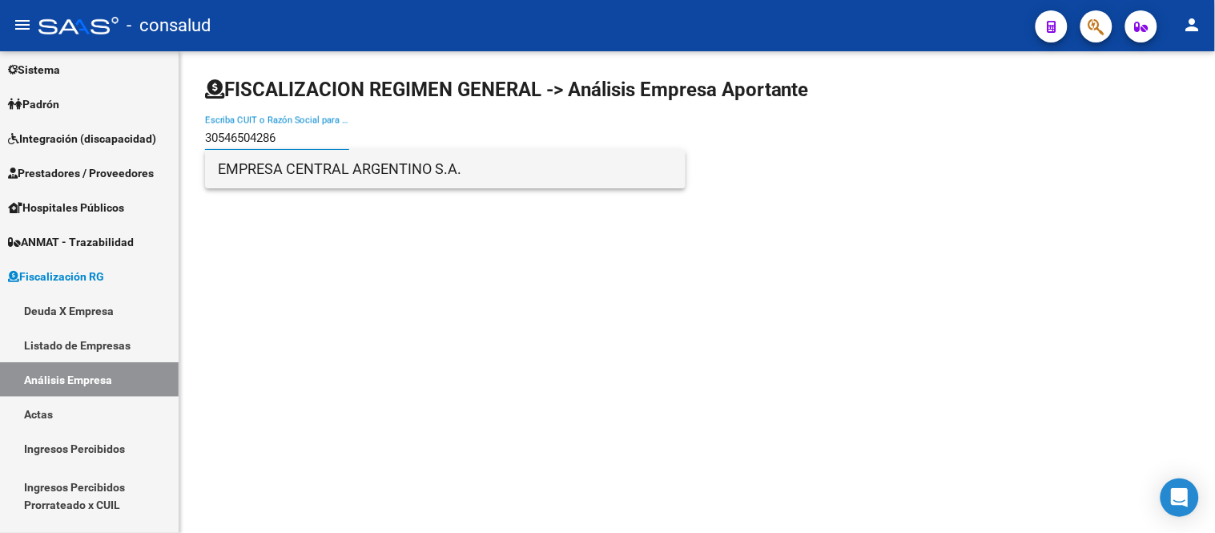
type input "30546504286"
click at [381, 158] on span "EMPRESA CENTRAL ARGENTINO S.A." at bounding box center [445, 169] width 455 height 38
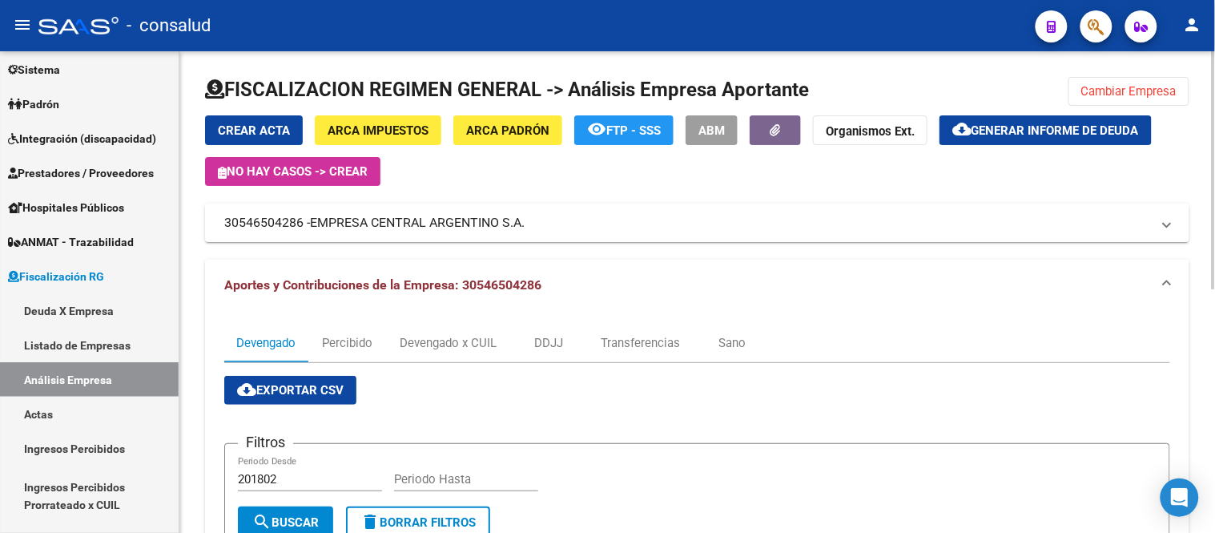
click at [1020, 137] on span "Generar informe de deuda" at bounding box center [1055, 130] width 167 height 14
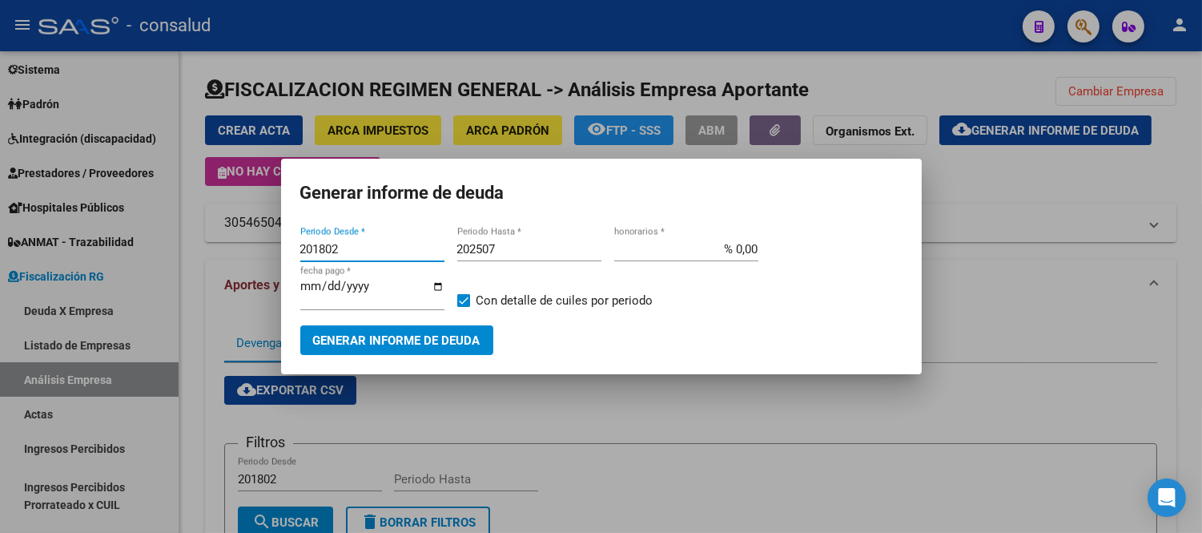
drag, startPoint x: 362, startPoint y: 248, endPoint x: 141, endPoint y: 229, distance: 221.9
click at [141, 229] on div "Generar informe de deuda 201802 Periodo Desde * 202507 Periodo Hasta * % 0,00 h…" at bounding box center [601, 266] width 1202 height 533
type input "202501"
type input "202509"
click at [406, 340] on span "Generar informe de deuda" at bounding box center [396, 340] width 167 height 14
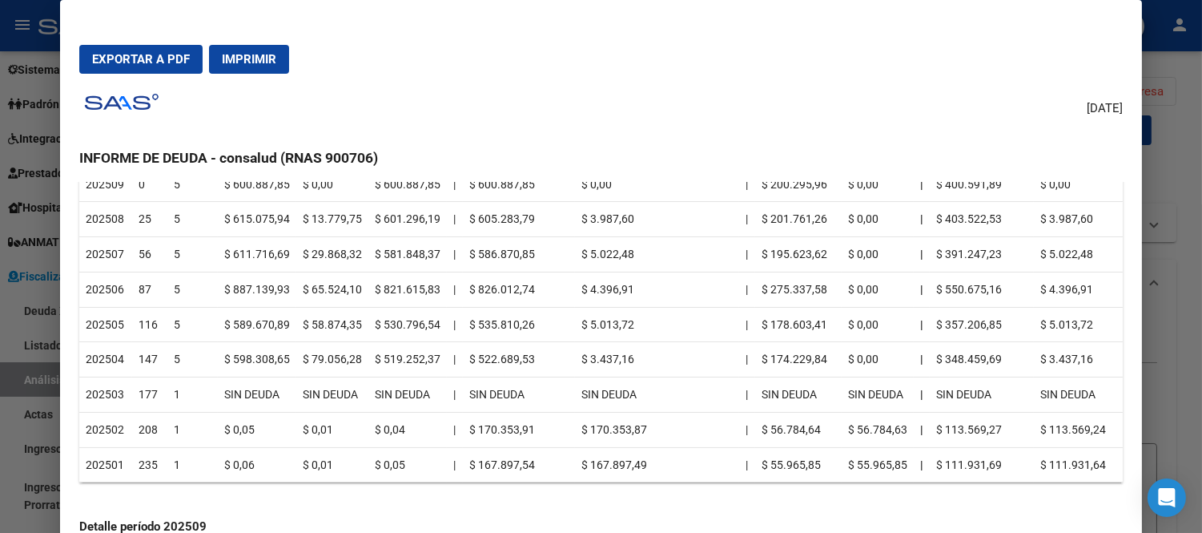
scroll to position [89, 0]
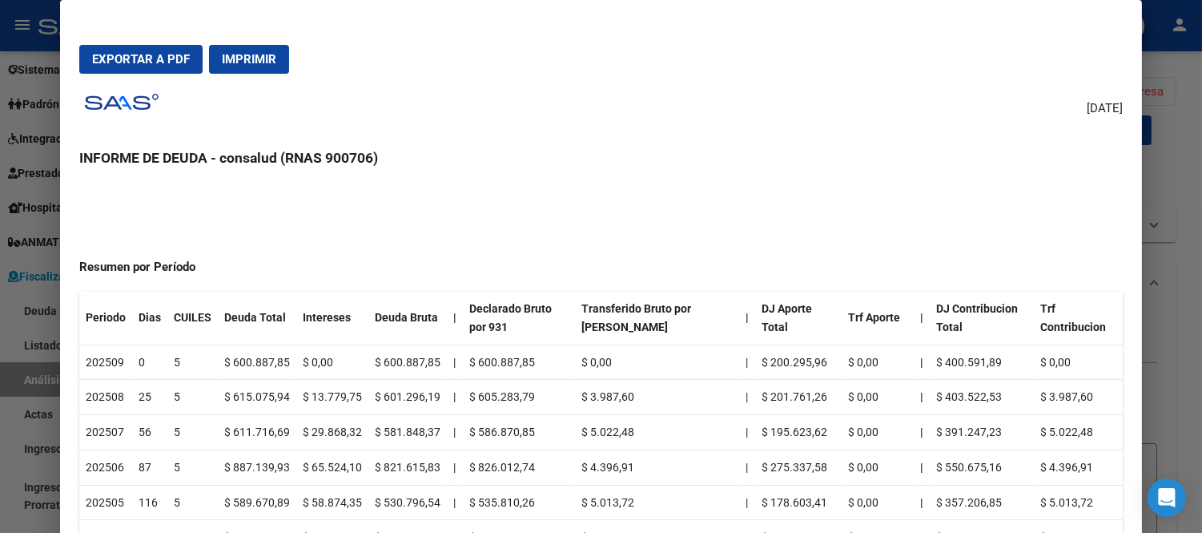
drag, startPoint x: 219, startPoint y: 315, endPoint x: 283, endPoint y: 315, distance: 63.3
click at [283, 315] on th "Deuda Total" at bounding box center [257, 318] width 78 height 53
click at [282, 316] on th "Deuda Total" at bounding box center [257, 318] width 78 height 53
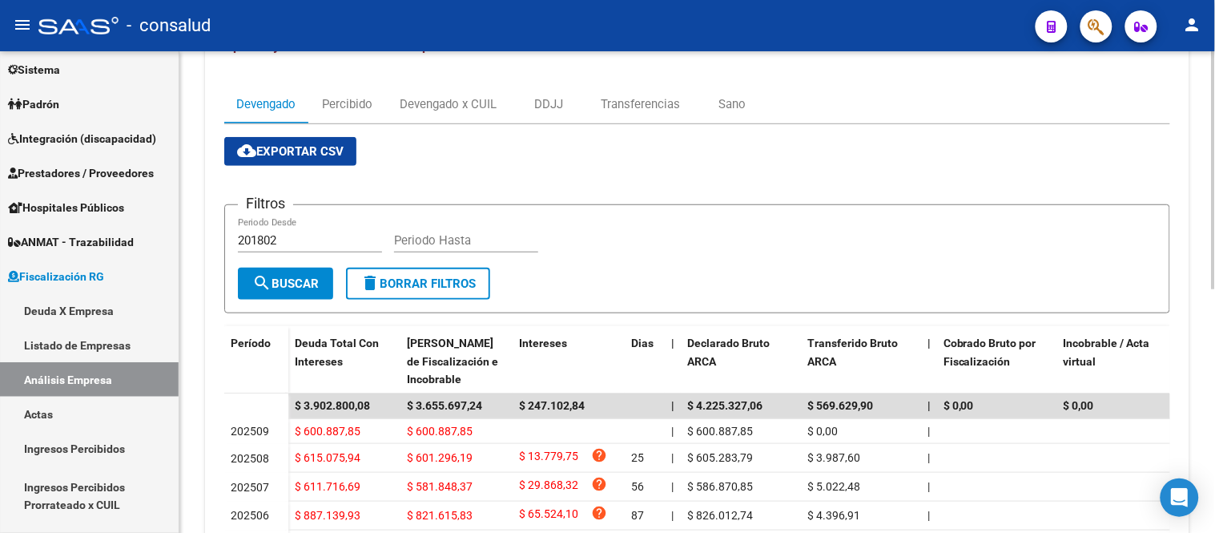
scroll to position [0, 0]
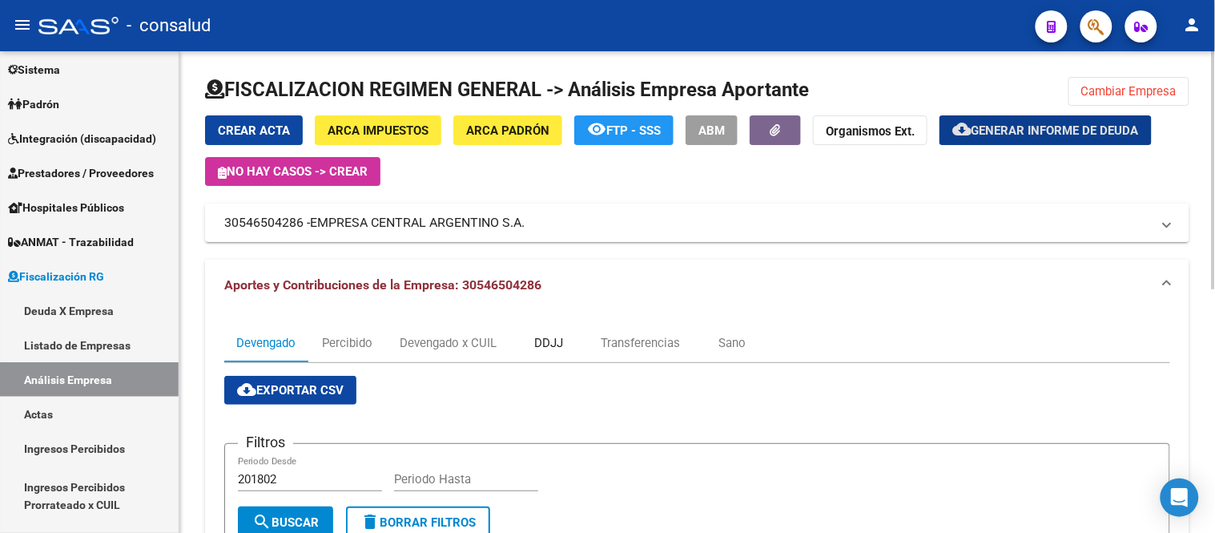
click at [553, 341] on div "DDJJ" at bounding box center [548, 343] width 29 height 18
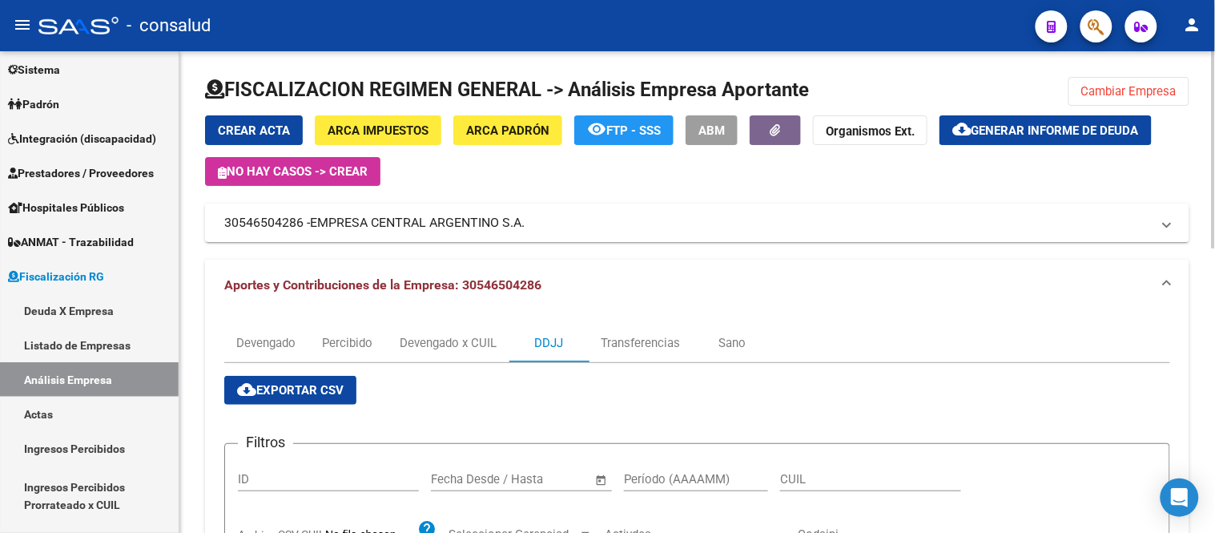
click at [288, 388] on span "cloud_download Exportar CSV" at bounding box center [290, 390] width 107 height 14
click at [634, 341] on div "Transferencias" at bounding box center [640, 343] width 79 height 18
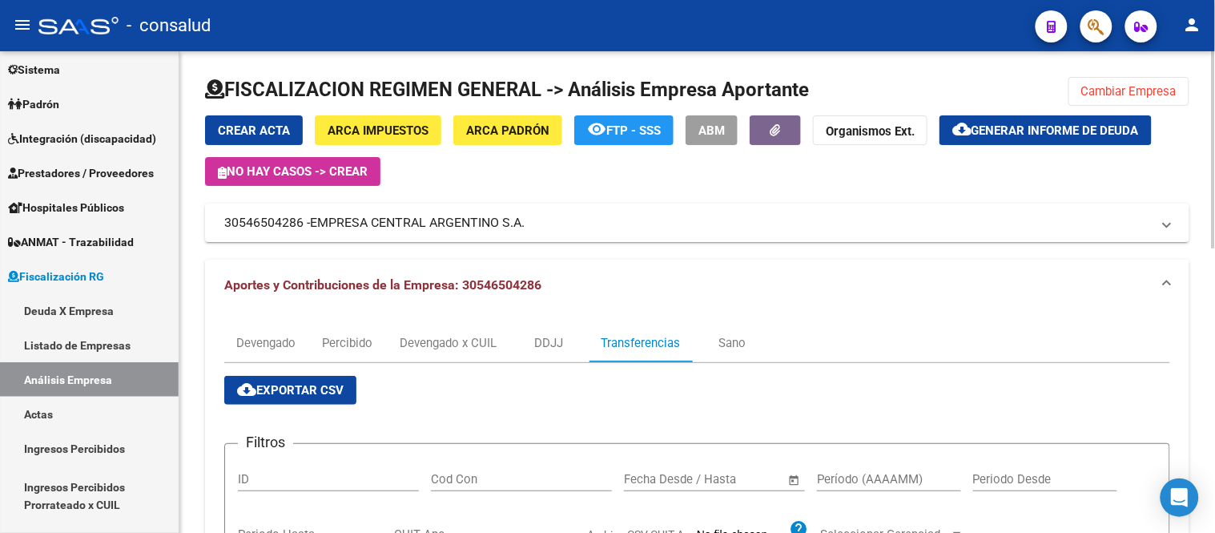
click at [287, 386] on span "cloud_download Exportar CSV" at bounding box center [290, 390] width 107 height 14
